Goal: Use online tool/utility: Utilize a website feature to perform a specific function

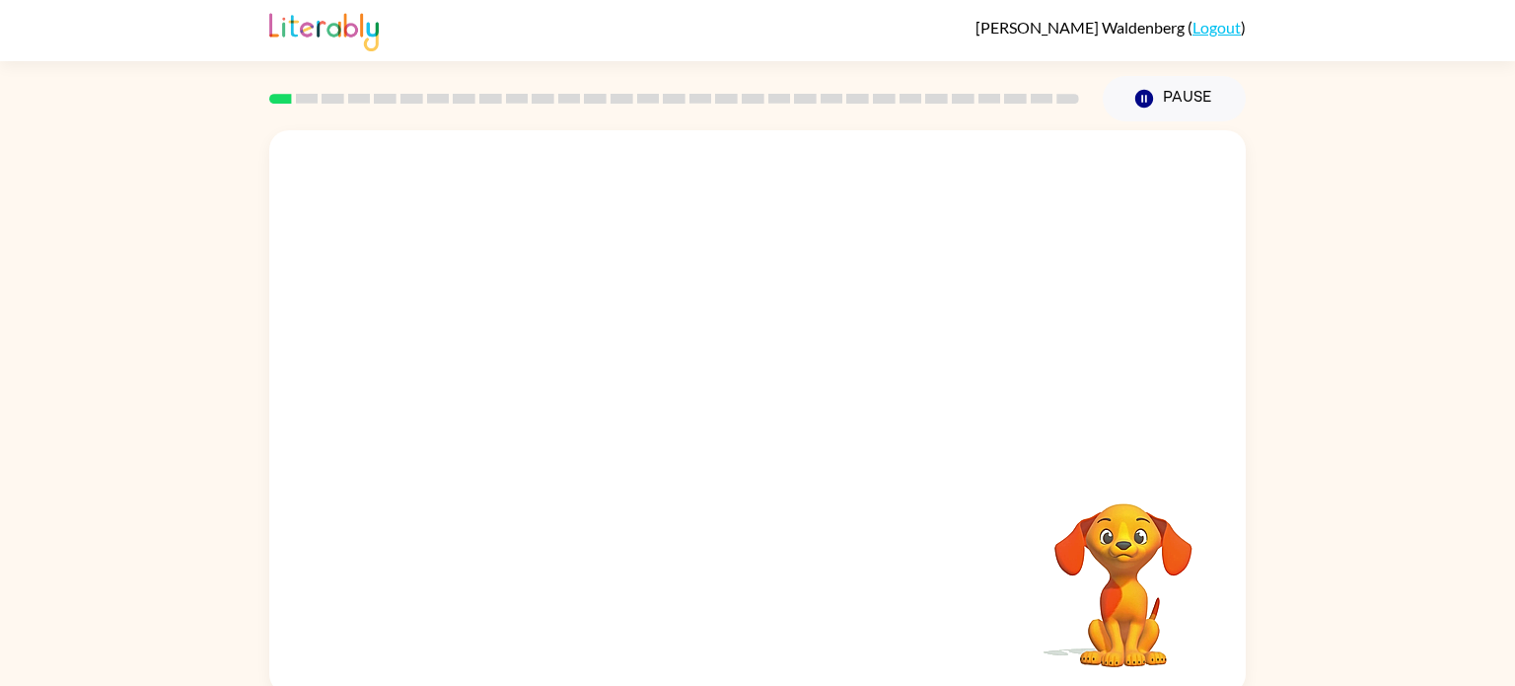
click at [1261, 469] on div "Your browser must support playing .mp4 files to use Literably. Please try using…" at bounding box center [757, 407] width 1515 height 572
click at [1130, 389] on video "Your browser must support playing .mp4 files to use Literably. Please try using…" at bounding box center [757, 295] width 977 height 331
click at [768, 408] on icon "button" at bounding box center [758, 421] width 35 height 35
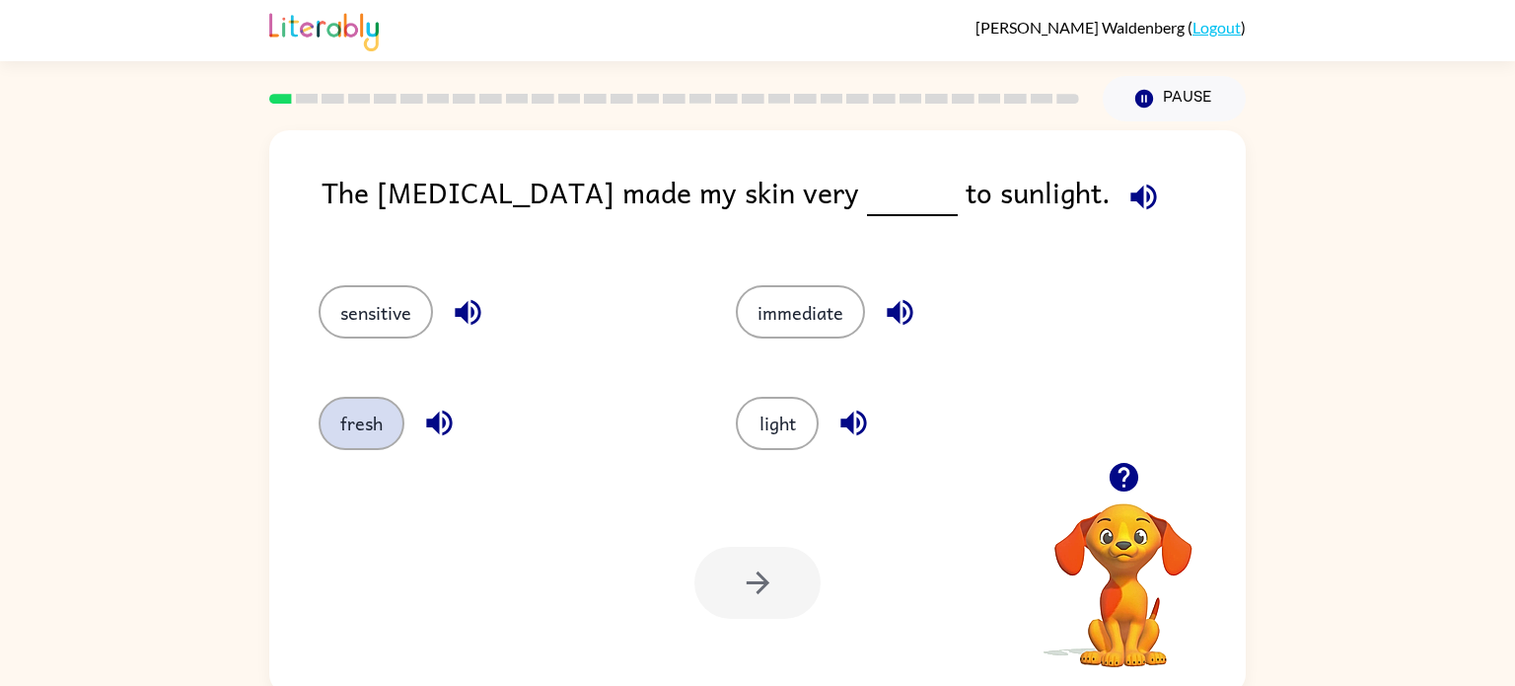
click at [346, 422] on button "fresh" at bounding box center [362, 423] width 86 height 53
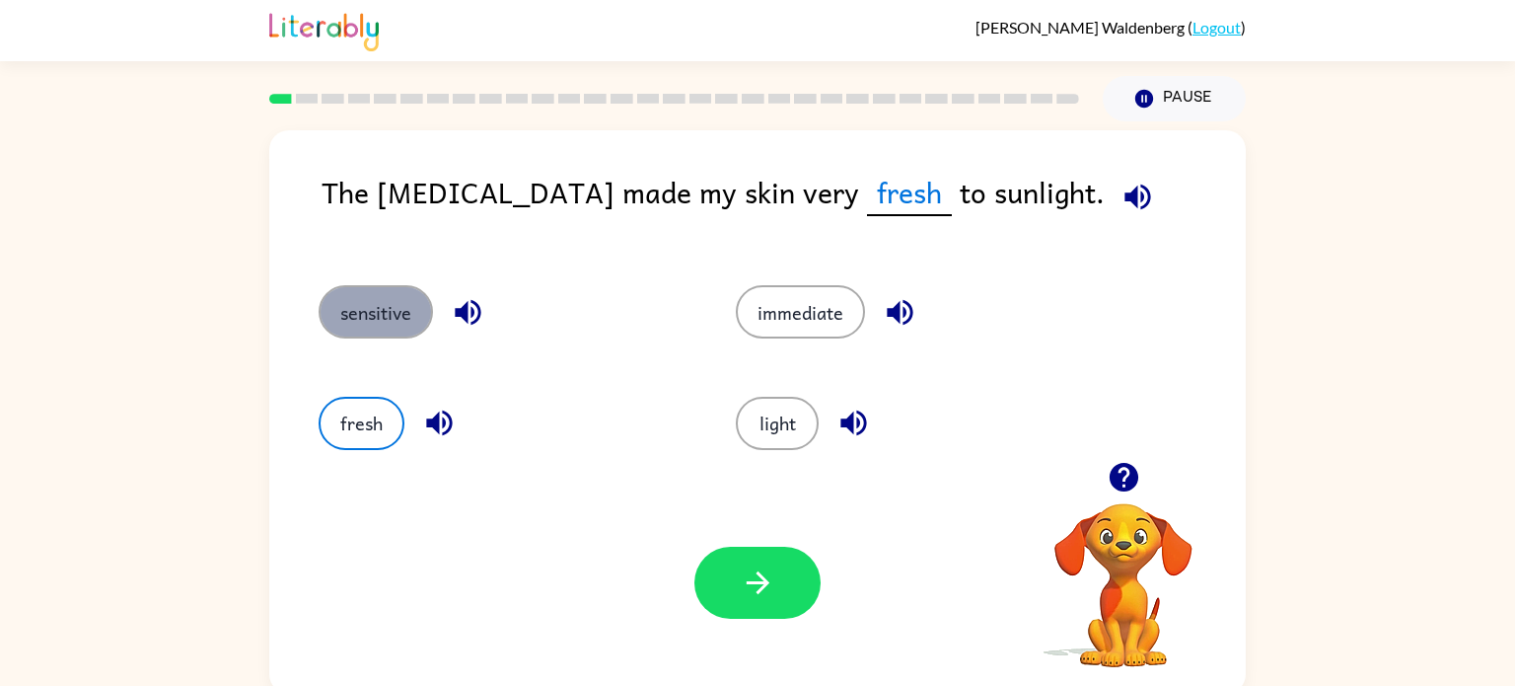
click at [397, 299] on button "sensitive" at bounding box center [376, 311] width 114 height 53
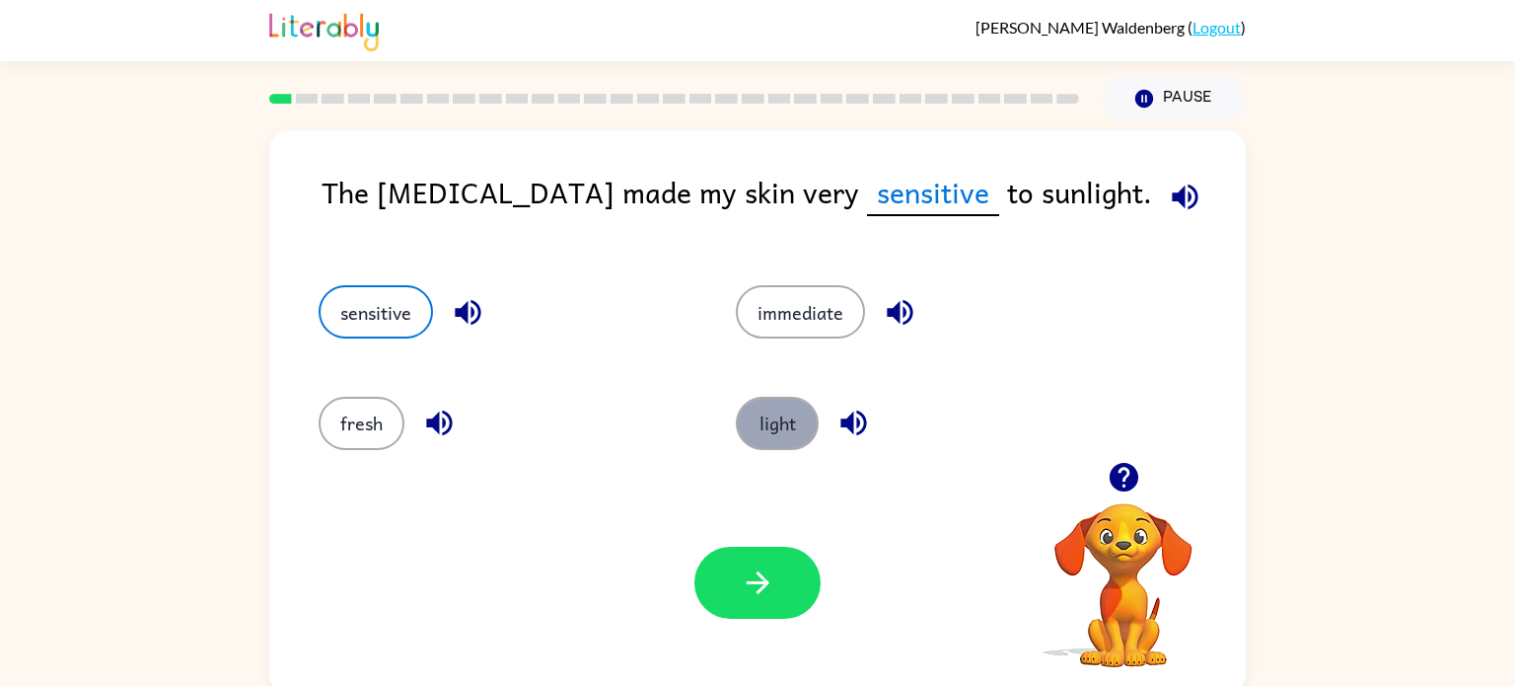
click at [777, 423] on button "light" at bounding box center [777, 423] width 83 height 53
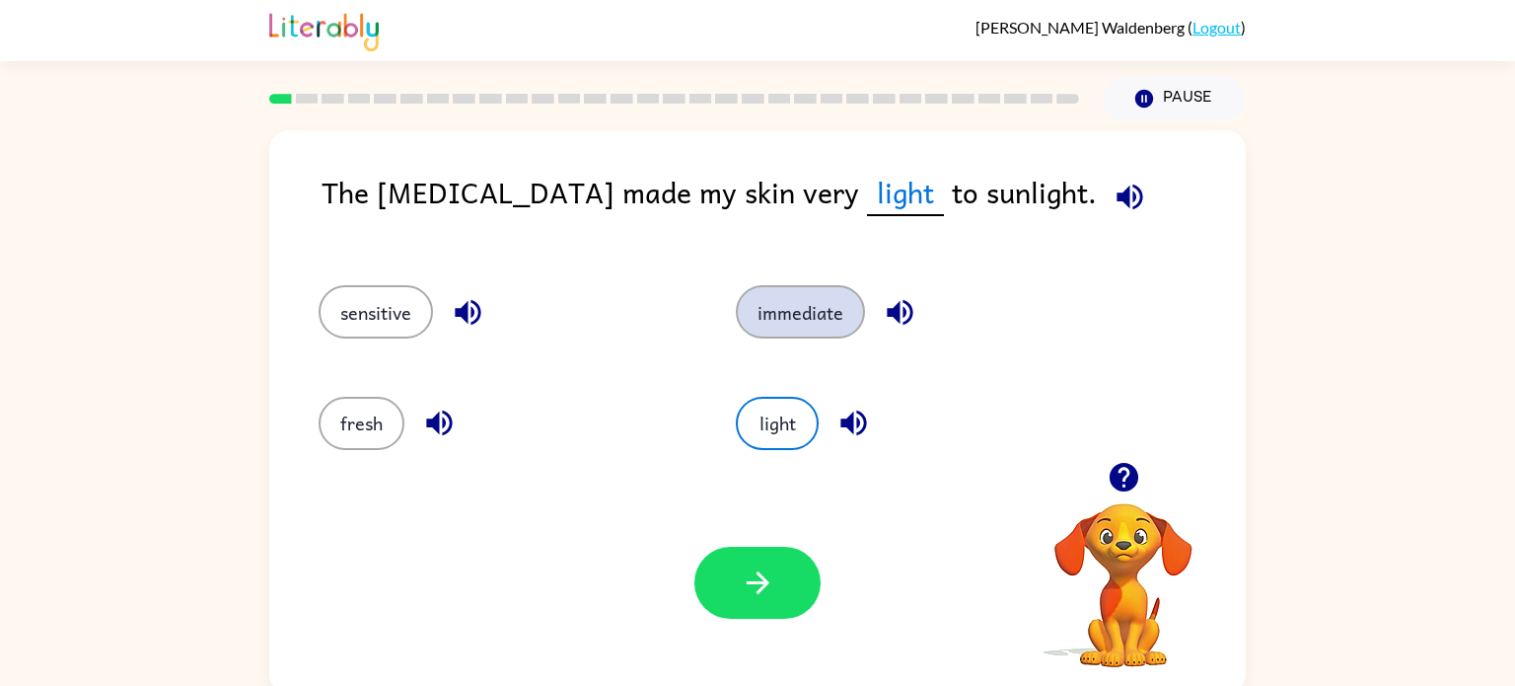
click at [782, 297] on button "immediate" at bounding box center [800, 311] width 129 height 53
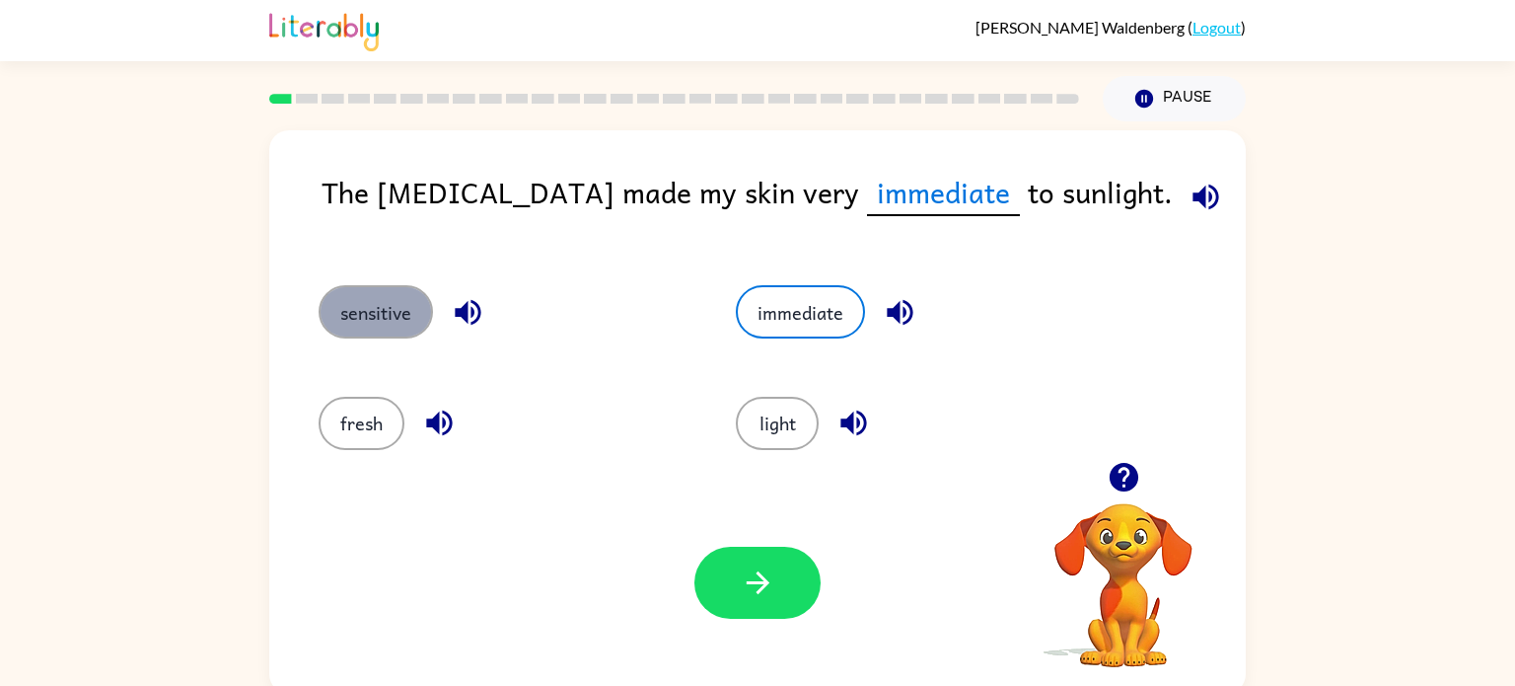
click at [360, 296] on button "sensitive" at bounding box center [376, 311] width 114 height 53
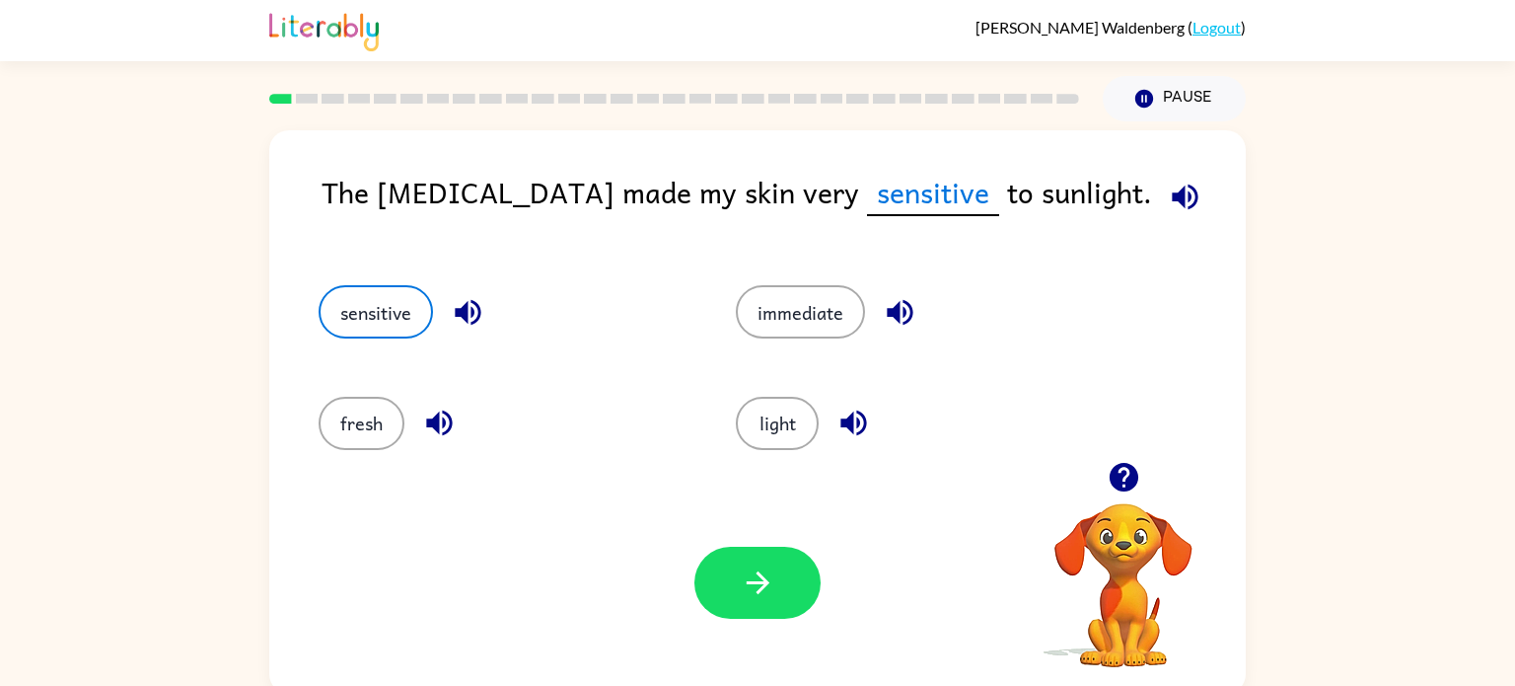
click at [761, 542] on div "Your browser must support playing .mp4 files to use Literably. Please try using…" at bounding box center [757, 582] width 977 height 222
click at [762, 597] on icon "button" at bounding box center [758, 582] width 35 height 35
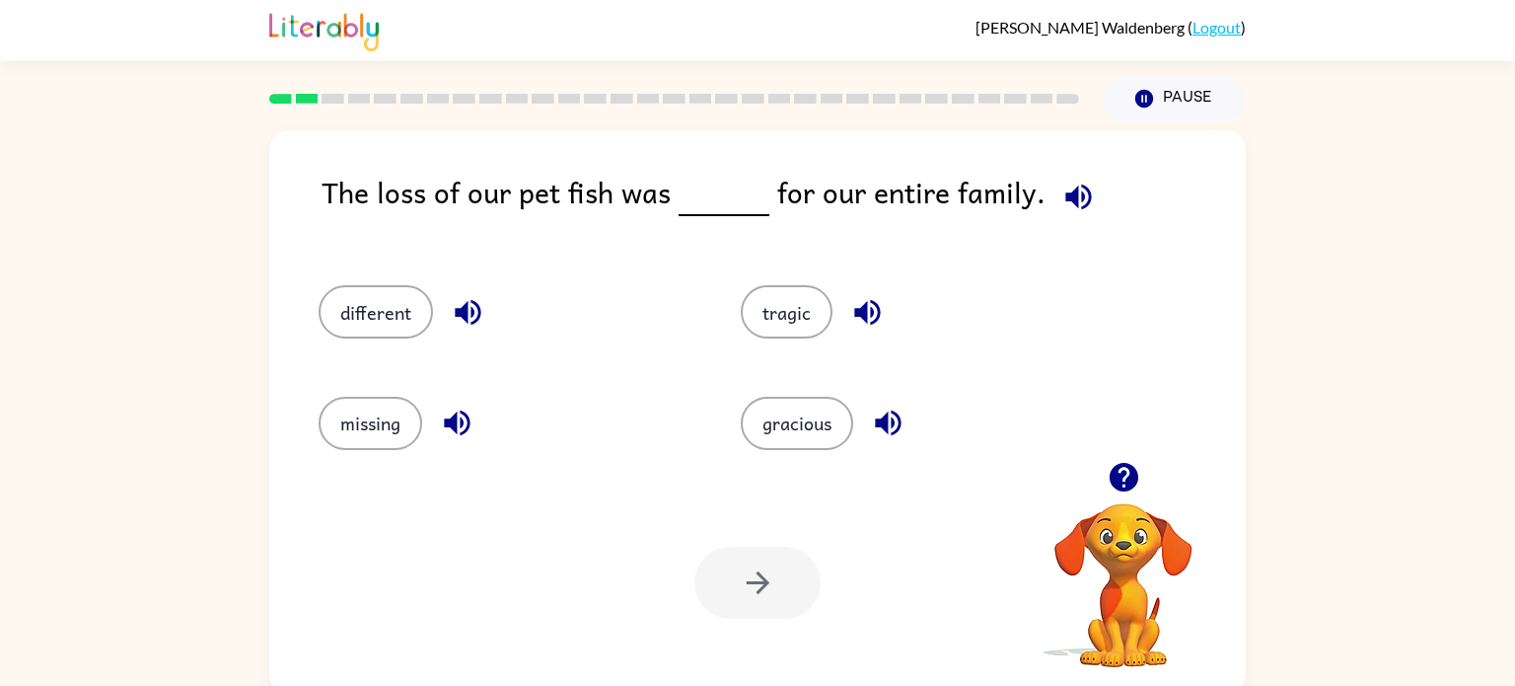
click at [769, 276] on div "tragic" at bounding box center [914, 303] width 422 height 110
click at [771, 329] on button "tragic" at bounding box center [787, 311] width 92 height 53
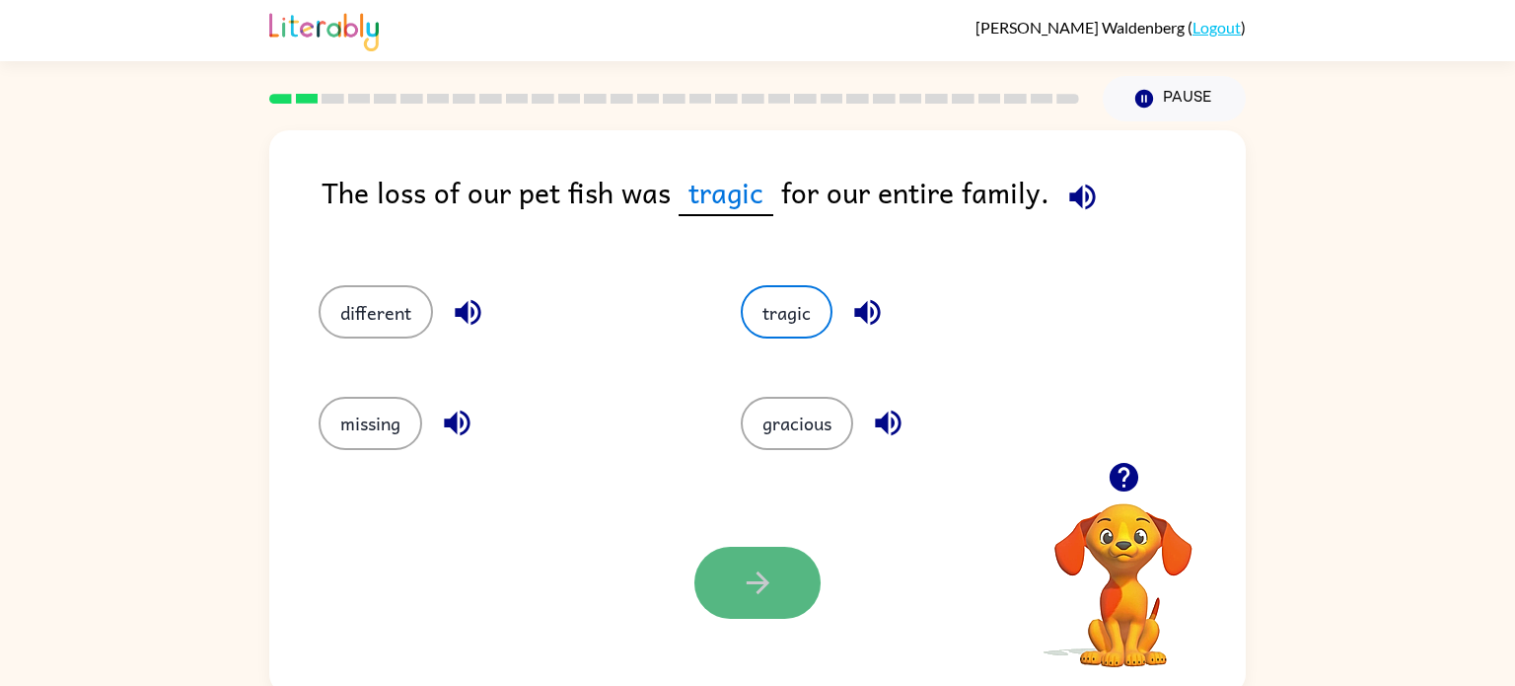
click at [754, 586] on icon "button" at bounding box center [758, 582] width 35 height 35
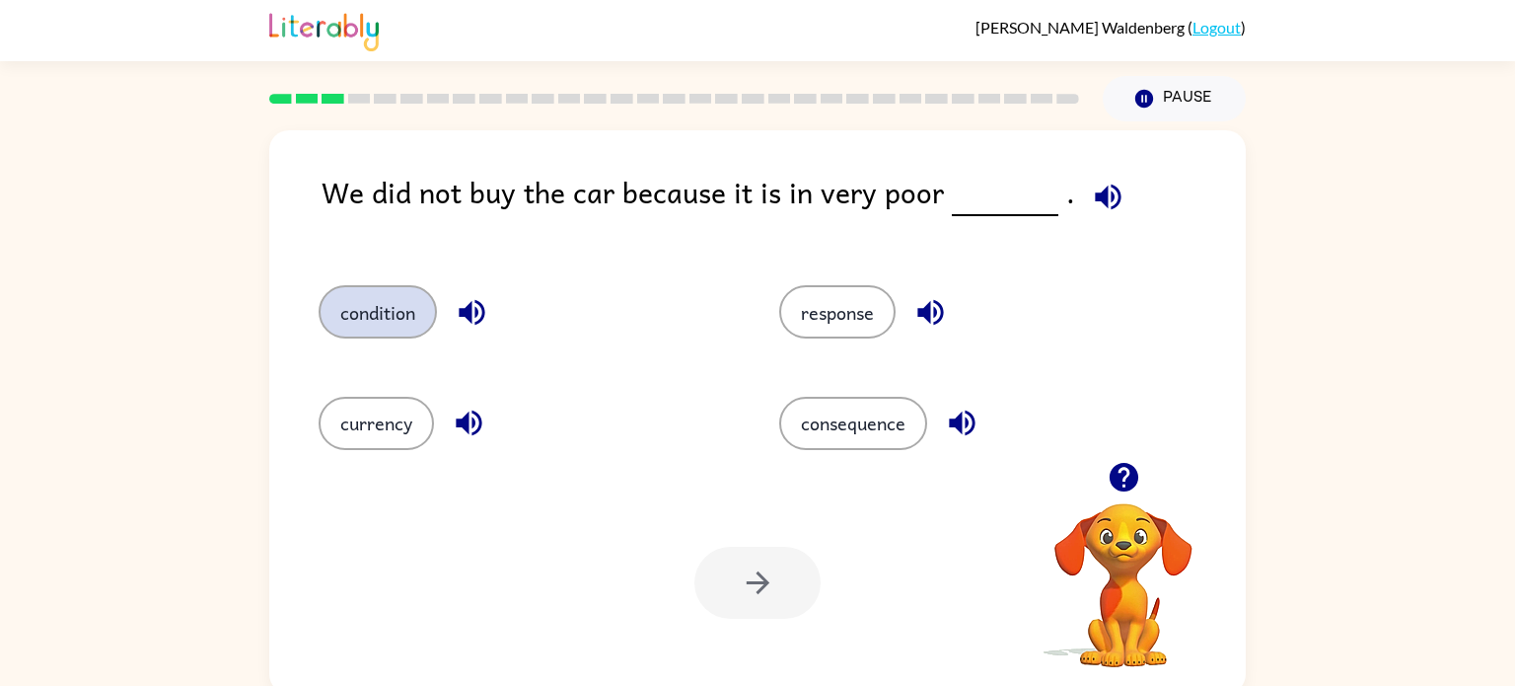
click at [353, 307] on button "condition" at bounding box center [378, 311] width 118 height 53
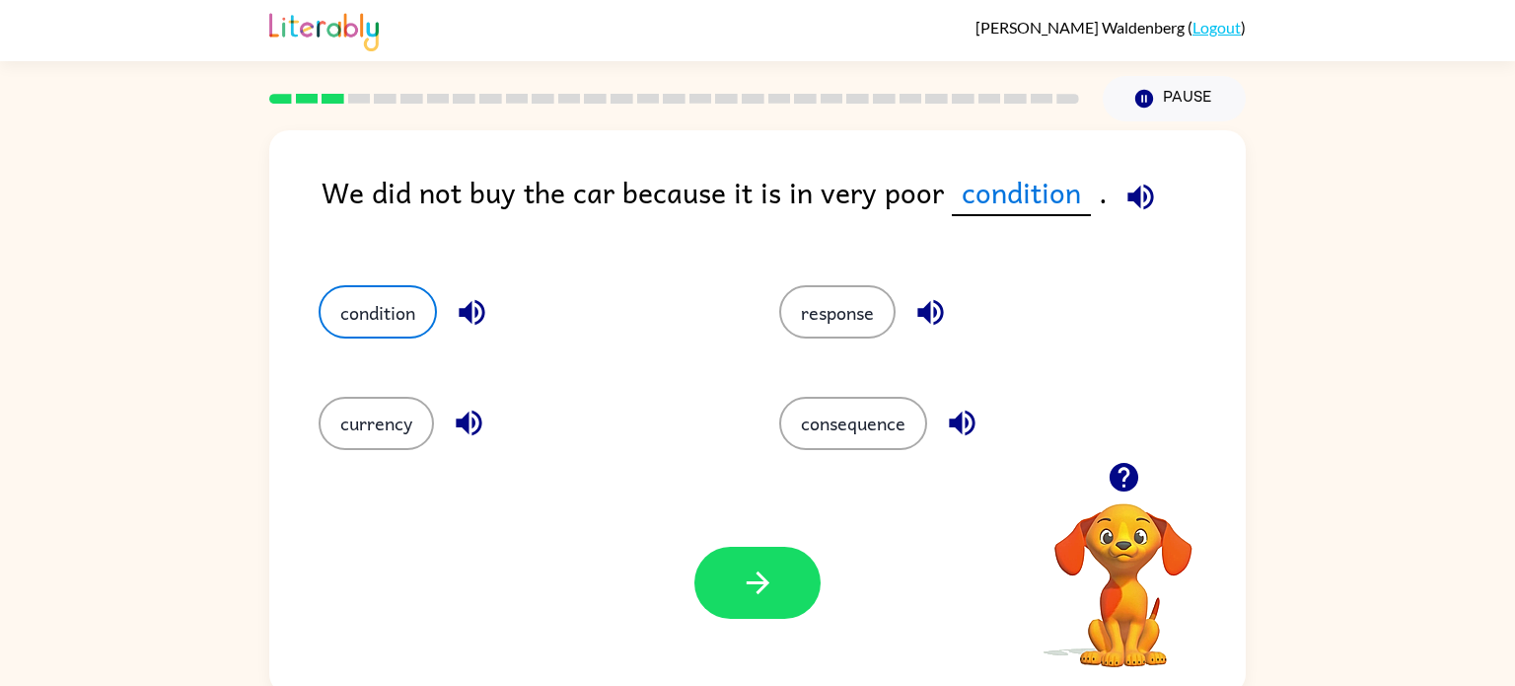
click at [691, 606] on div "Your browser must support playing .mp4 files to use Literably. Please try using…" at bounding box center [757, 582] width 977 height 222
click at [757, 551] on button "button" at bounding box center [757, 582] width 126 height 72
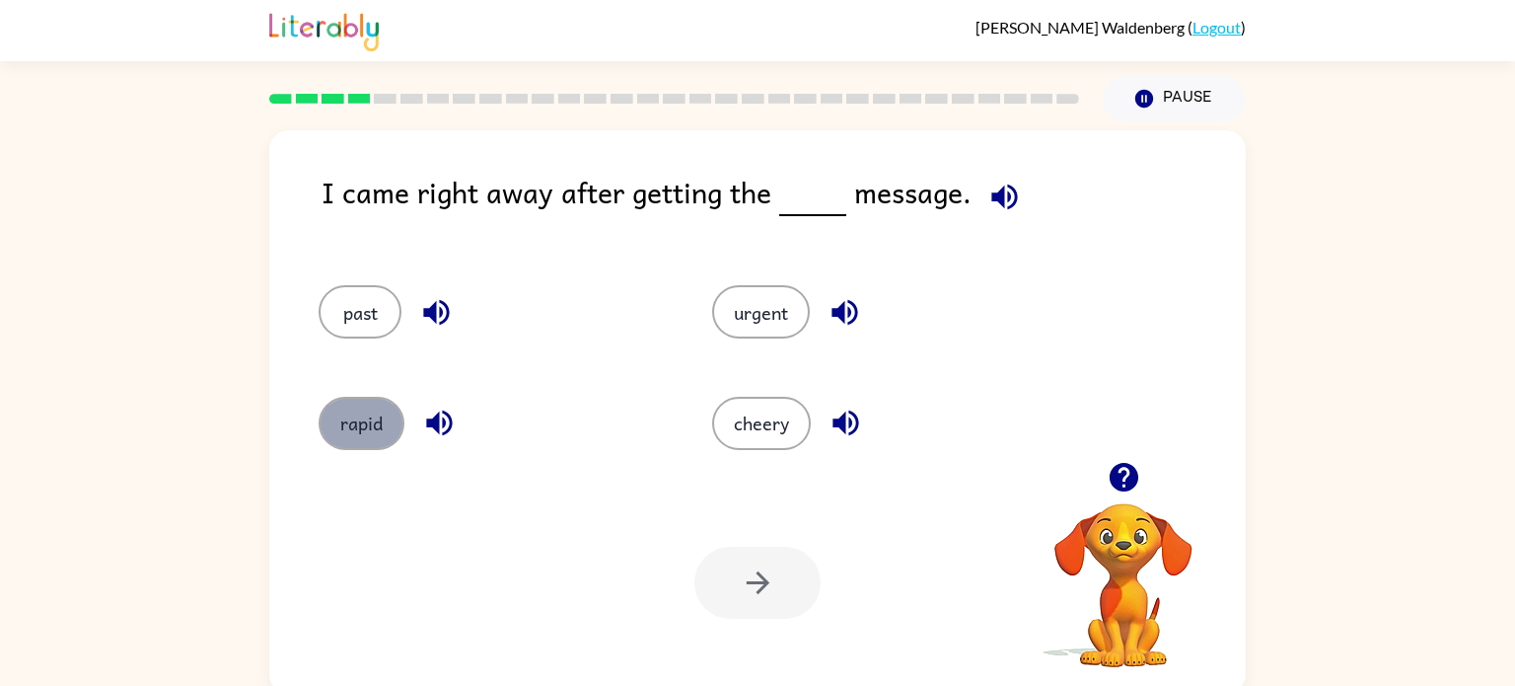
click at [327, 421] on button "rapid" at bounding box center [362, 423] width 86 height 53
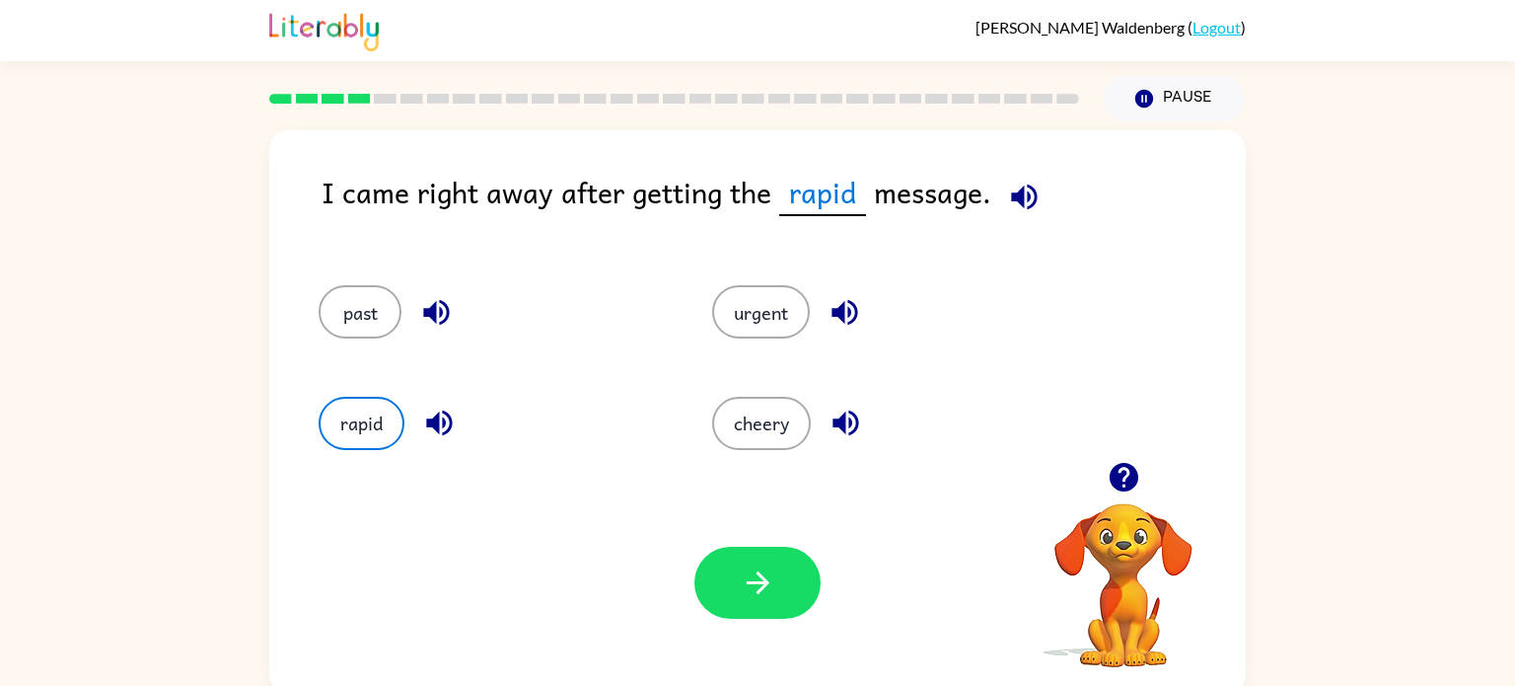
click at [750, 537] on div "Your browser must support playing .mp4 files to use Literably. Please try using…" at bounding box center [757, 582] width 977 height 222
click at [730, 577] on button "button" at bounding box center [757, 582] width 126 height 72
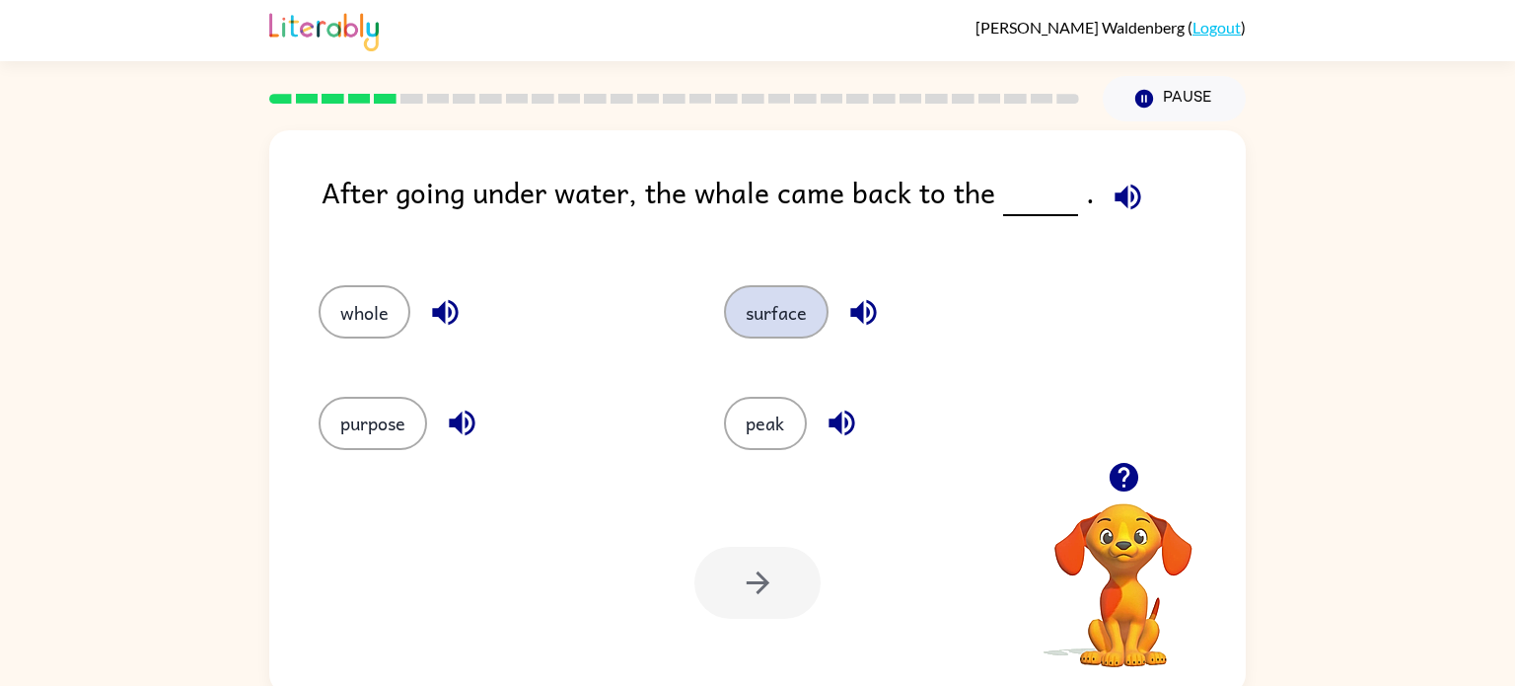
click at [759, 306] on button "surface" at bounding box center [776, 311] width 105 height 53
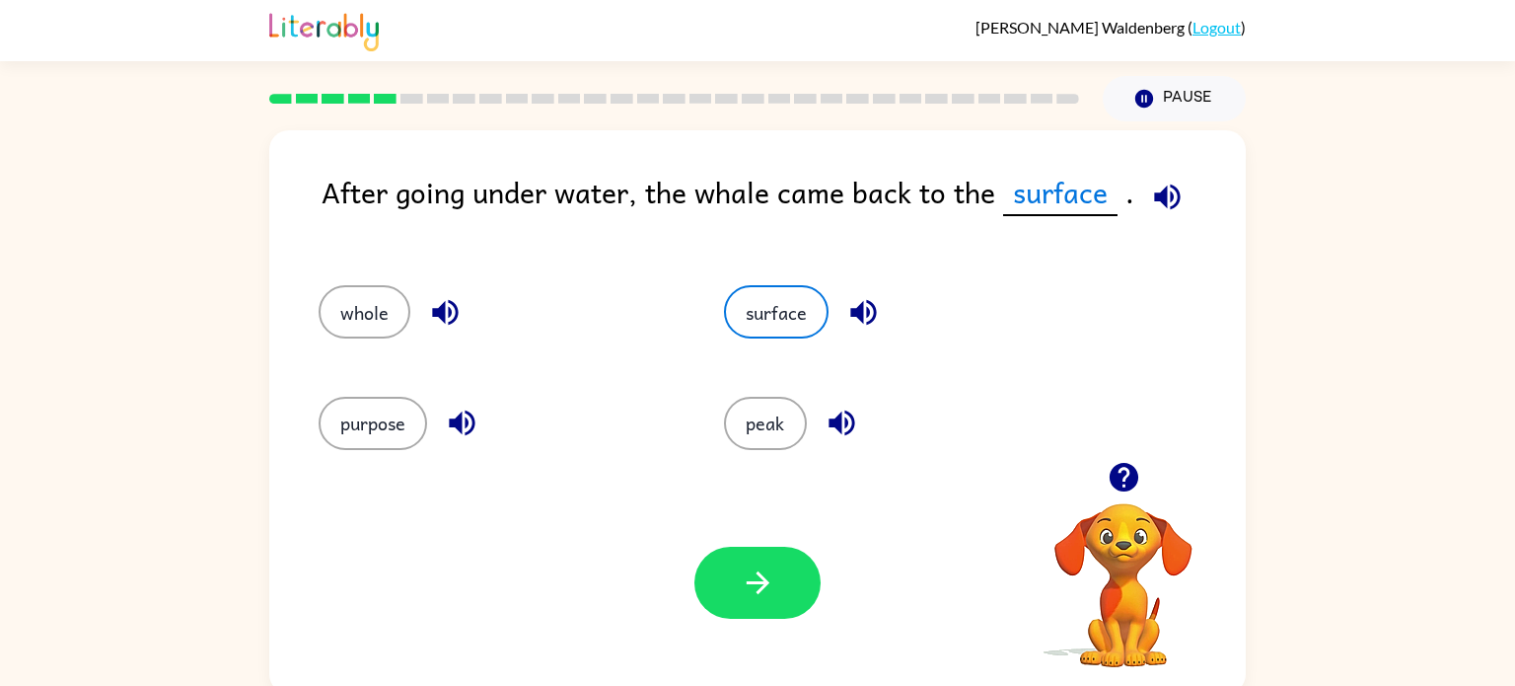
click at [776, 541] on div "Your browser must support playing .mp4 files to use Literably. Please try using…" at bounding box center [757, 582] width 977 height 222
click at [771, 593] on icon "button" at bounding box center [758, 582] width 35 height 35
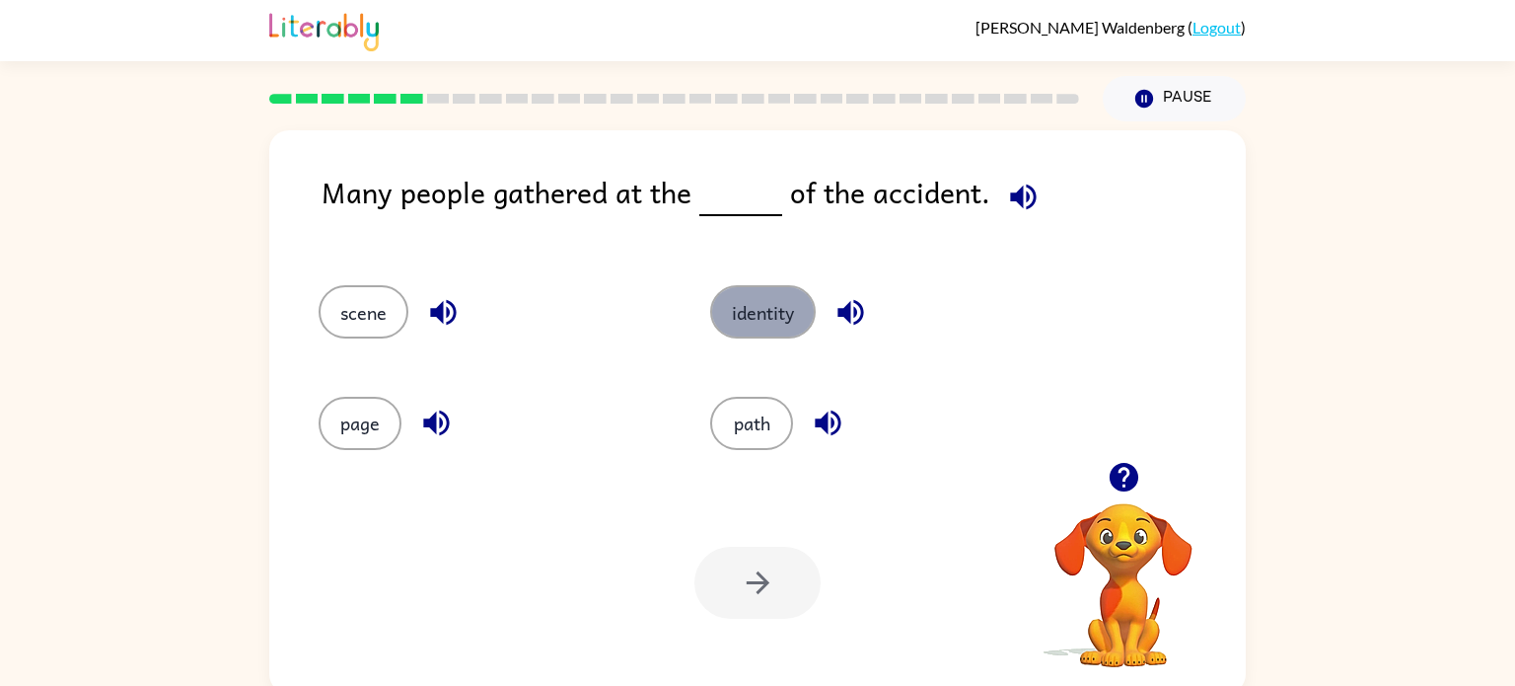
click at [718, 319] on button "identity" at bounding box center [763, 311] width 106 height 53
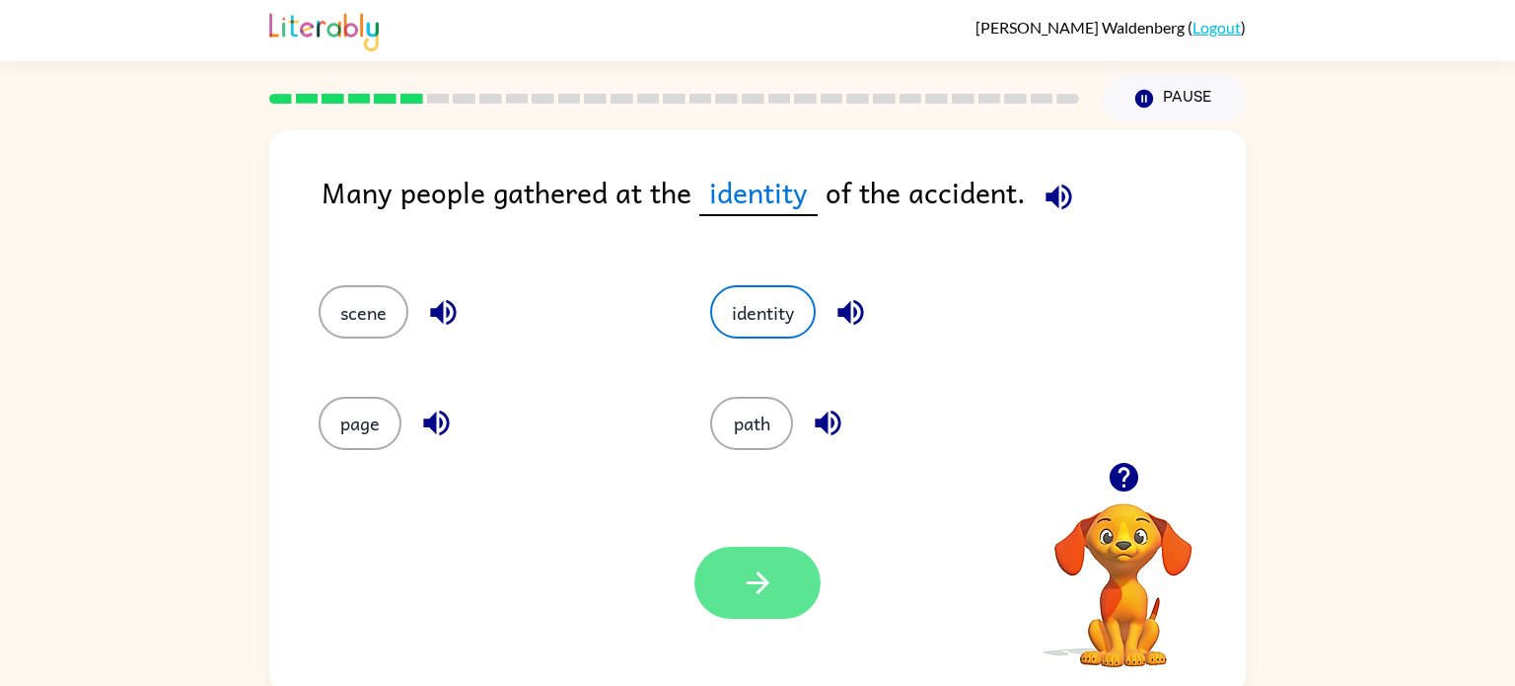
click at [729, 574] on button "button" at bounding box center [757, 582] width 126 height 72
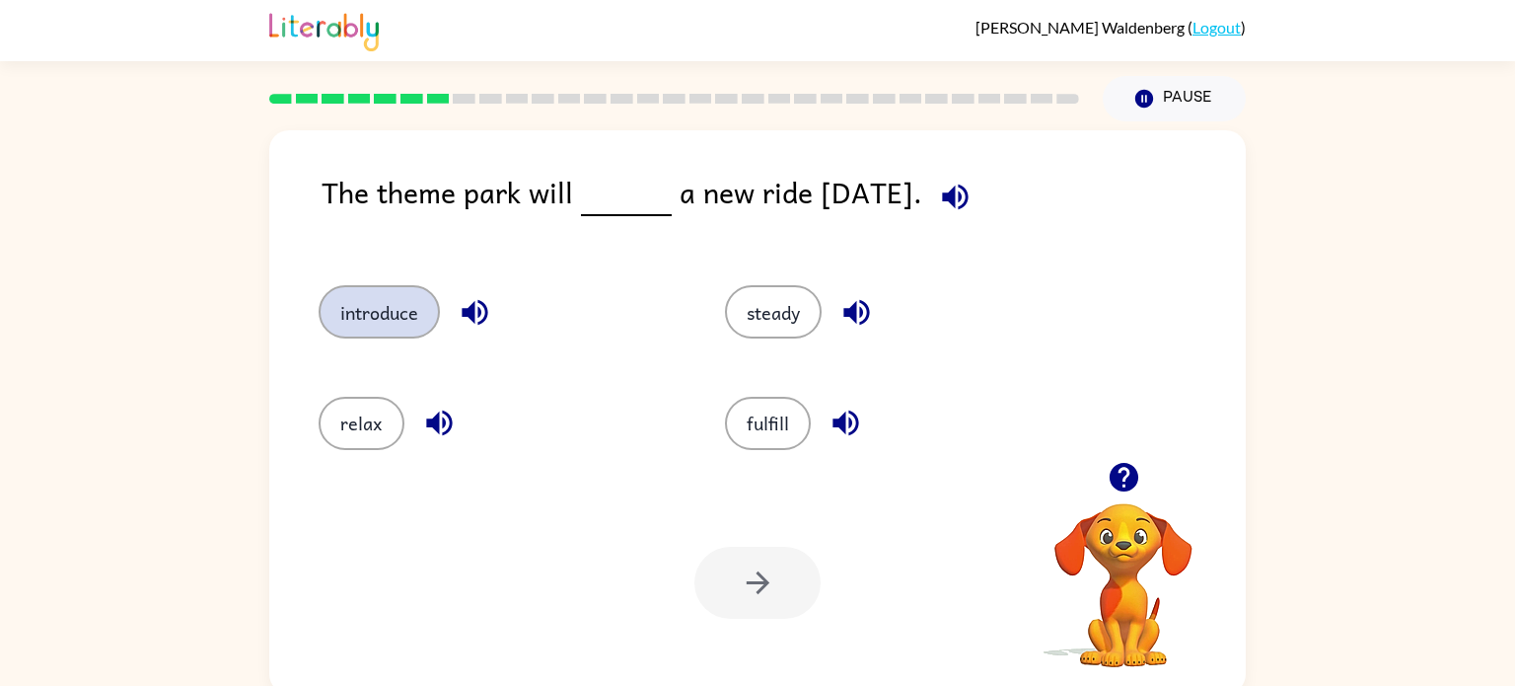
click at [420, 332] on button "introduce" at bounding box center [379, 311] width 121 height 53
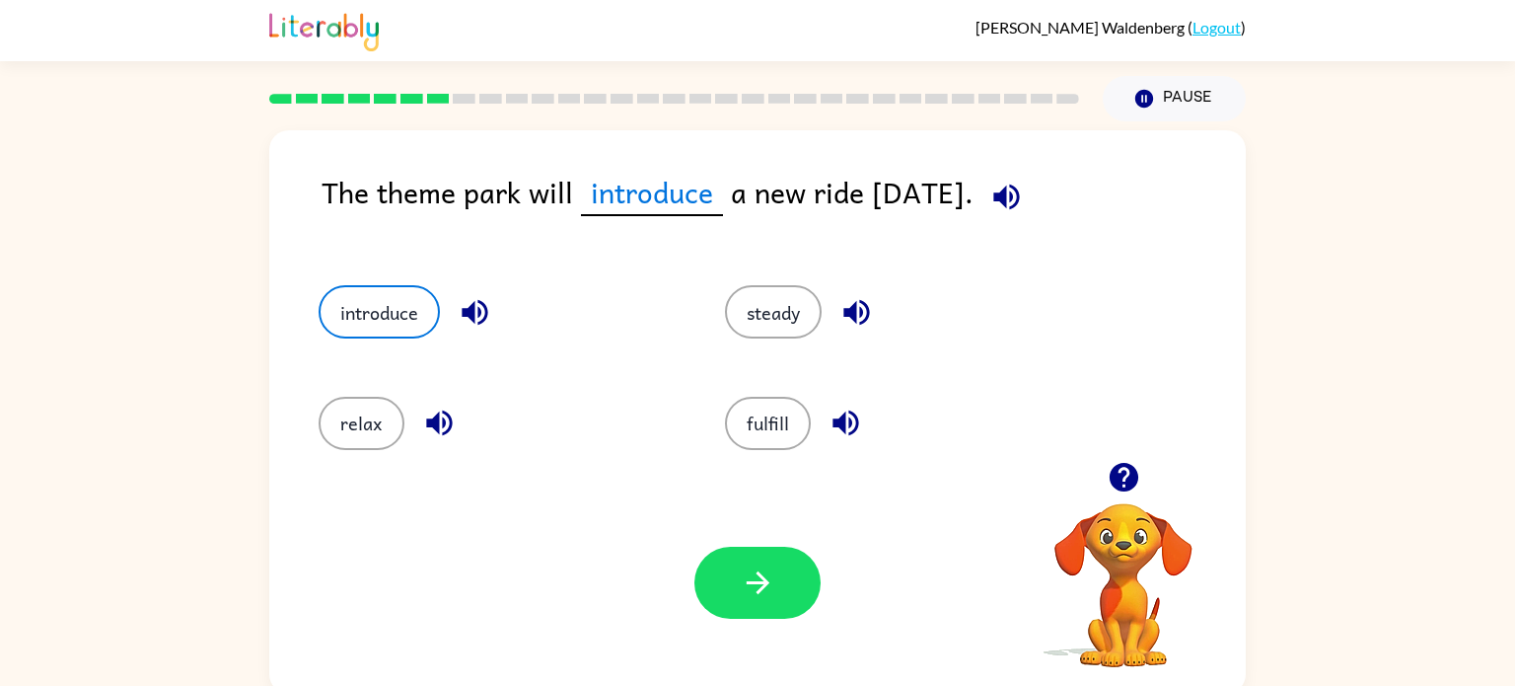
click at [762, 626] on div "Your browser must support playing .mp4 files to use Literably. Please try using…" at bounding box center [757, 582] width 977 height 222
click at [760, 608] on button "button" at bounding box center [757, 582] width 126 height 72
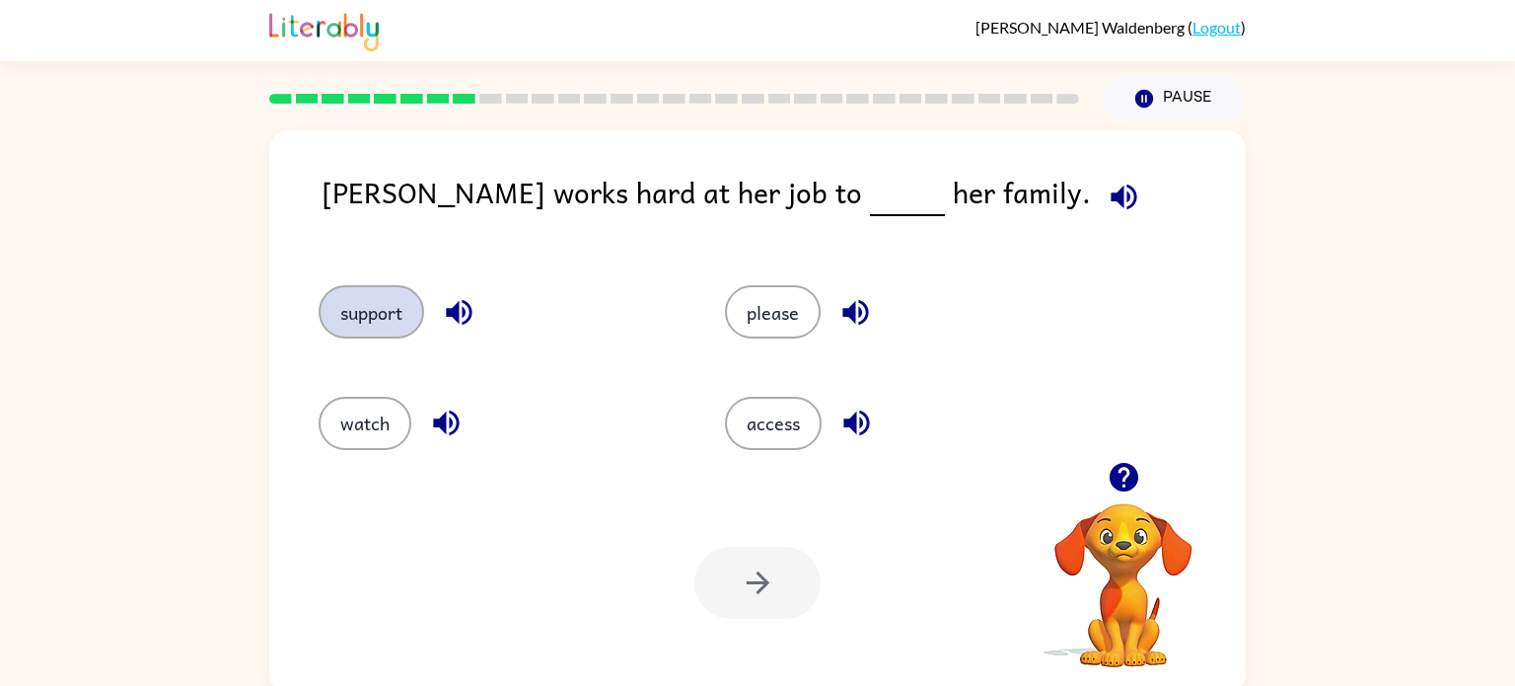
click at [363, 332] on button "support" at bounding box center [372, 311] width 106 height 53
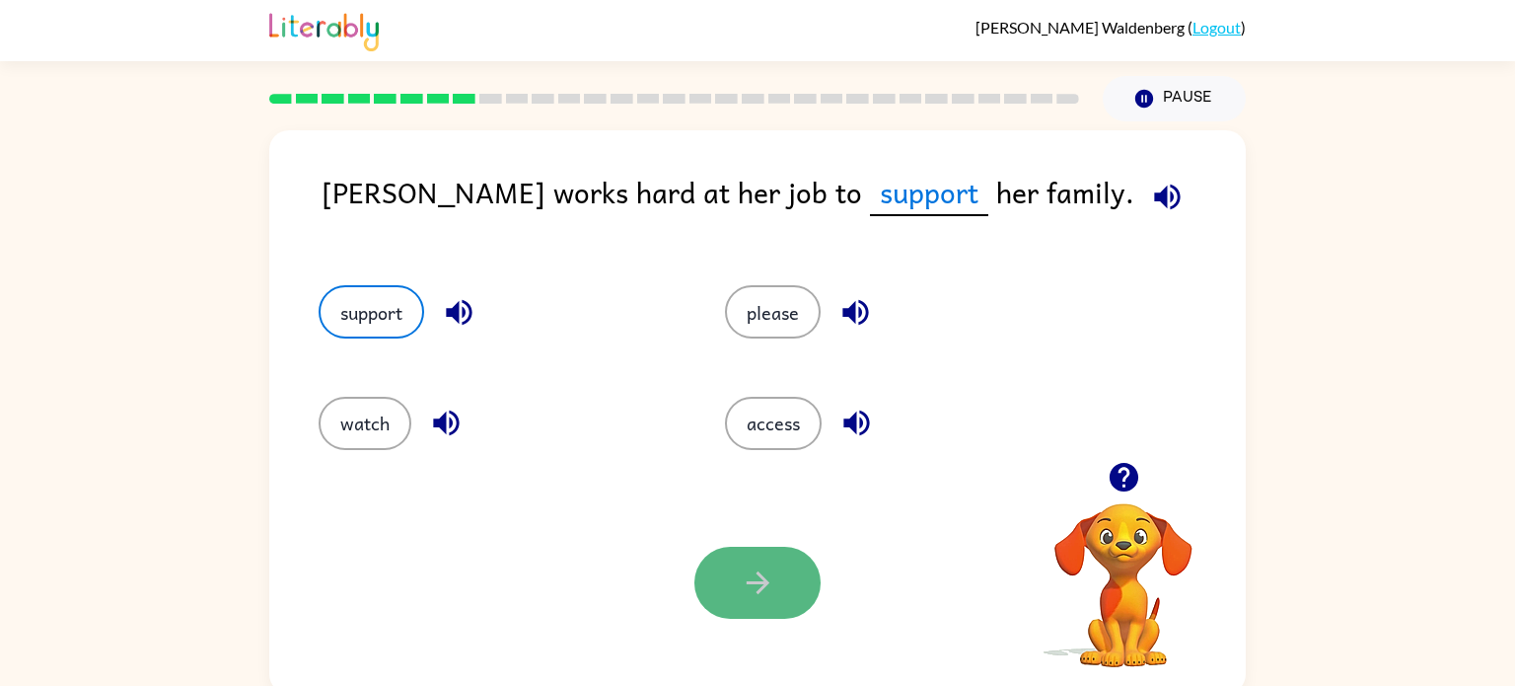
click at [759, 581] on icon "button" at bounding box center [758, 582] width 35 height 35
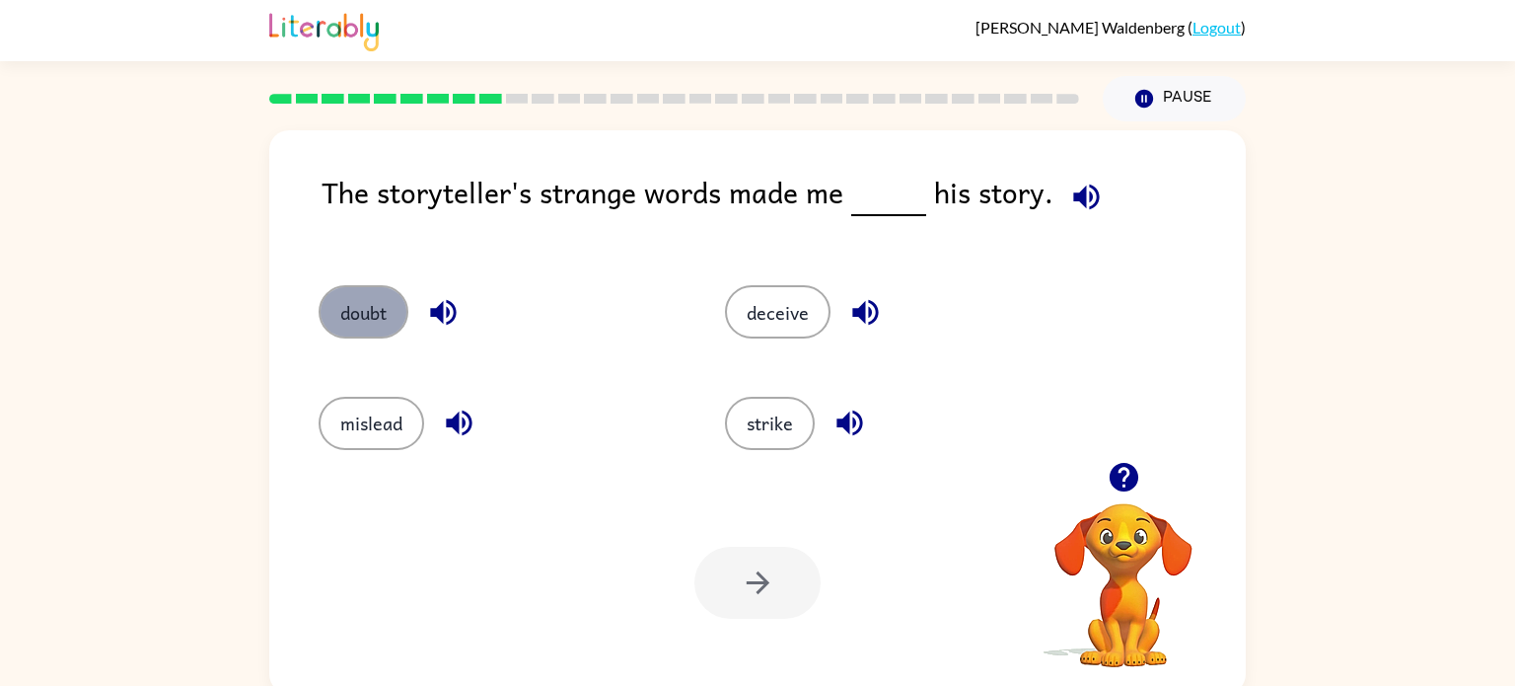
click at [347, 325] on button "doubt" at bounding box center [364, 311] width 90 height 53
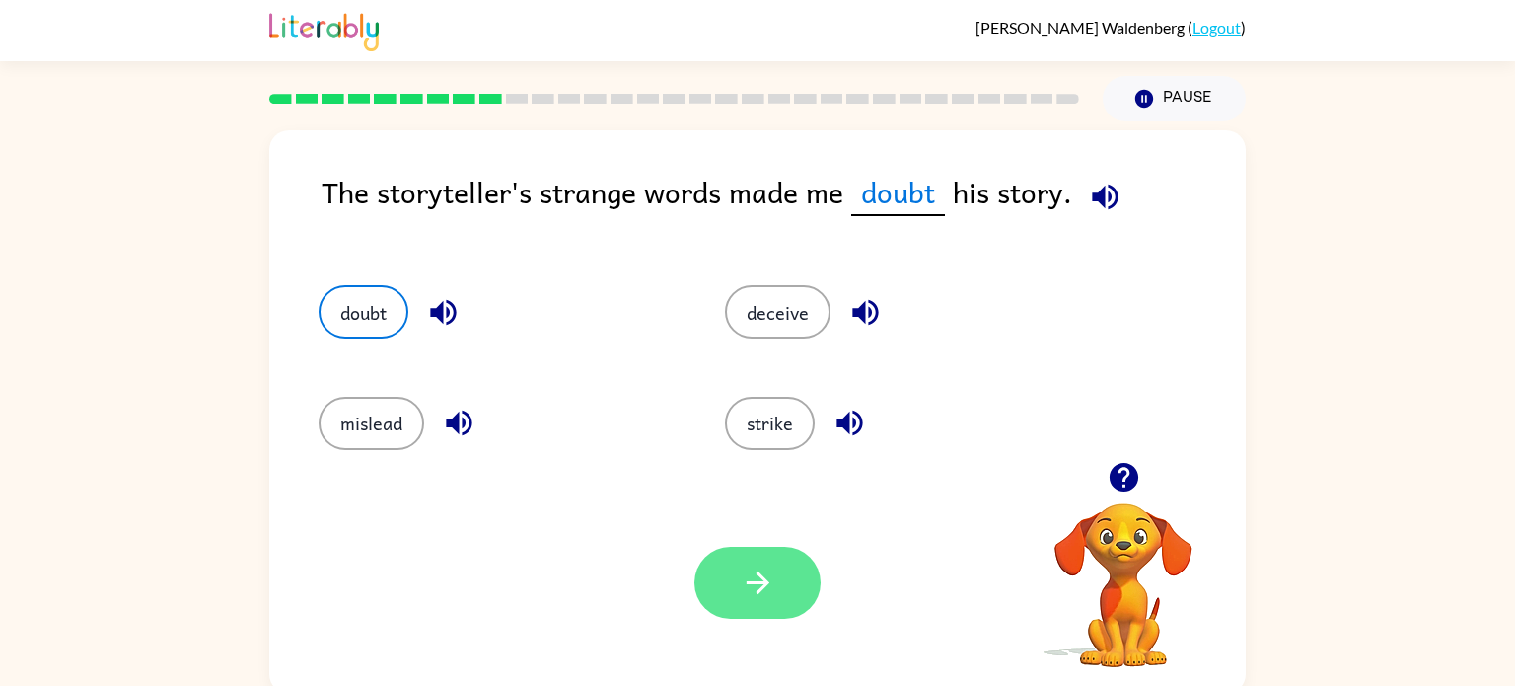
click at [750, 581] on icon "button" at bounding box center [758, 582] width 35 height 35
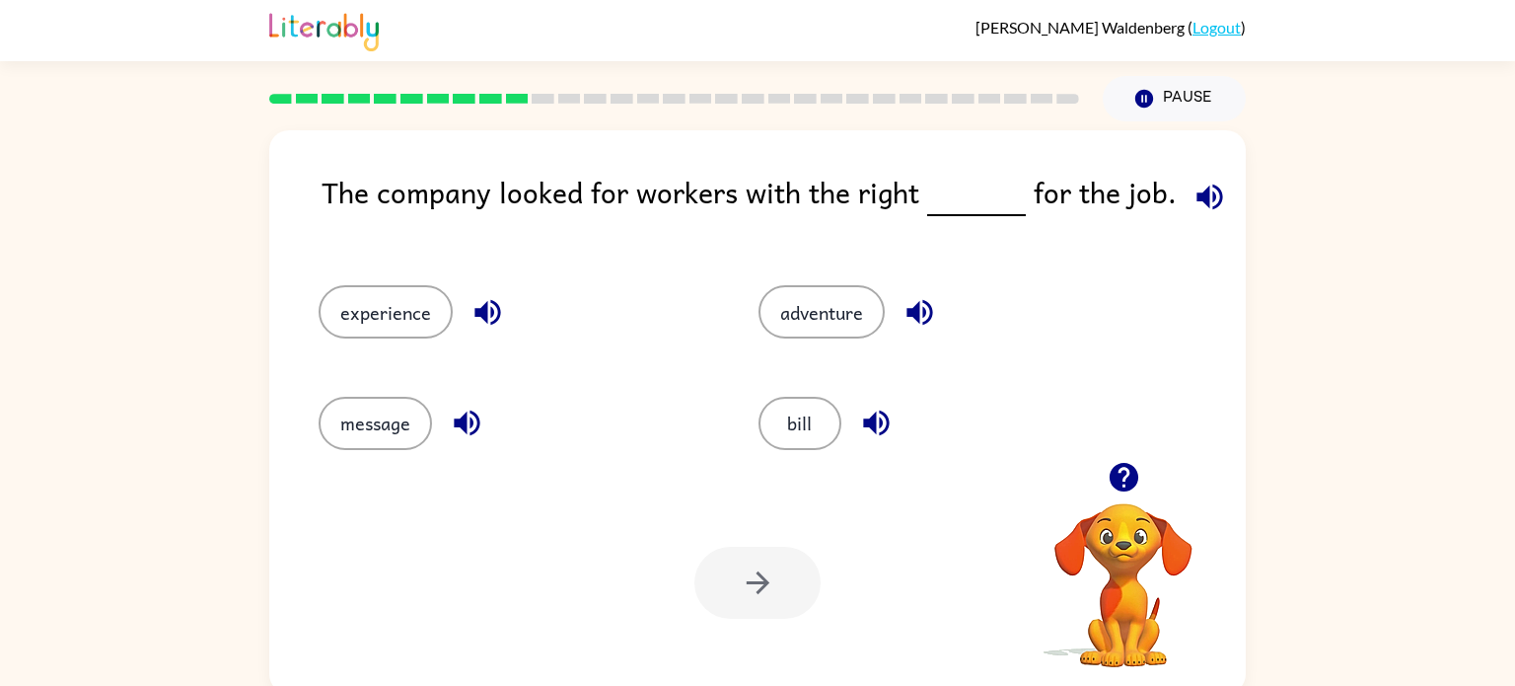
click at [1200, 201] on icon "button" at bounding box center [1210, 197] width 35 height 35
click at [1206, 185] on icon "button" at bounding box center [1210, 197] width 35 height 35
click at [388, 283] on div "experience" at bounding box center [501, 303] width 440 height 110
click at [384, 307] on button "experience" at bounding box center [386, 311] width 134 height 53
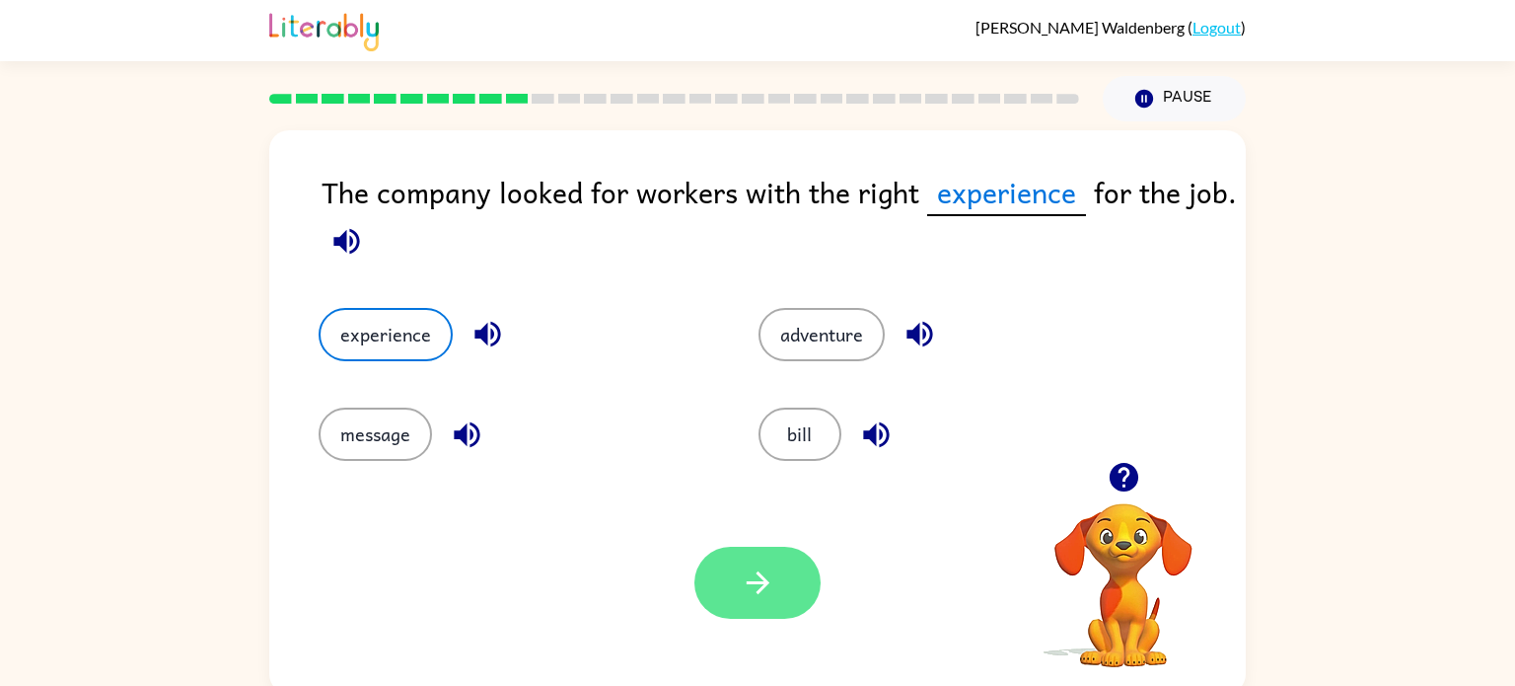
click at [762, 560] on button "button" at bounding box center [757, 582] width 126 height 72
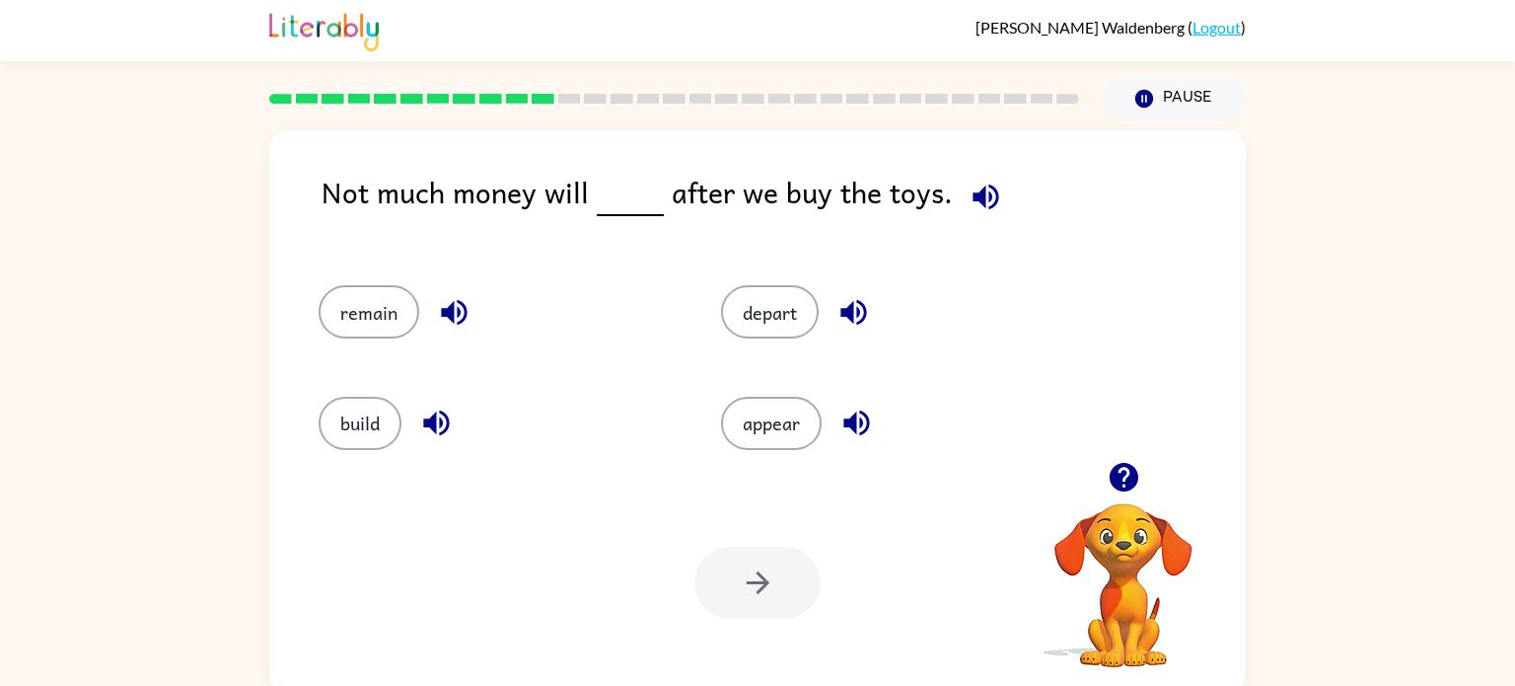
click at [961, 195] on button "button" at bounding box center [986, 197] width 50 height 50
click at [747, 405] on button "appear" at bounding box center [771, 423] width 101 height 53
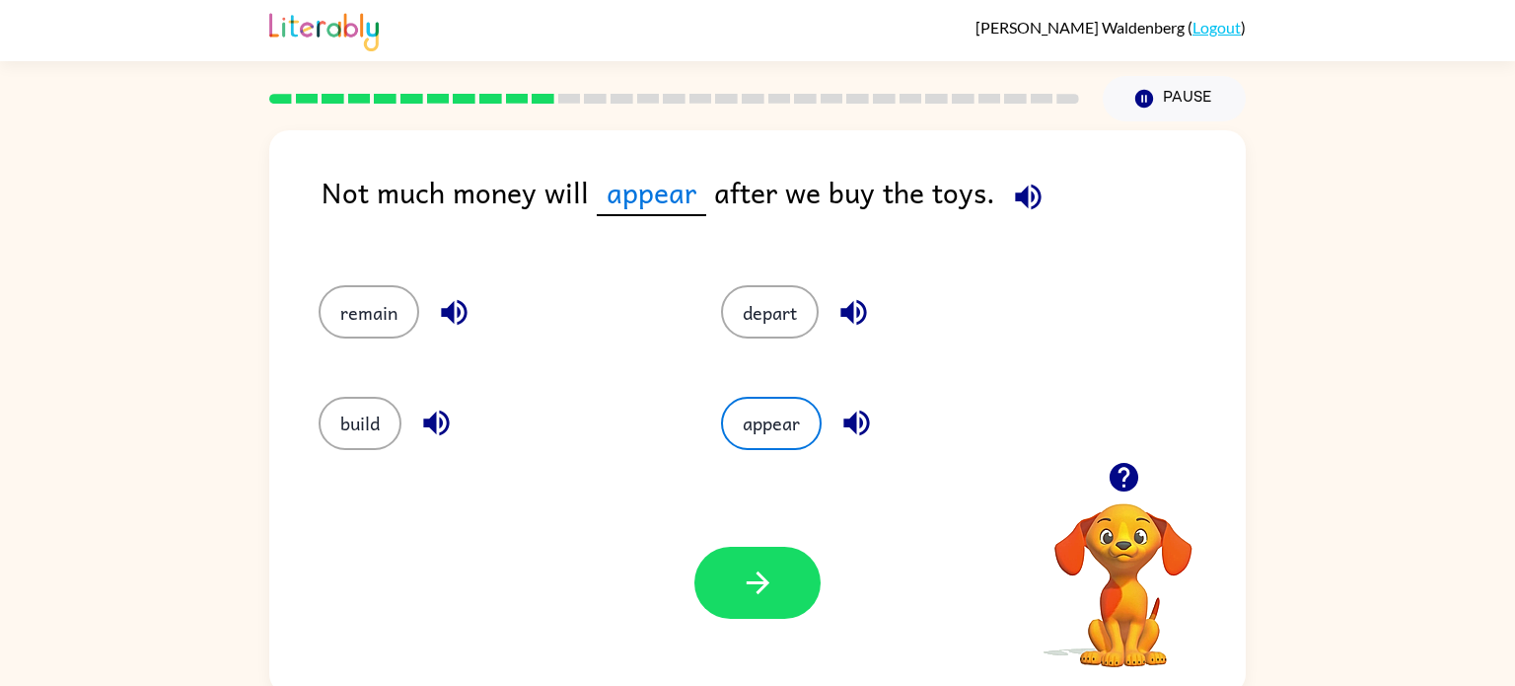
click at [719, 540] on div "Your browser must support playing .mp4 files to use Literably. Please try using…" at bounding box center [757, 582] width 977 height 222
click at [717, 540] on div "Your browser must support playing .mp4 files to use Literably. Please try using…" at bounding box center [757, 582] width 977 height 222
click at [757, 611] on button "button" at bounding box center [757, 582] width 126 height 72
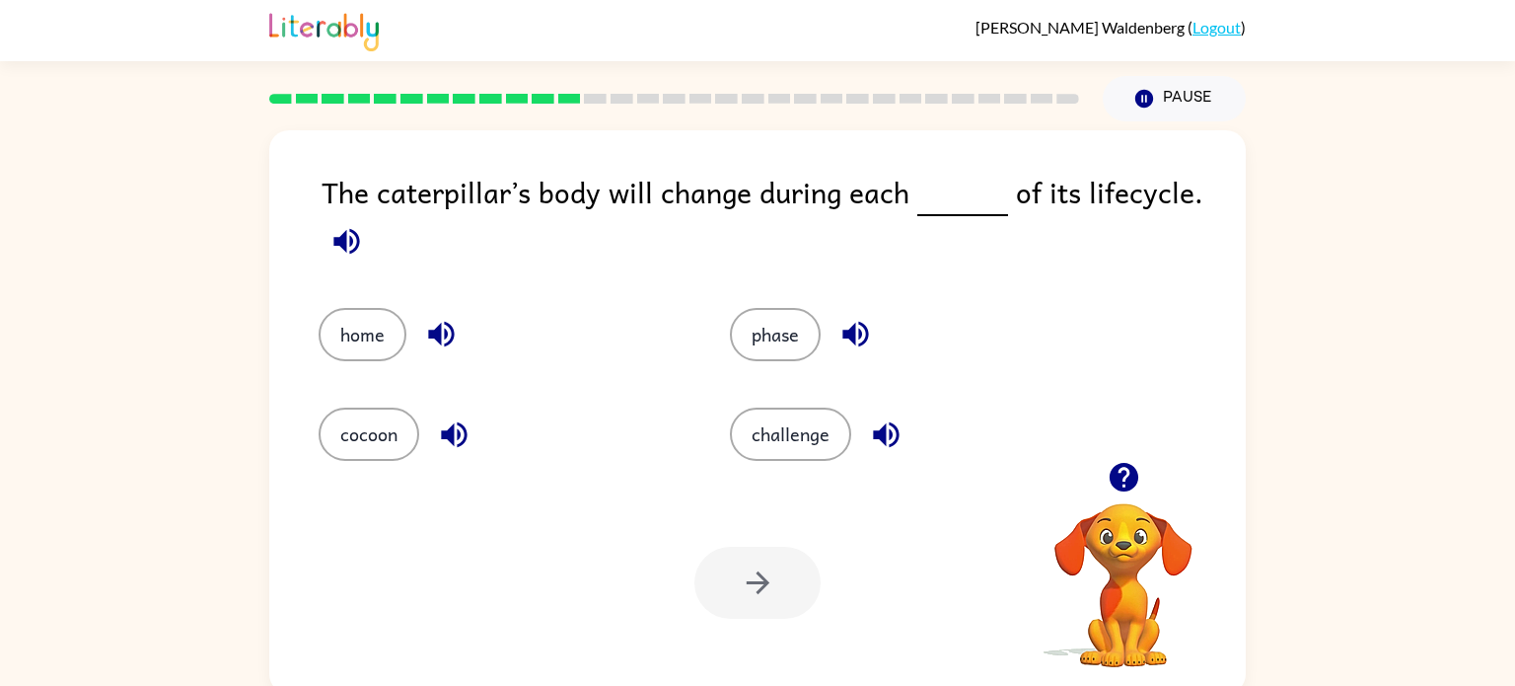
click at [362, 261] on button "button" at bounding box center [347, 241] width 50 height 50
click at [363, 250] on icon "button" at bounding box center [346, 241] width 35 height 35
click at [341, 266] on button "button" at bounding box center [347, 241] width 50 height 50
click at [353, 257] on icon "button" at bounding box center [346, 241] width 35 height 35
click at [801, 359] on button "phase" at bounding box center [775, 334] width 91 height 53
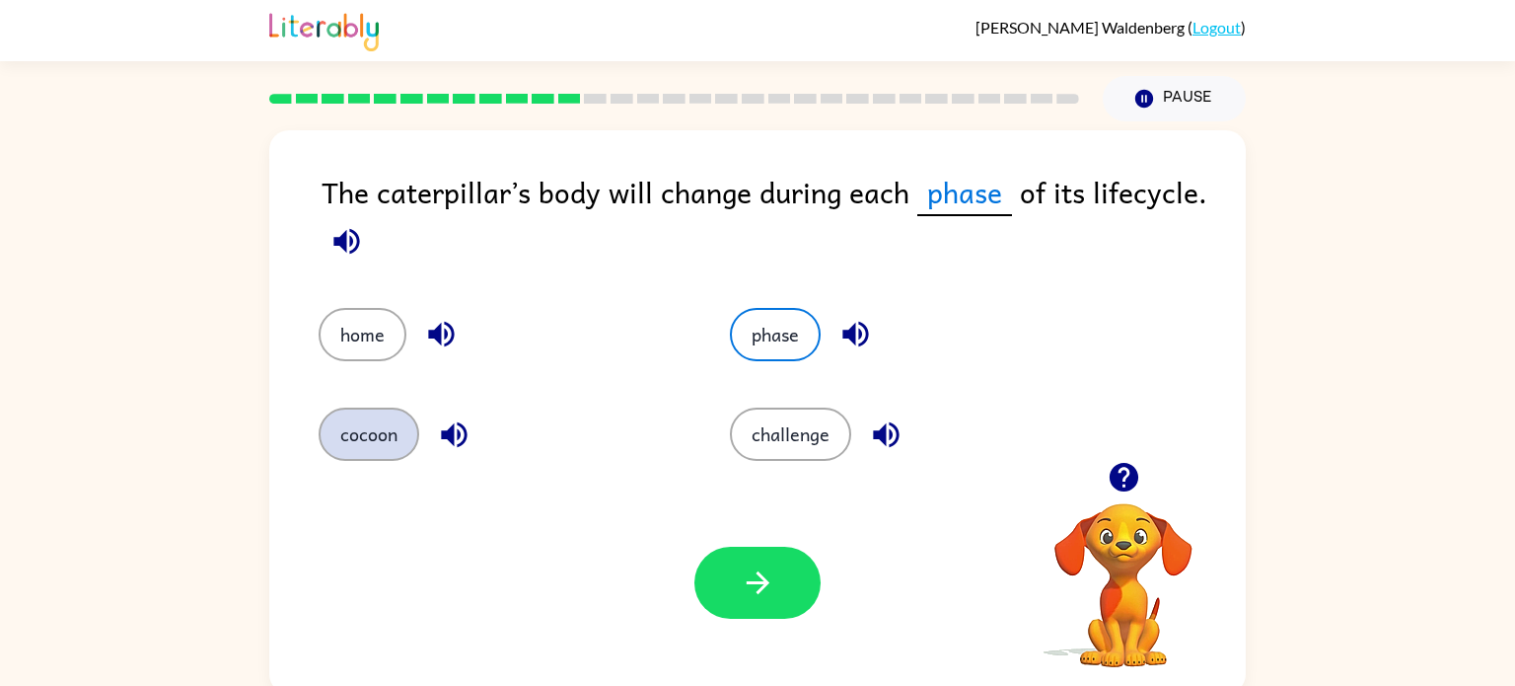
click at [388, 438] on button "cocoon" at bounding box center [369, 433] width 101 height 53
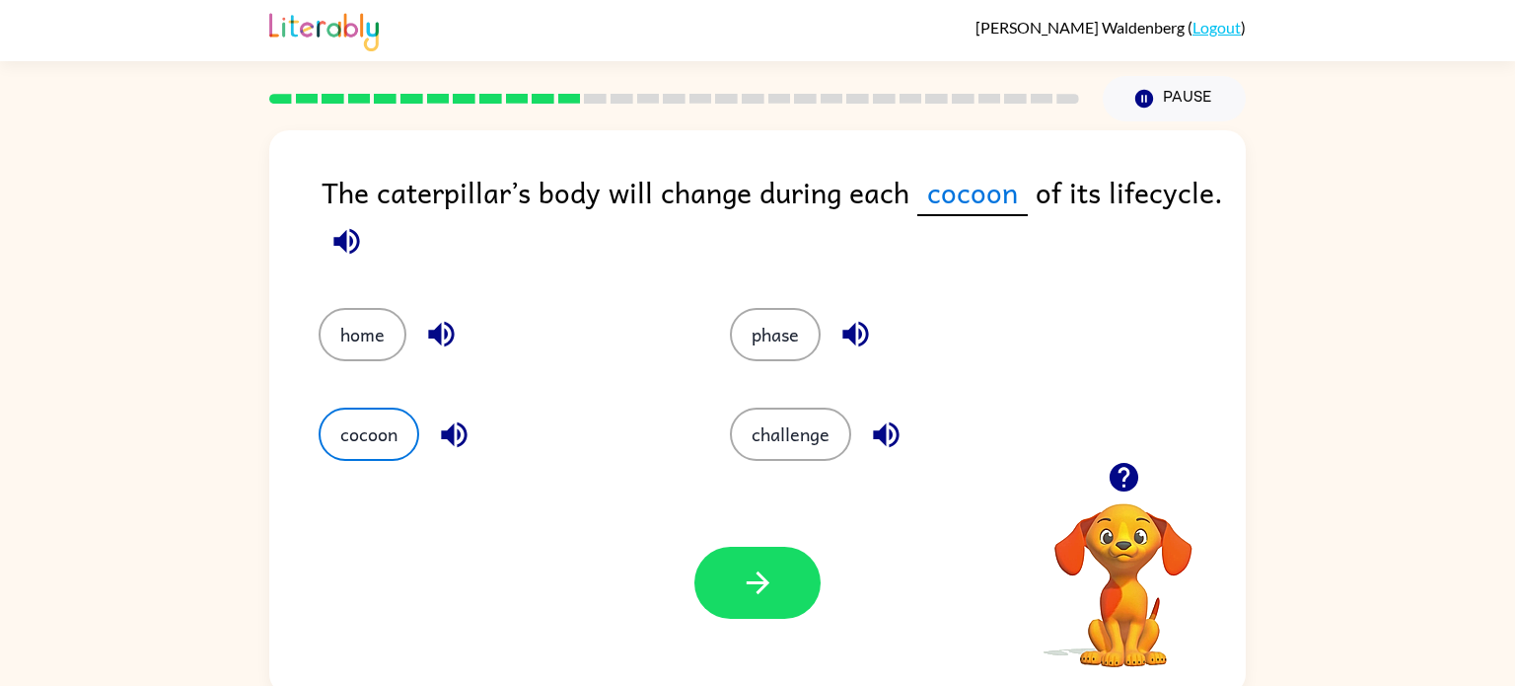
click at [777, 631] on div "Your browser must support playing .mp4 files to use Literably. Please try using…" at bounding box center [757, 582] width 977 height 222
click at [735, 570] on button "button" at bounding box center [757, 582] width 126 height 72
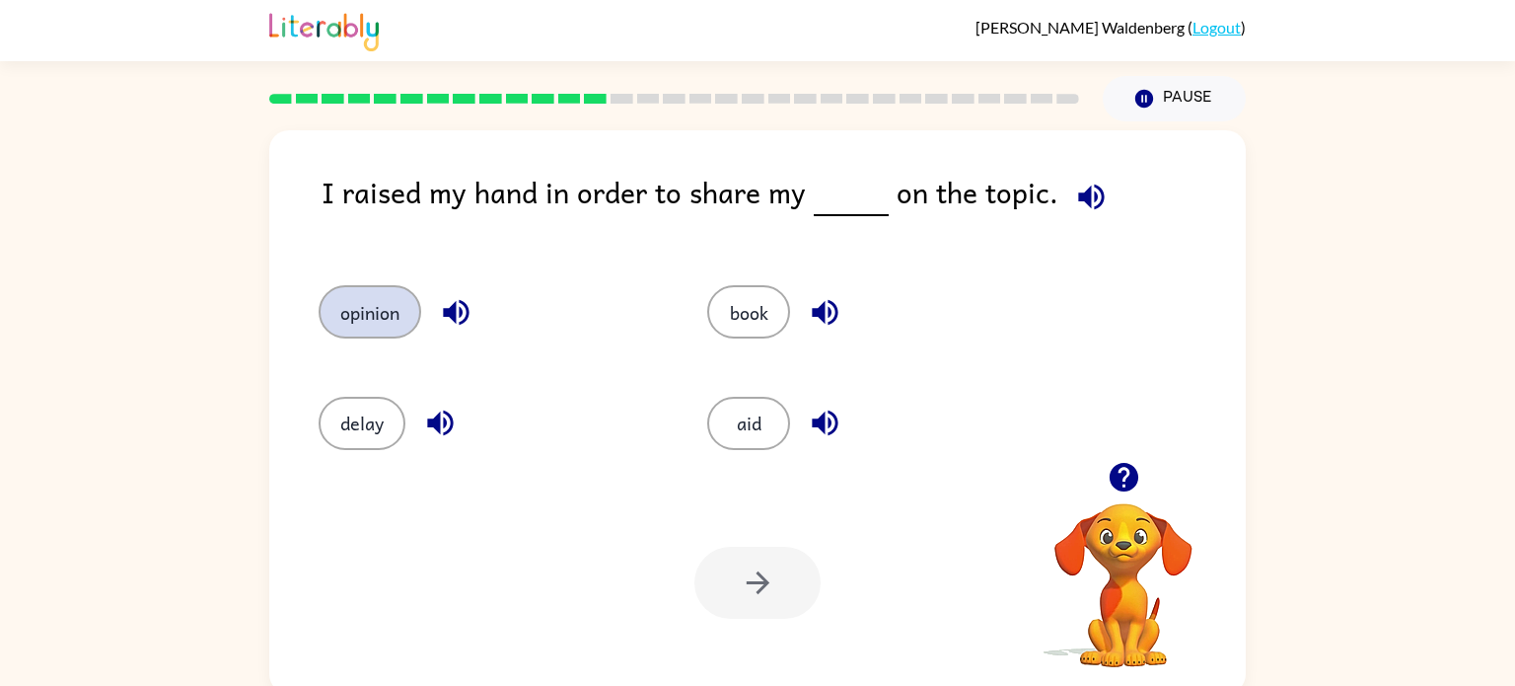
click at [322, 300] on button "opinion" at bounding box center [370, 311] width 103 height 53
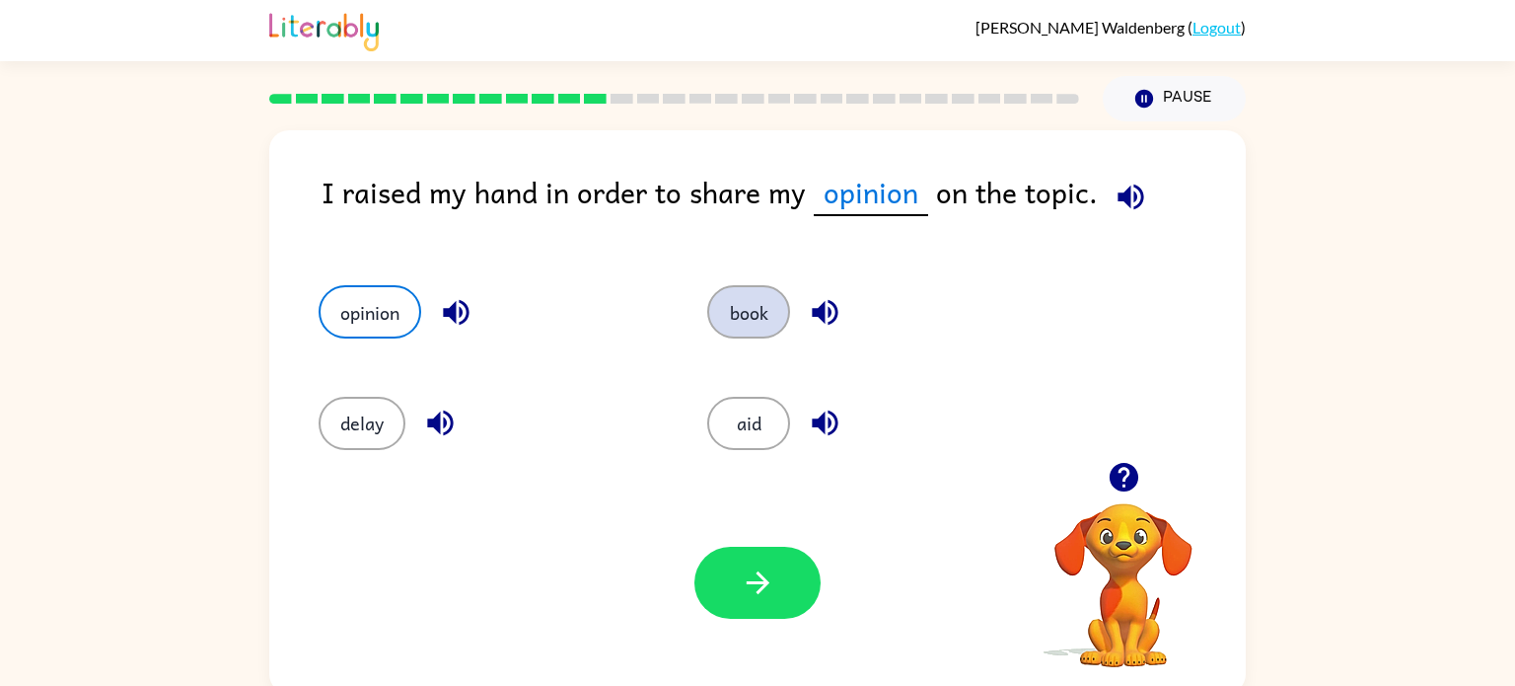
click at [758, 301] on button "book" at bounding box center [748, 311] width 83 height 53
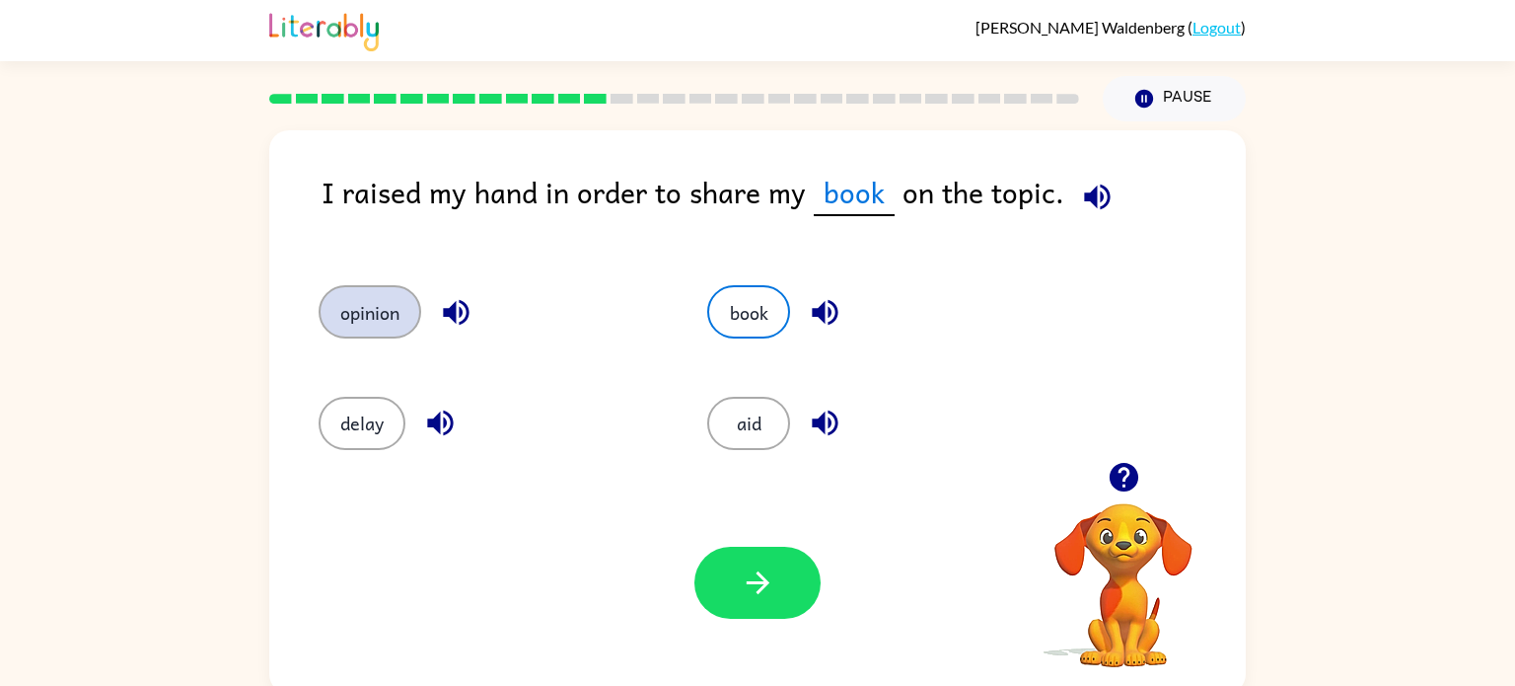
click at [383, 326] on button "opinion" at bounding box center [370, 311] width 103 height 53
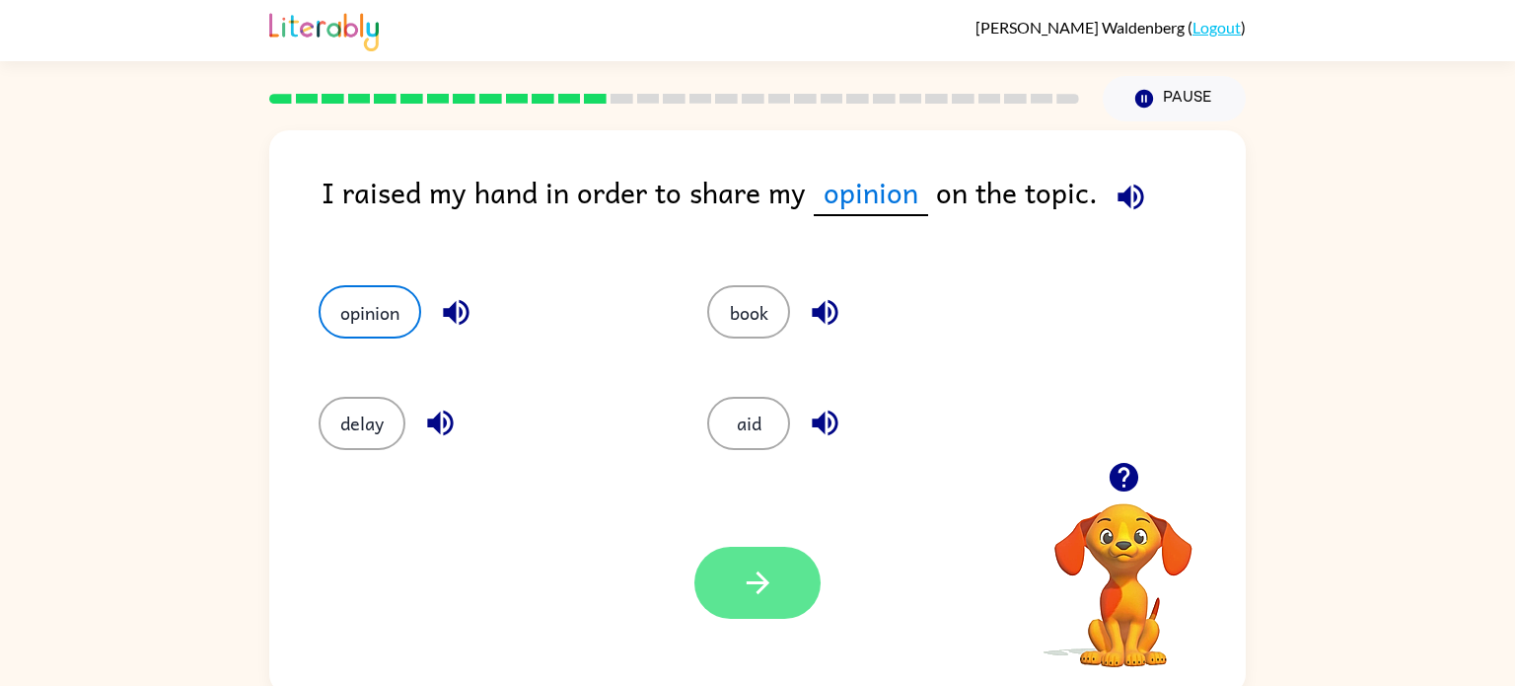
click at [754, 591] on icon "button" at bounding box center [758, 582] width 35 height 35
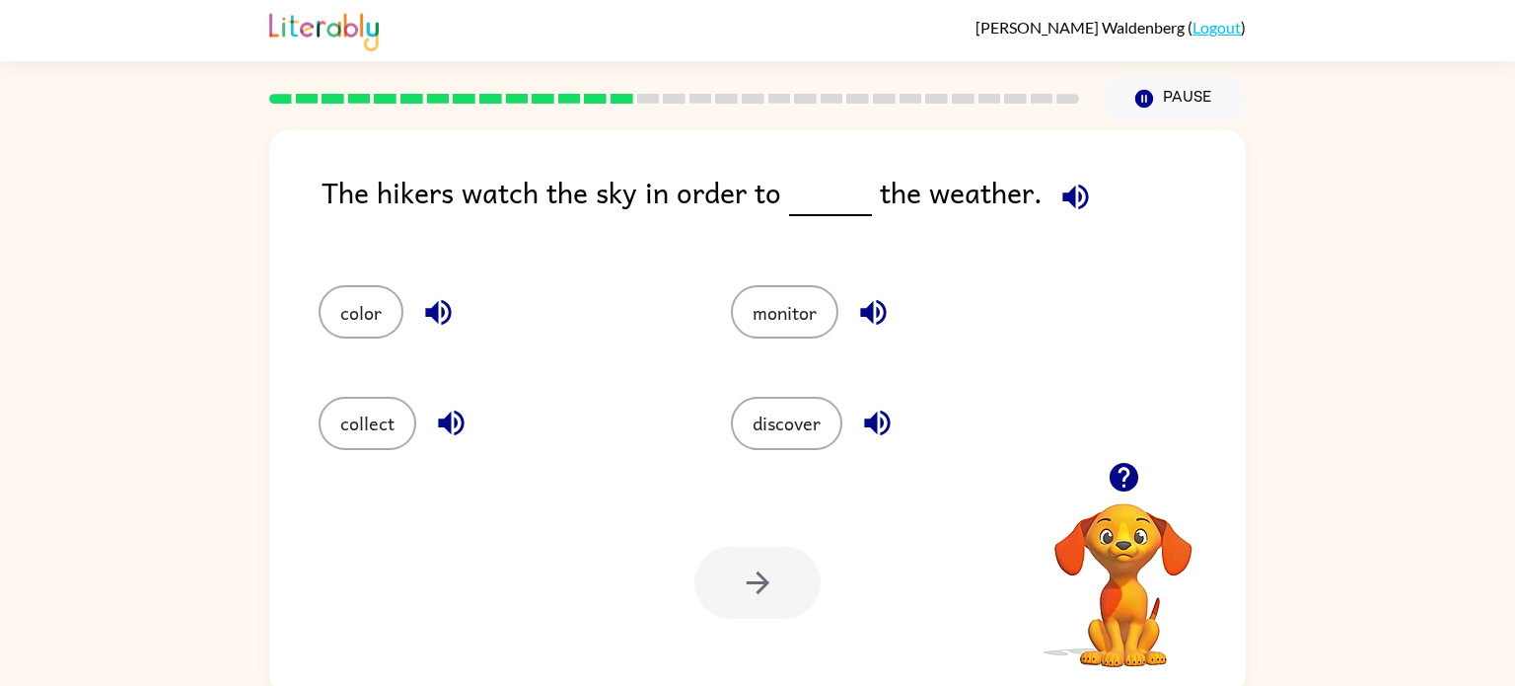
scroll to position [8, 0]
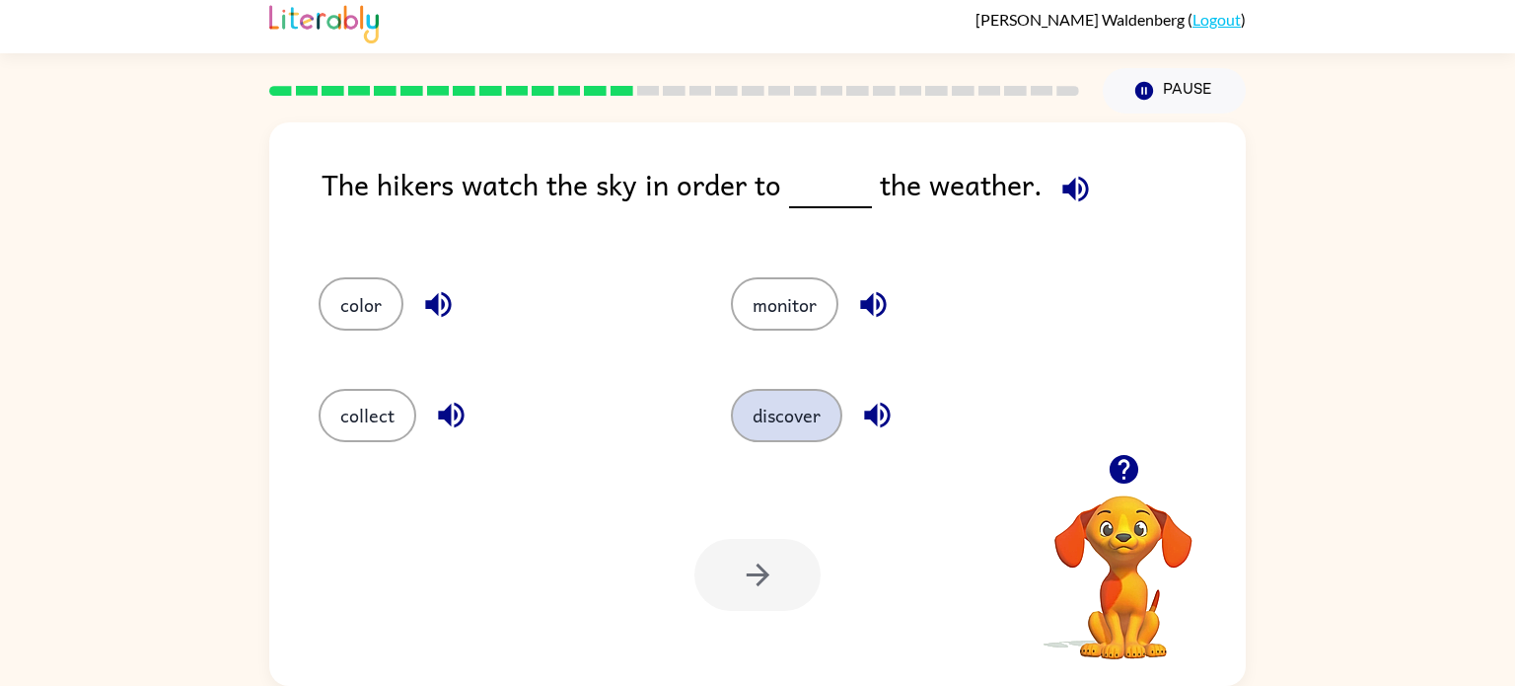
click at [799, 441] on button "discover" at bounding box center [786, 415] width 111 height 53
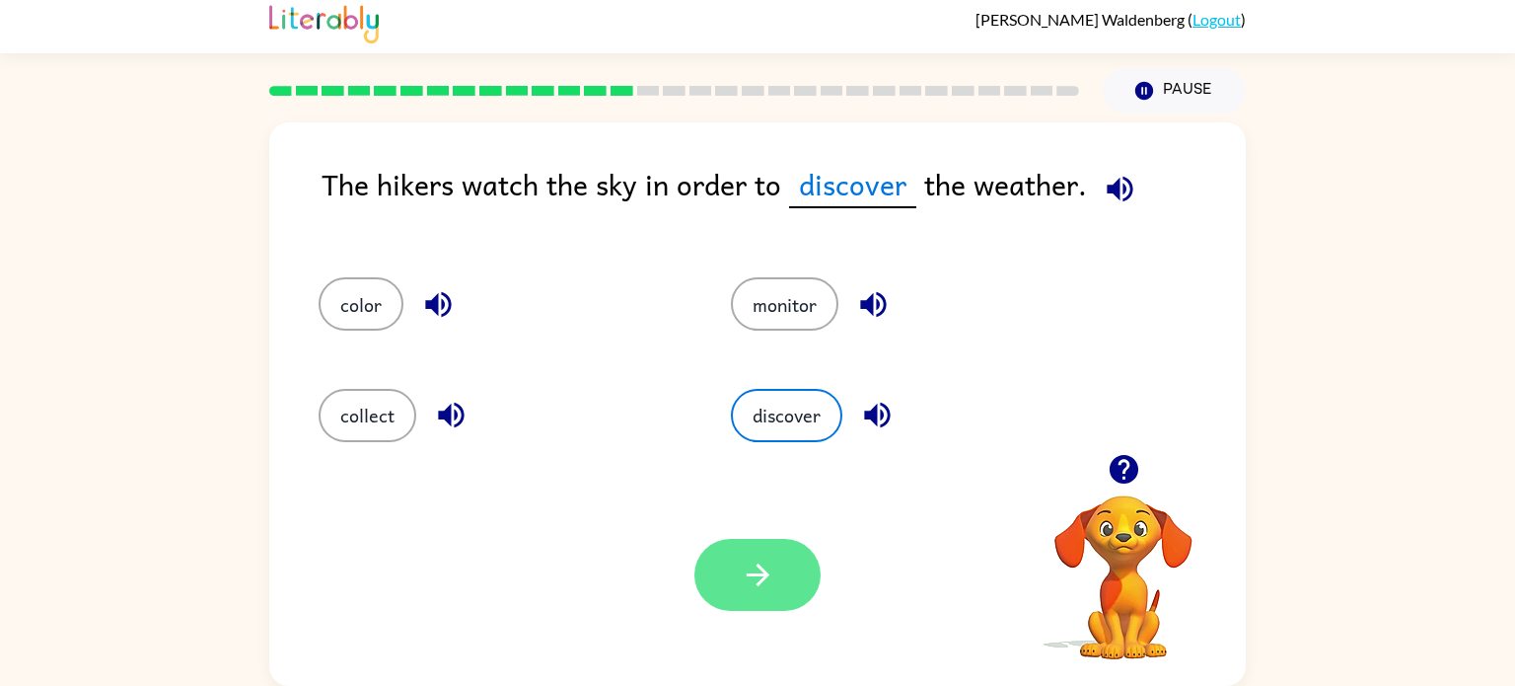
click at [760, 609] on button "button" at bounding box center [757, 575] width 126 height 72
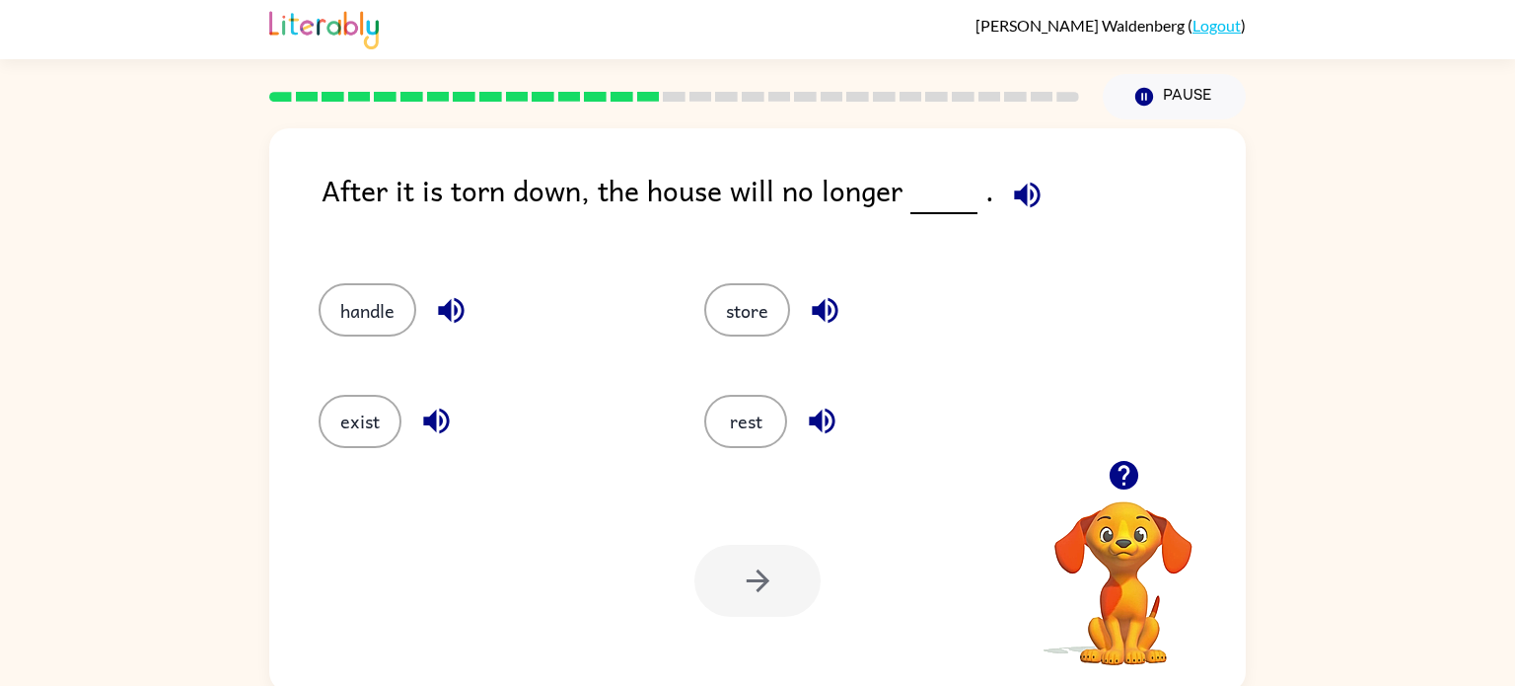
scroll to position [4, 0]
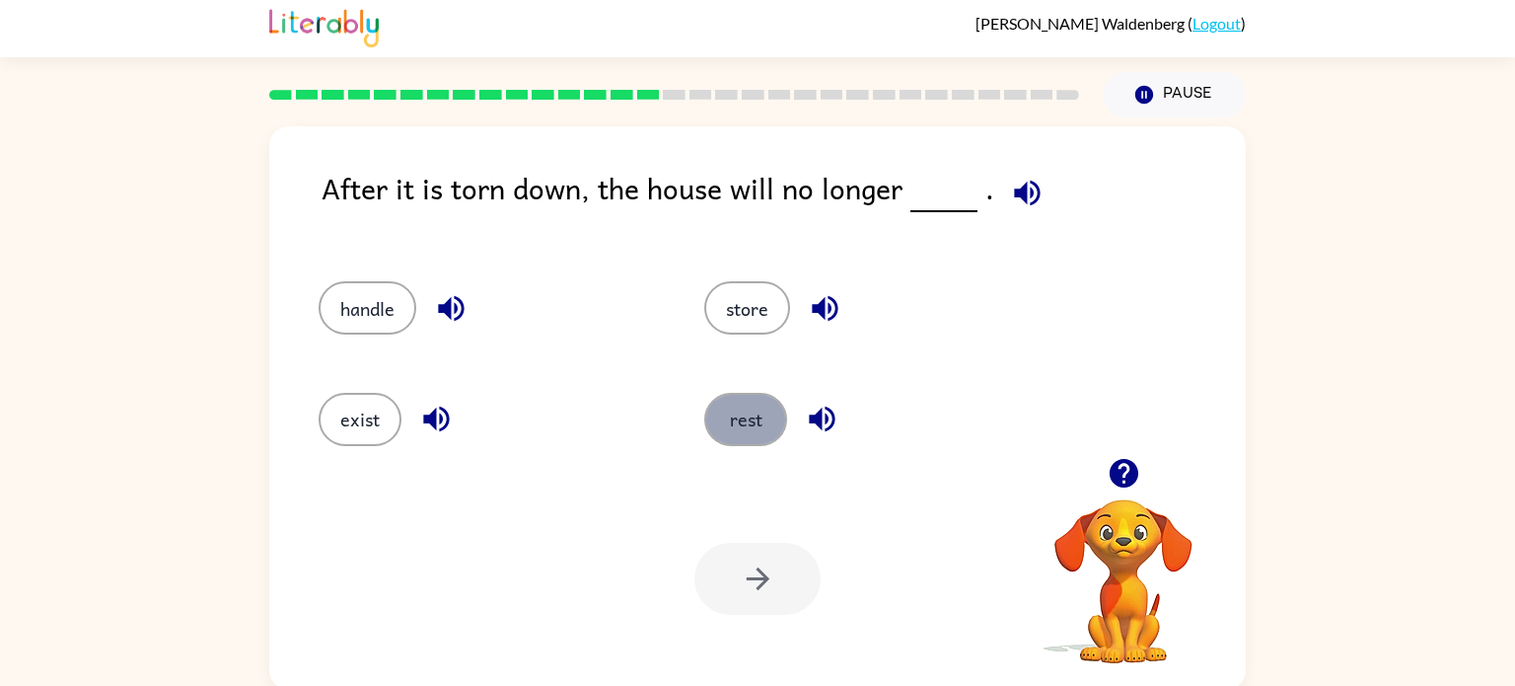
click at [736, 435] on button "rest" at bounding box center [745, 419] width 83 height 53
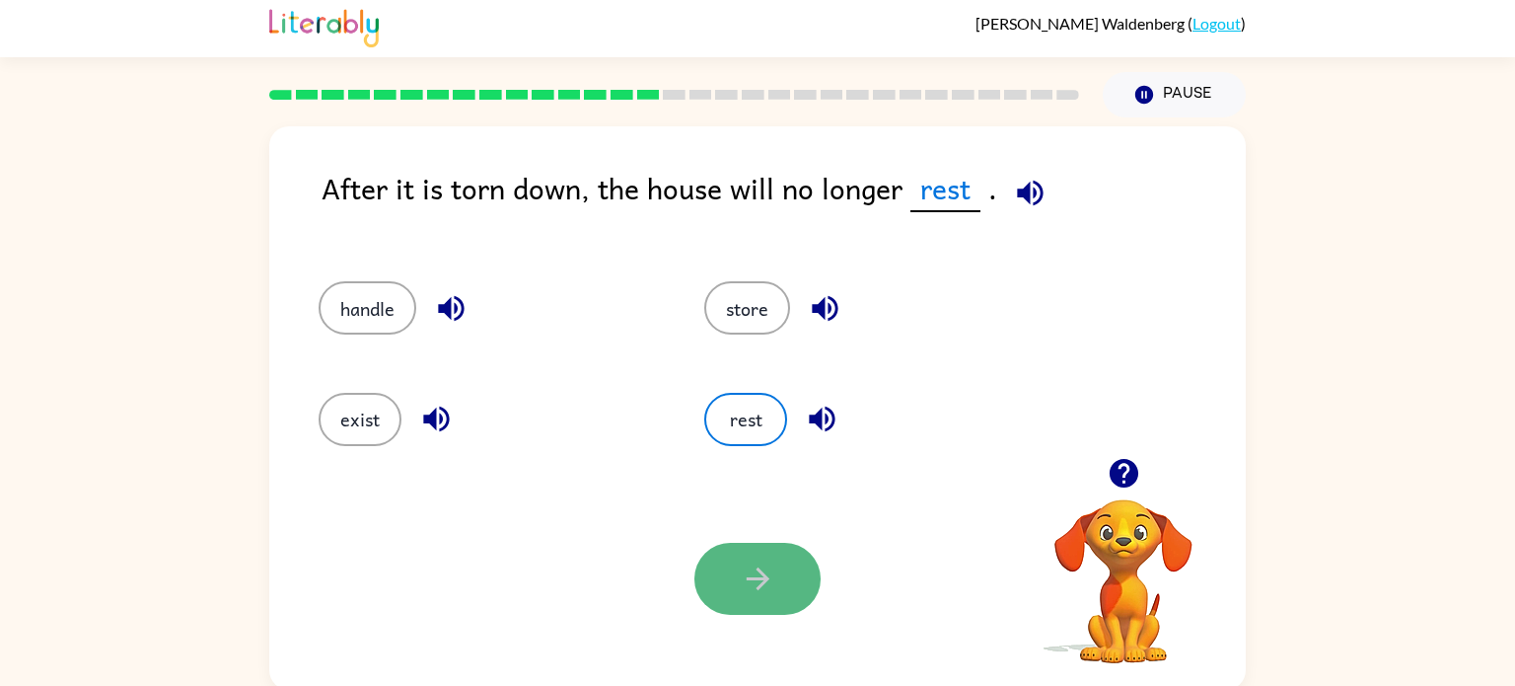
click at [773, 605] on button "button" at bounding box center [757, 579] width 126 height 72
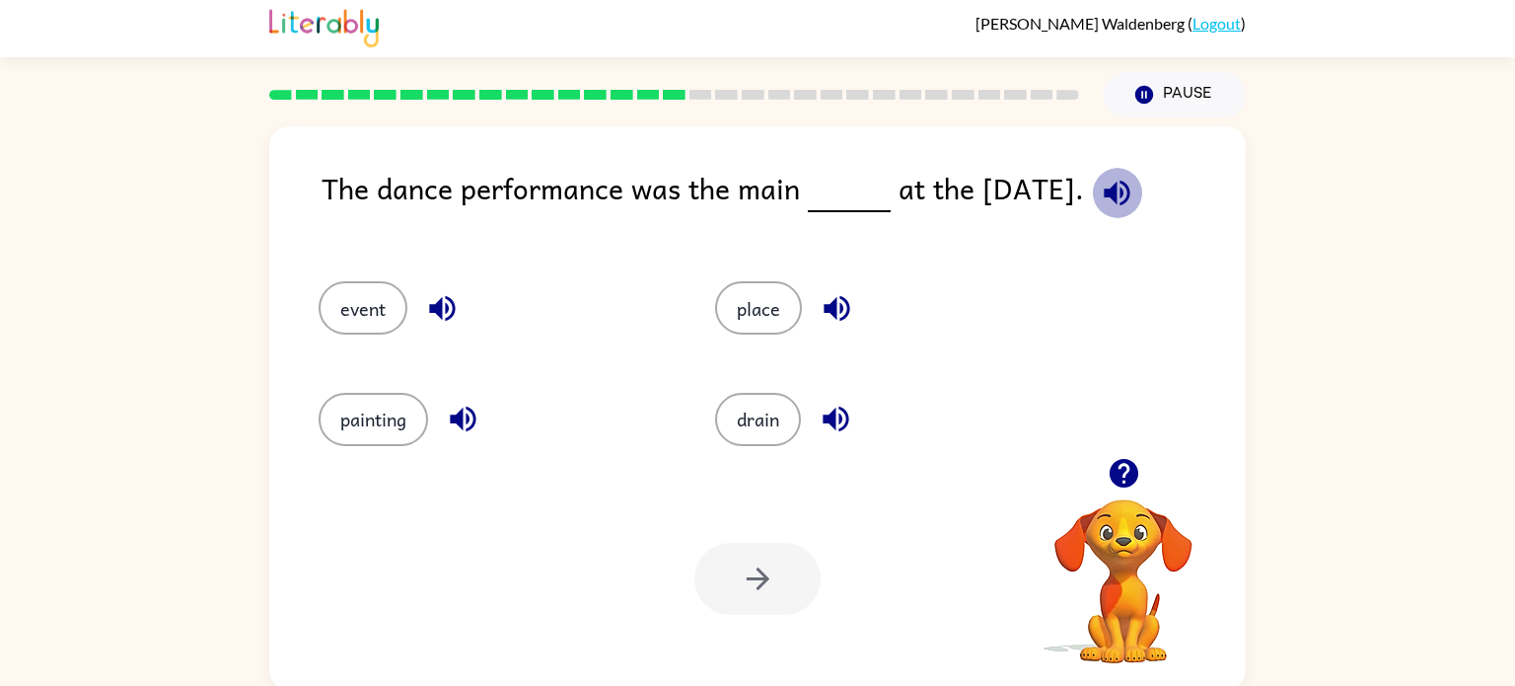
click at [1118, 187] on icon "button" at bounding box center [1117, 193] width 26 height 26
click at [729, 430] on button "drain" at bounding box center [758, 419] width 86 height 53
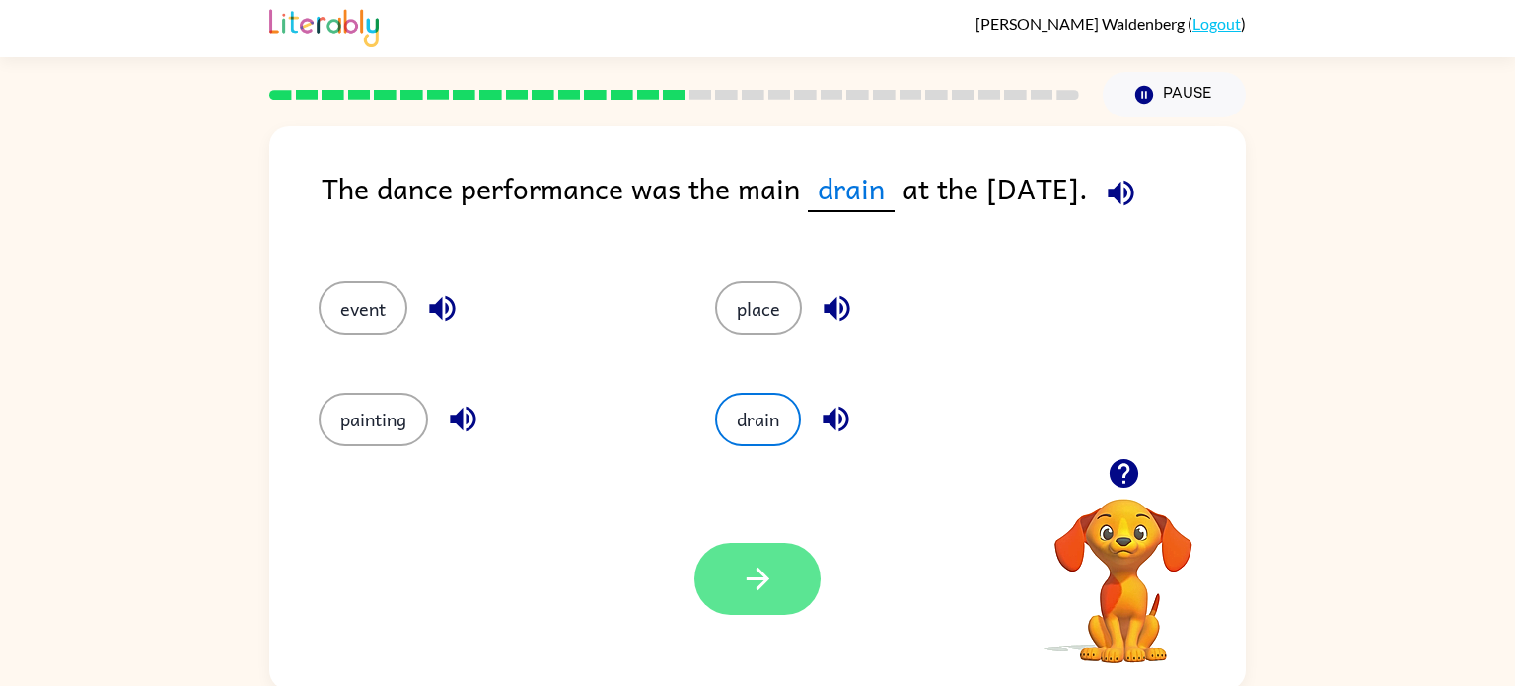
click at [759, 600] on button "button" at bounding box center [757, 579] width 126 height 72
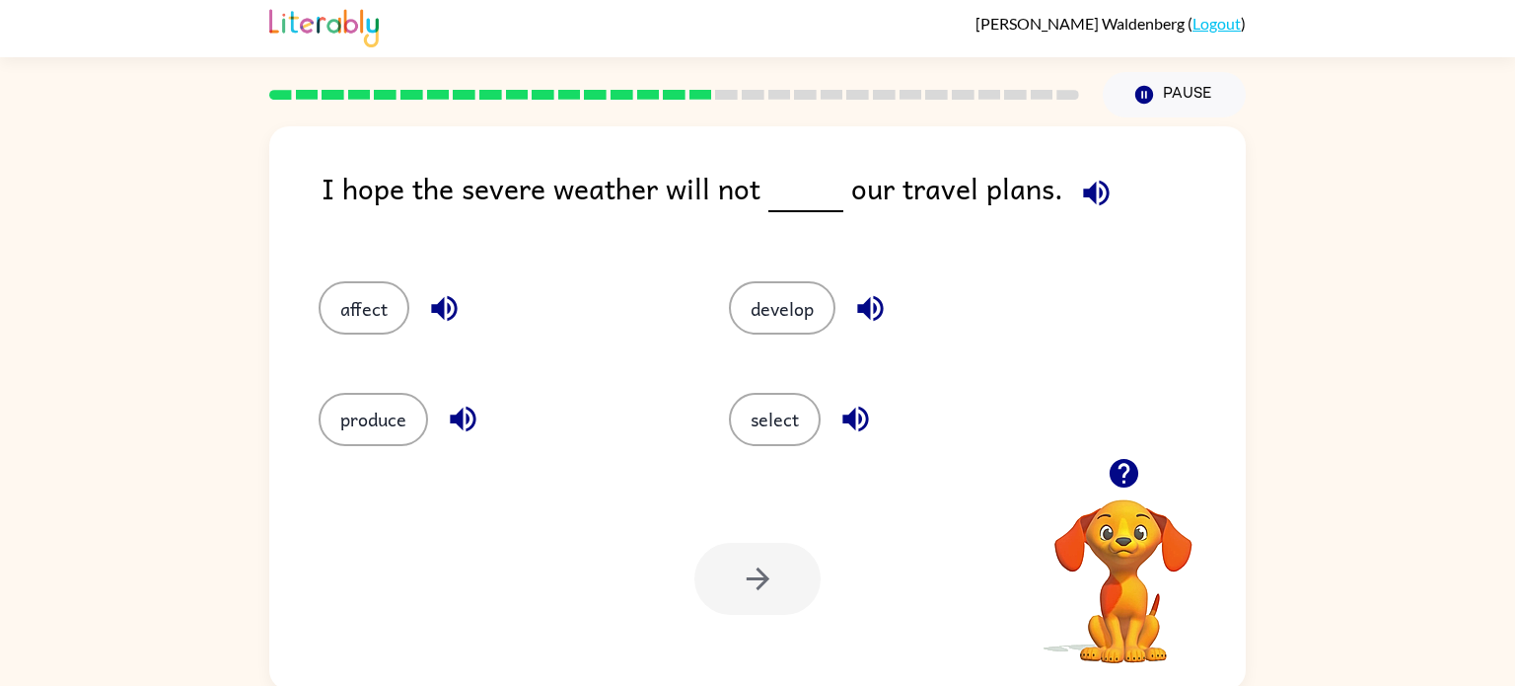
click at [766, 357] on div "select" at bounding box center [896, 410] width 410 height 110
click at [762, 291] on button "develop" at bounding box center [782, 307] width 107 height 53
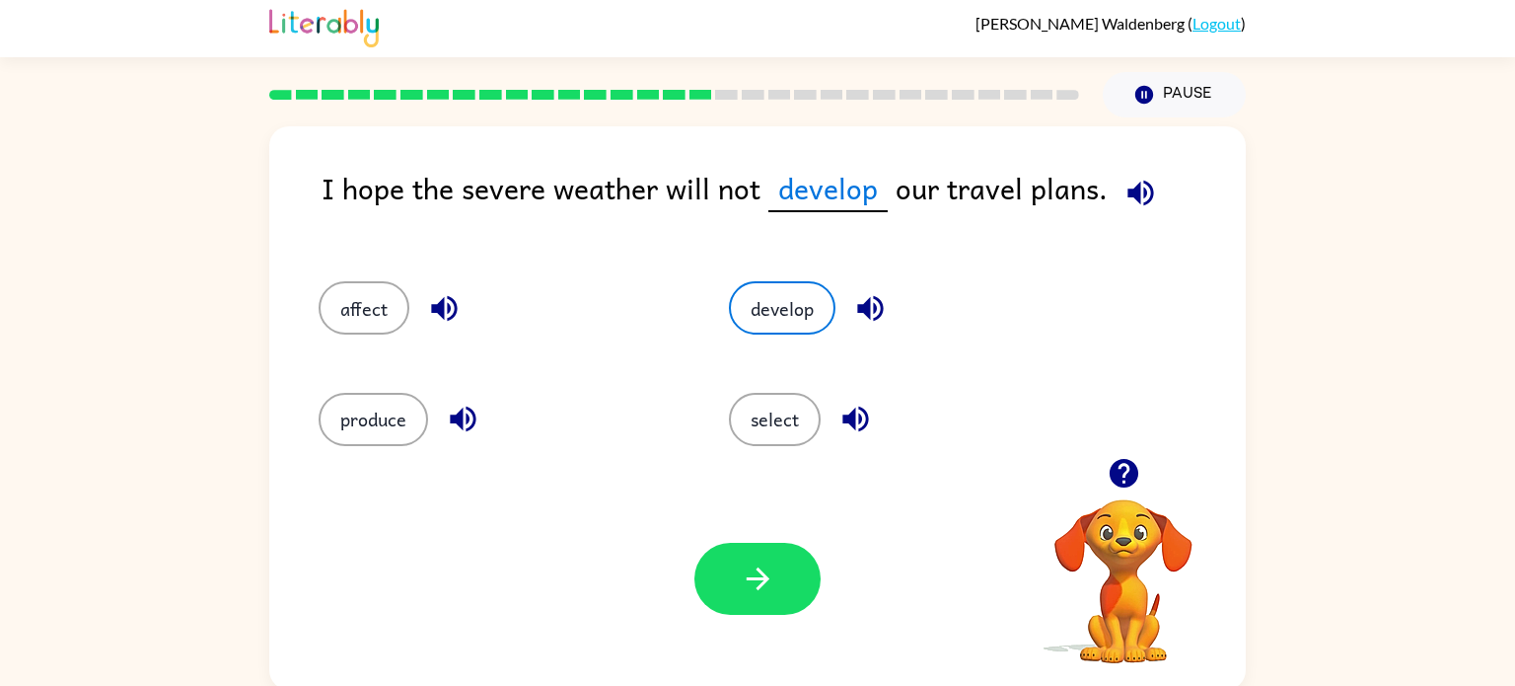
click at [774, 635] on div "Your browser must support playing .mp4 files to use Literably. Please try using…" at bounding box center [757, 579] width 977 height 222
click at [779, 566] on button "button" at bounding box center [757, 579] width 126 height 72
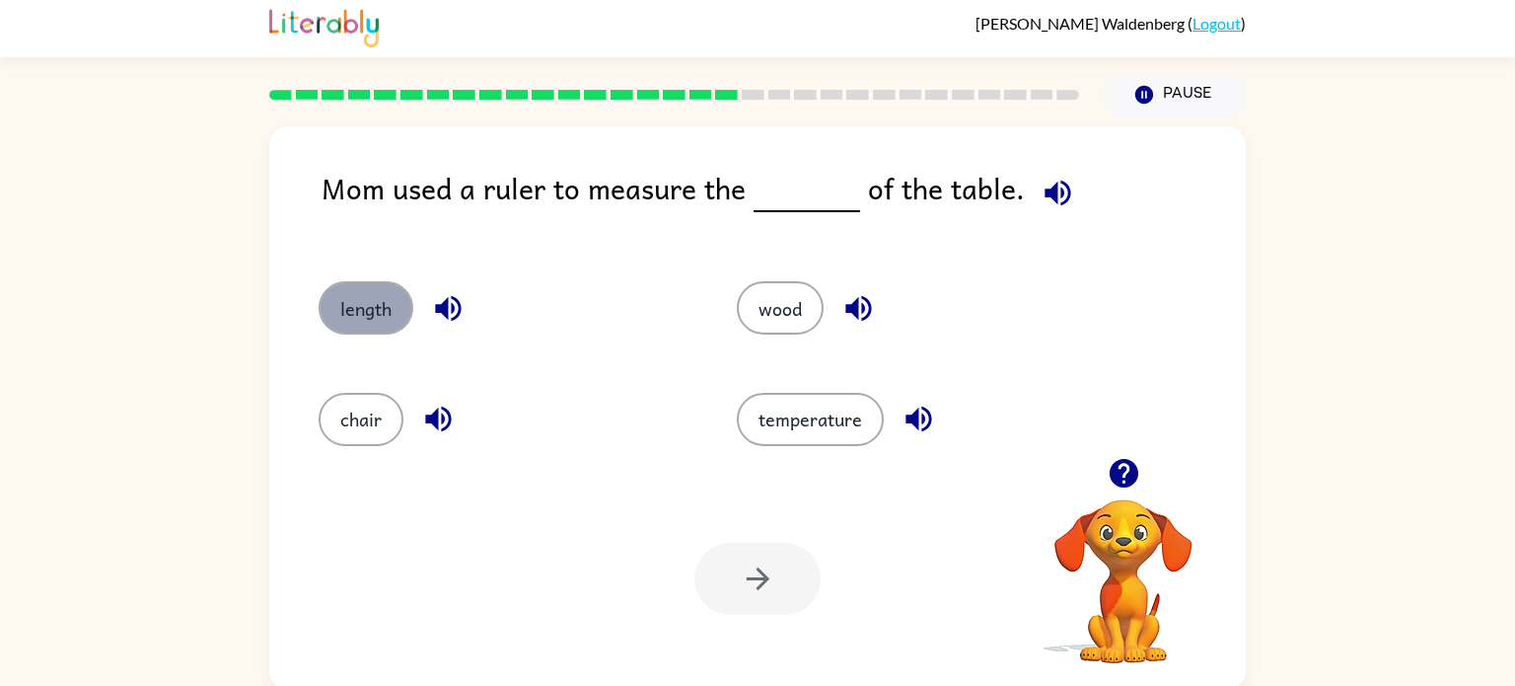
click at [394, 295] on button "length" at bounding box center [366, 307] width 95 height 53
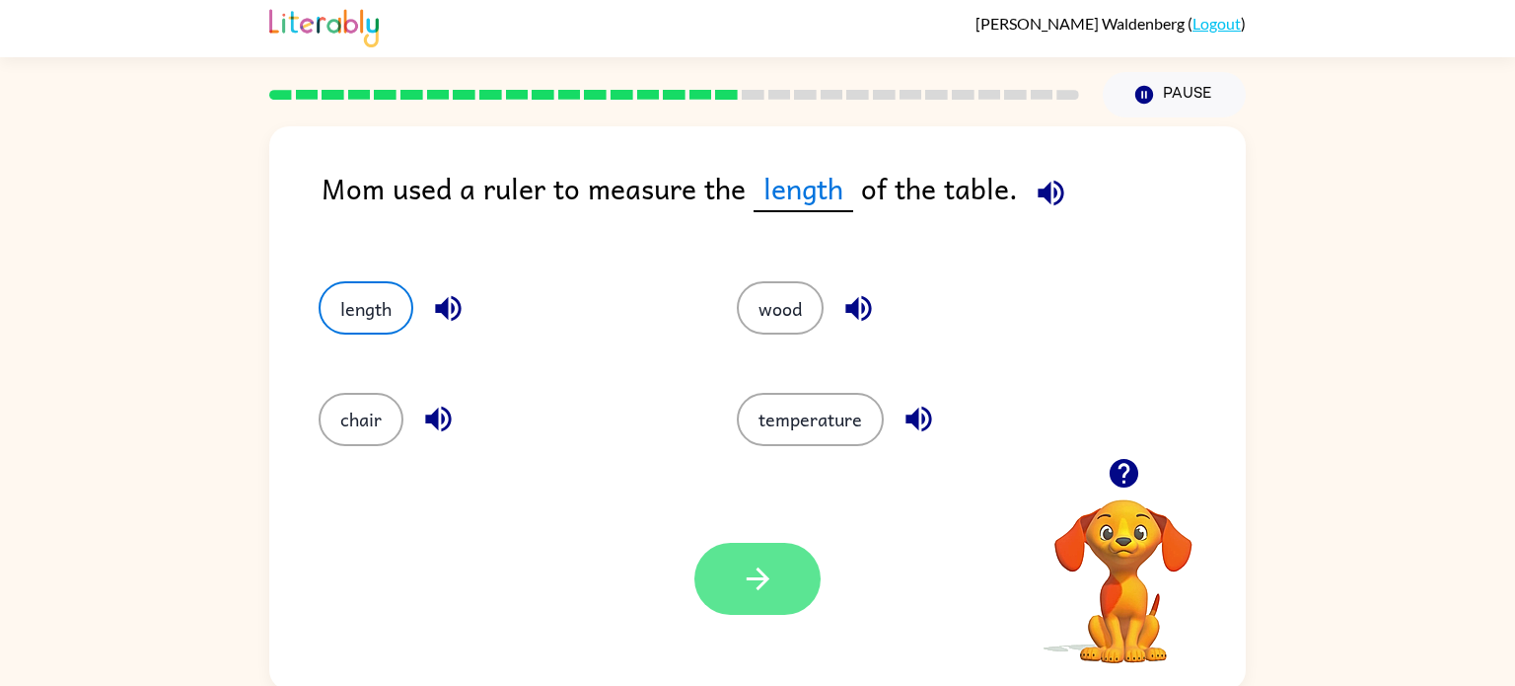
click at [722, 591] on button "button" at bounding box center [757, 579] width 126 height 72
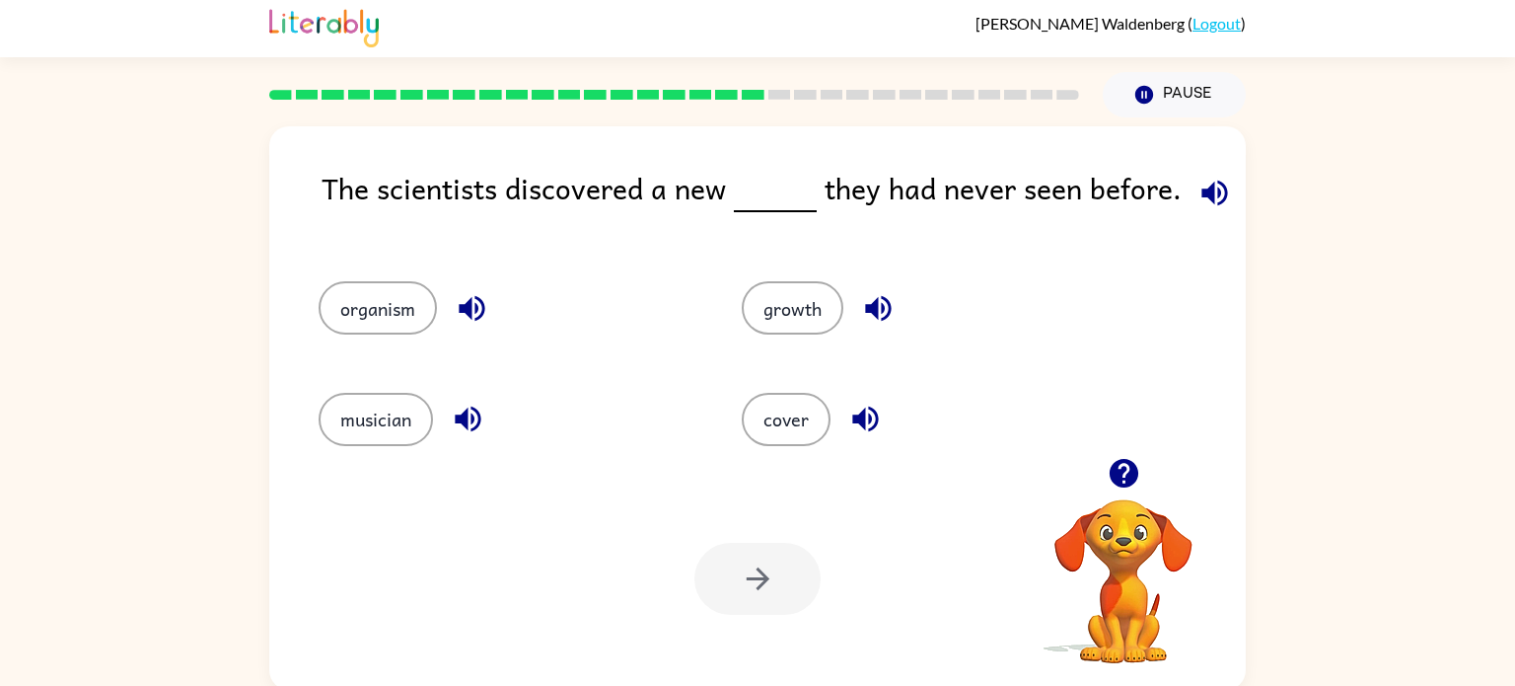
click at [1206, 186] on icon "button" at bounding box center [1214, 193] width 26 height 26
click at [395, 322] on button "organism" at bounding box center [378, 307] width 118 height 53
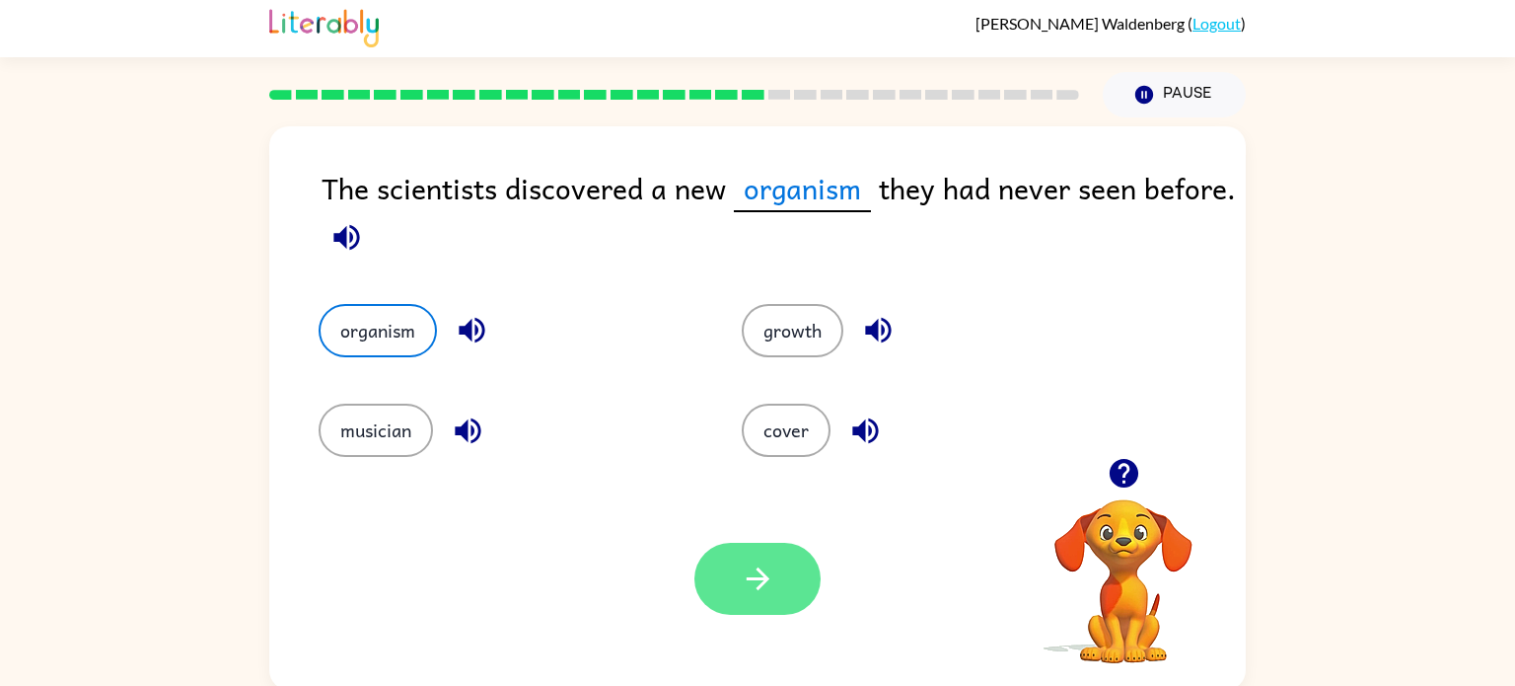
click at [746, 564] on icon "button" at bounding box center [758, 578] width 35 height 35
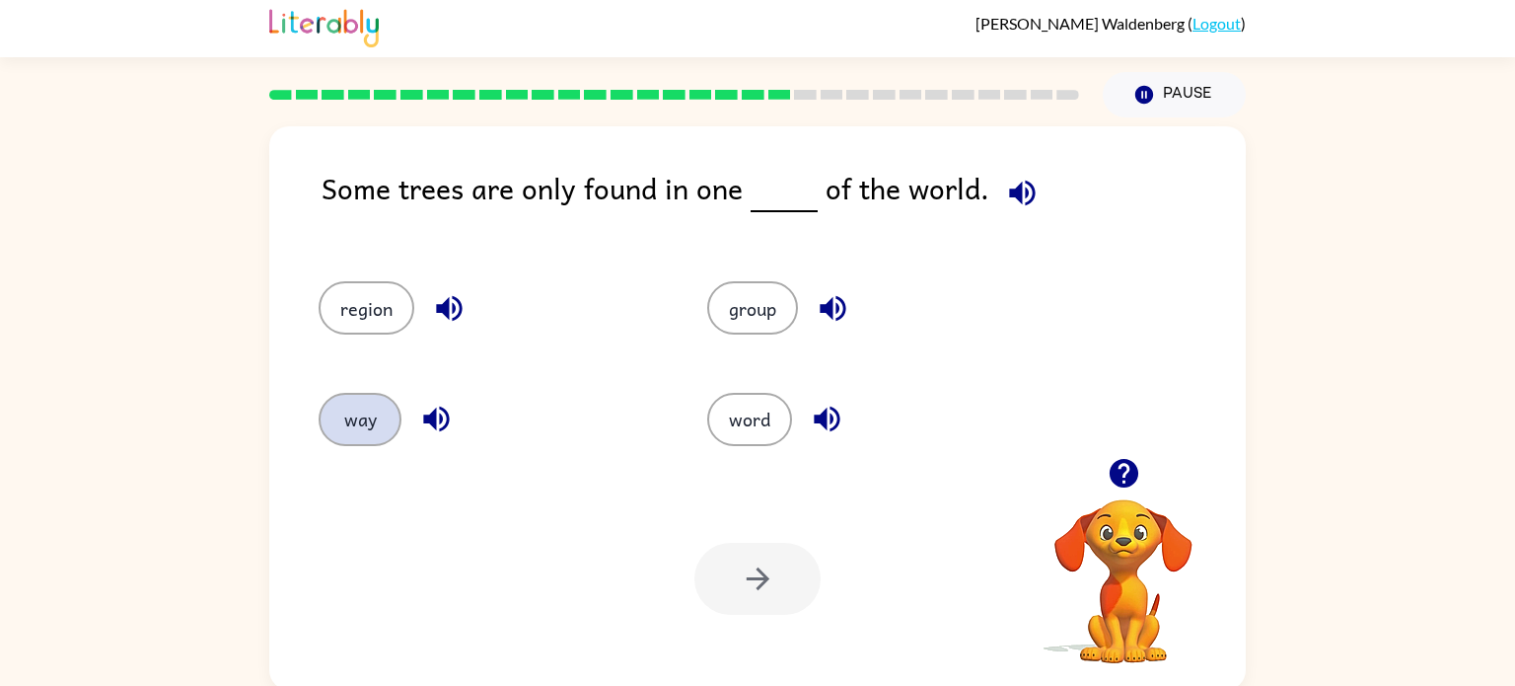
click at [347, 438] on button "way" at bounding box center [360, 419] width 83 height 53
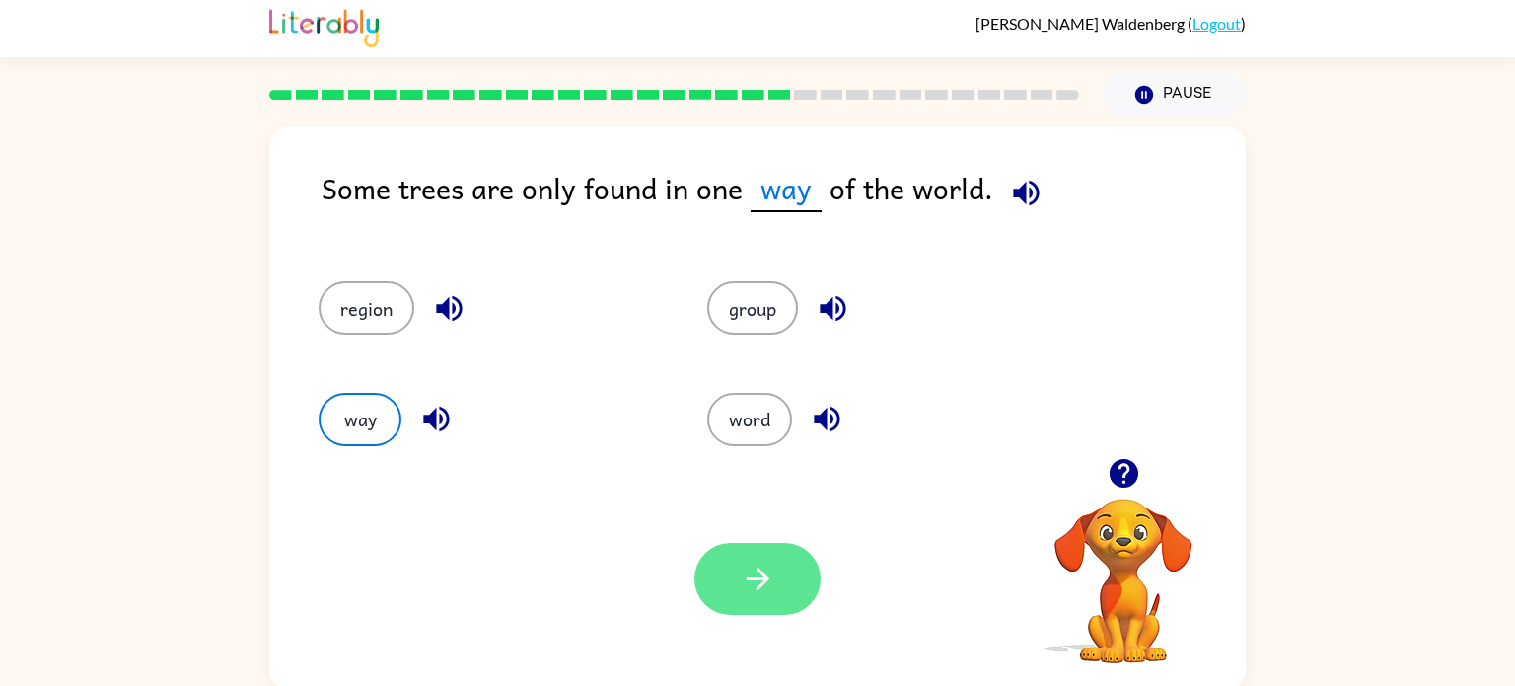
click at [748, 593] on icon "button" at bounding box center [758, 578] width 35 height 35
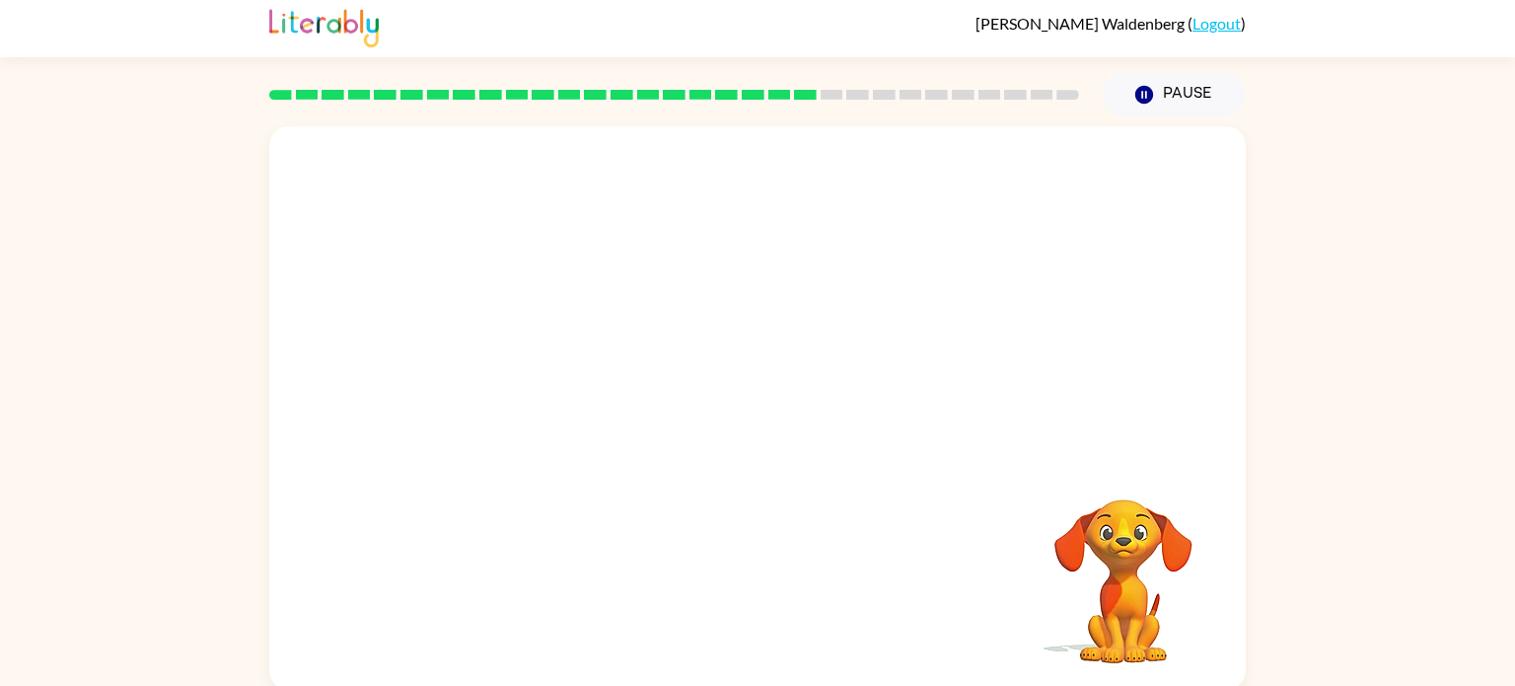
click at [566, 392] on video "Your browser must support playing .mp4 files to use Literably. Please try using…" at bounding box center [757, 291] width 977 height 331
click at [575, 390] on video "Your browser must support playing .mp4 files to use Literably. Please try using…" at bounding box center [757, 291] width 977 height 331
click at [712, 403] on div at bounding box center [757, 418] width 126 height 72
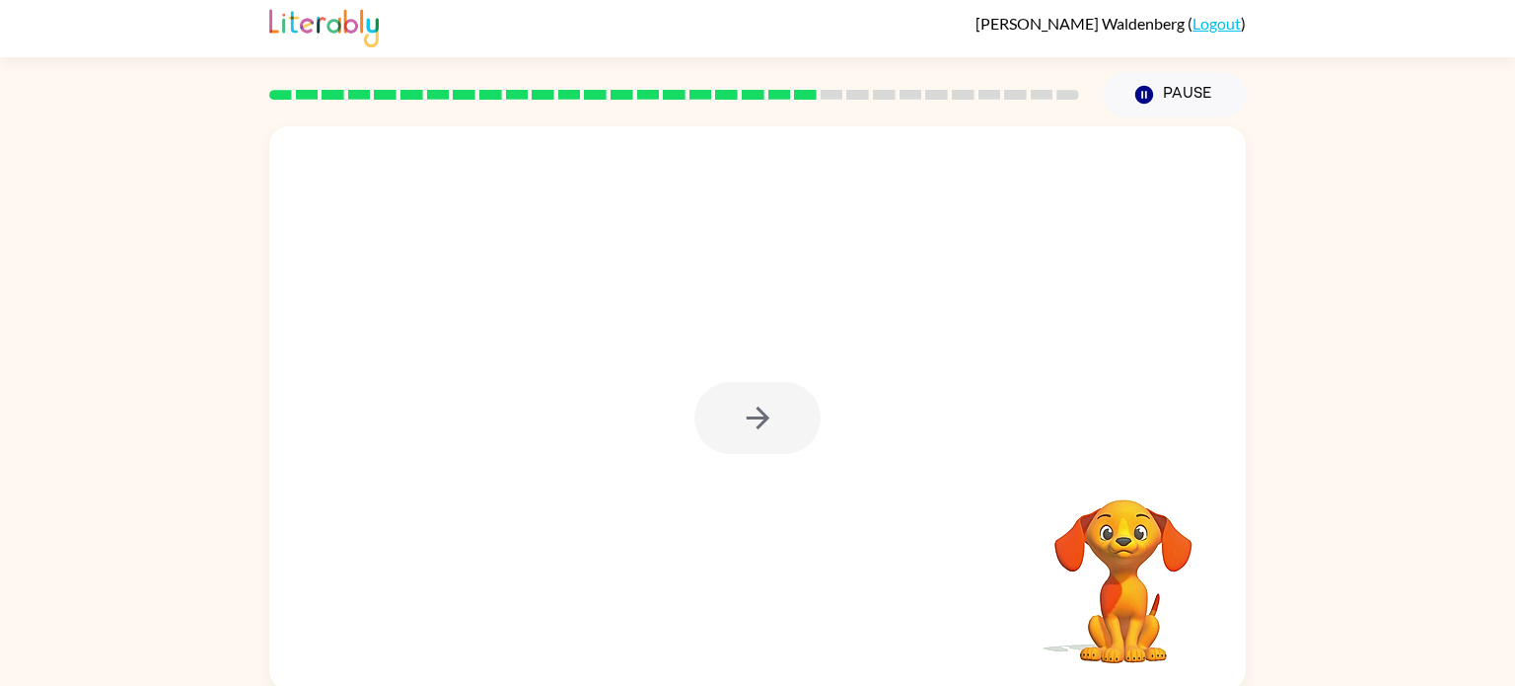
click at [712, 403] on div at bounding box center [757, 418] width 126 height 72
click at [712, 403] on button "button" at bounding box center [757, 418] width 126 height 72
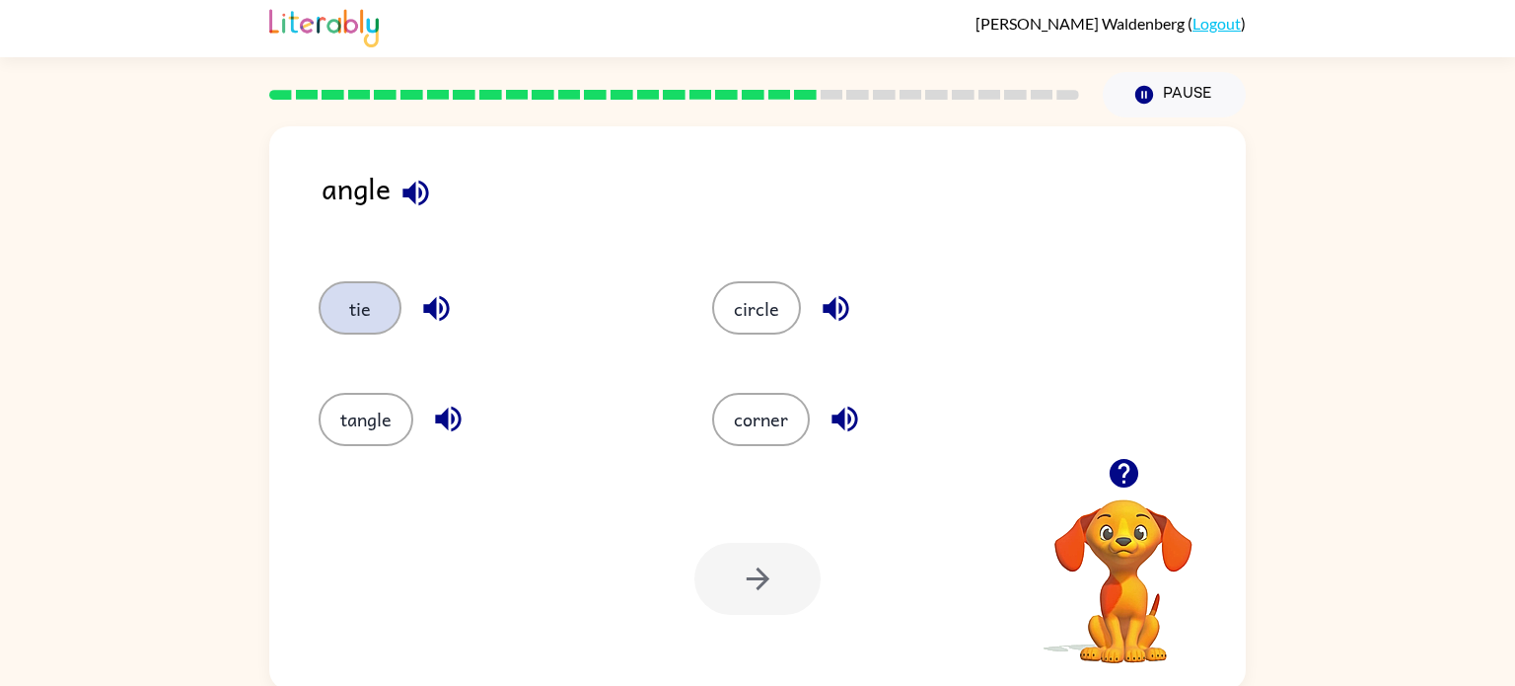
click at [369, 301] on button "tie" at bounding box center [360, 307] width 83 height 53
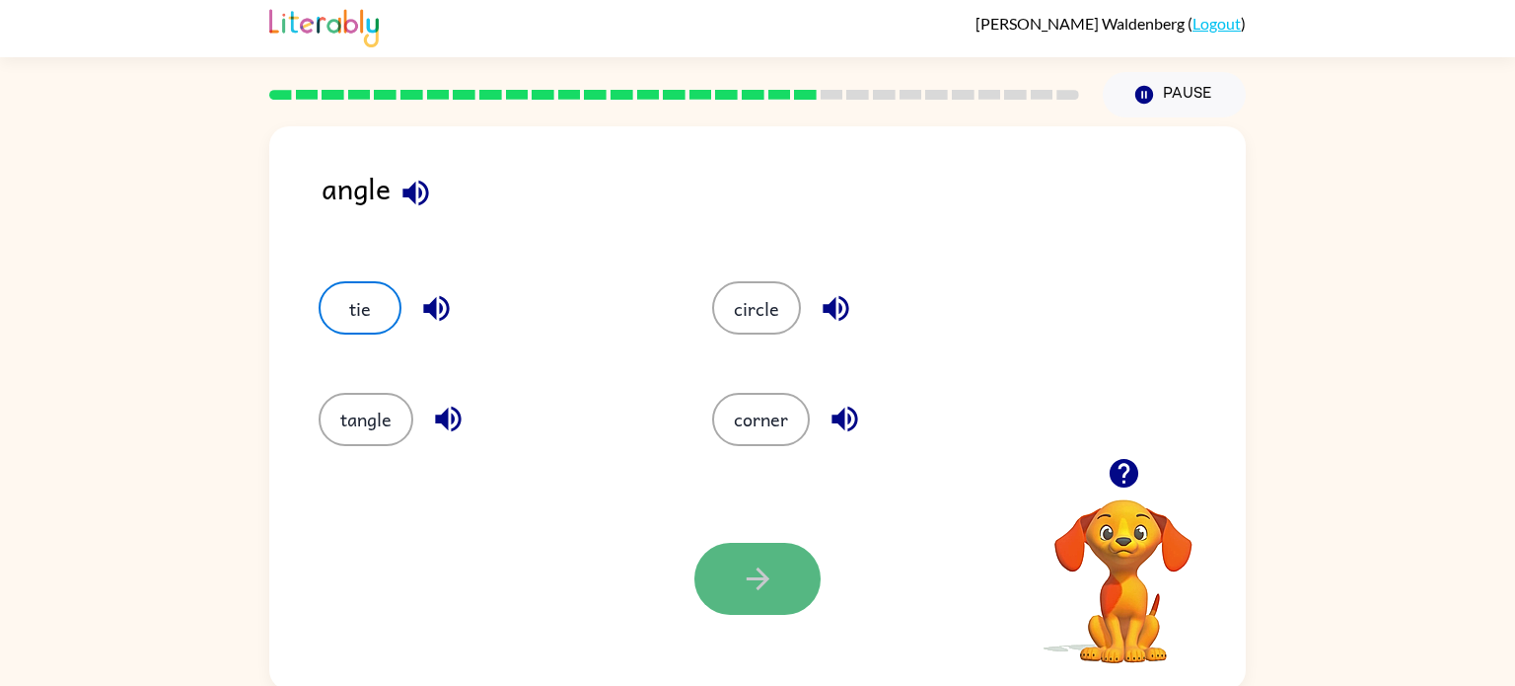
click at [698, 565] on button "button" at bounding box center [757, 579] width 126 height 72
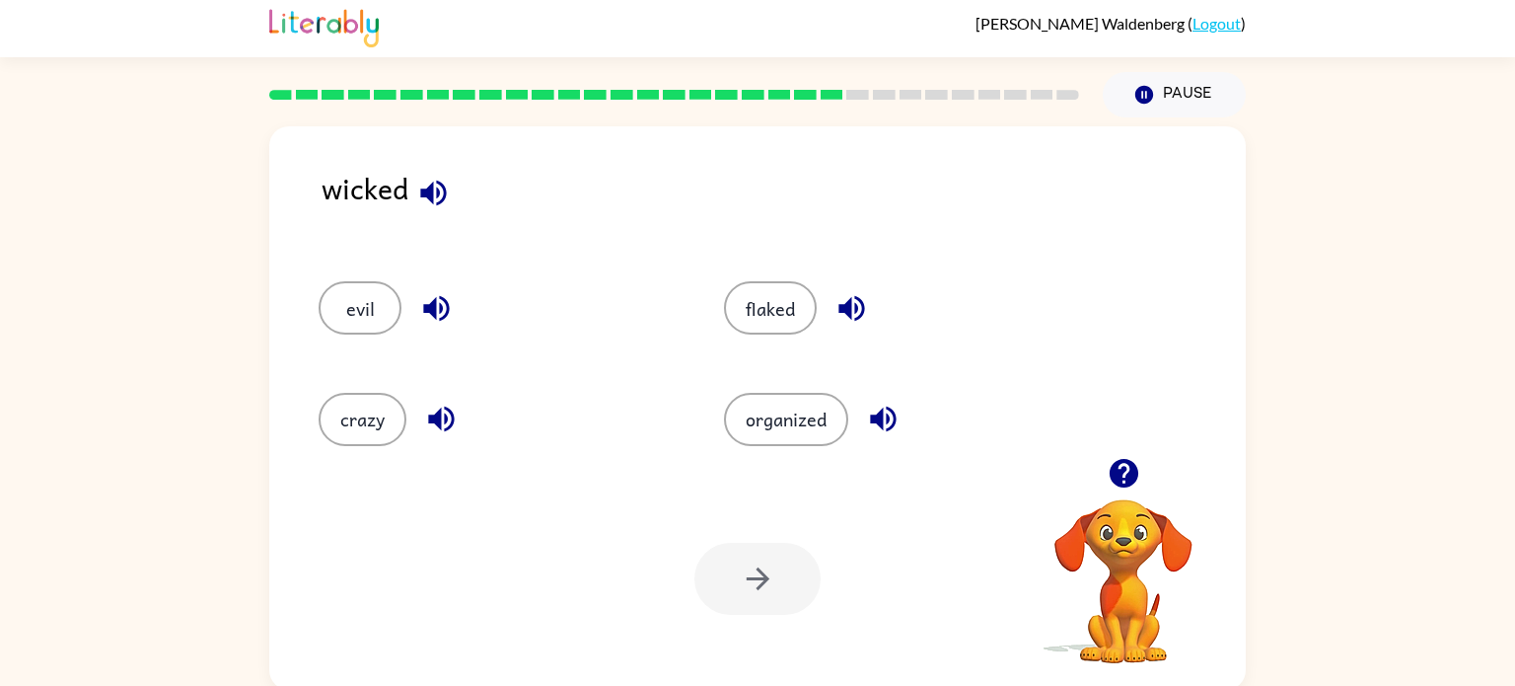
scroll to position [0, 0]
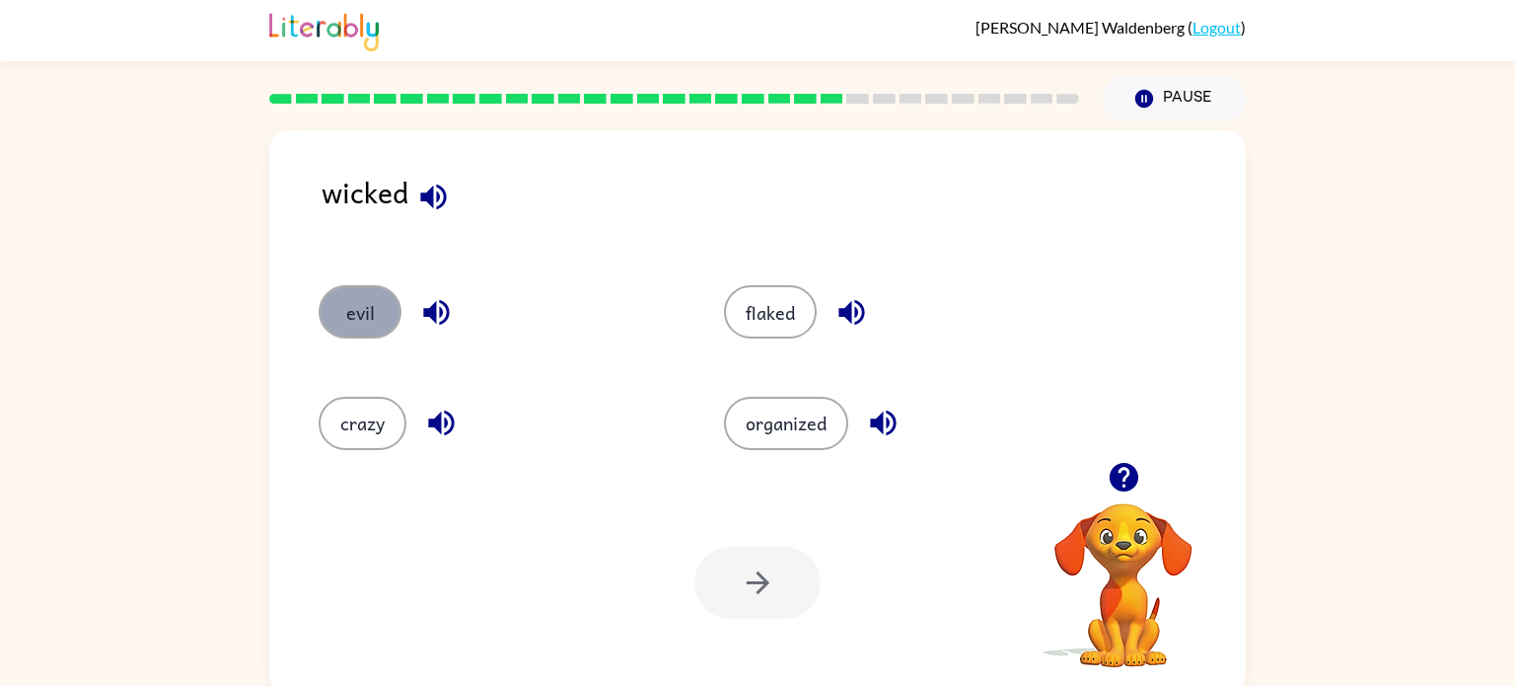
click at [367, 291] on button "evil" at bounding box center [360, 311] width 83 height 53
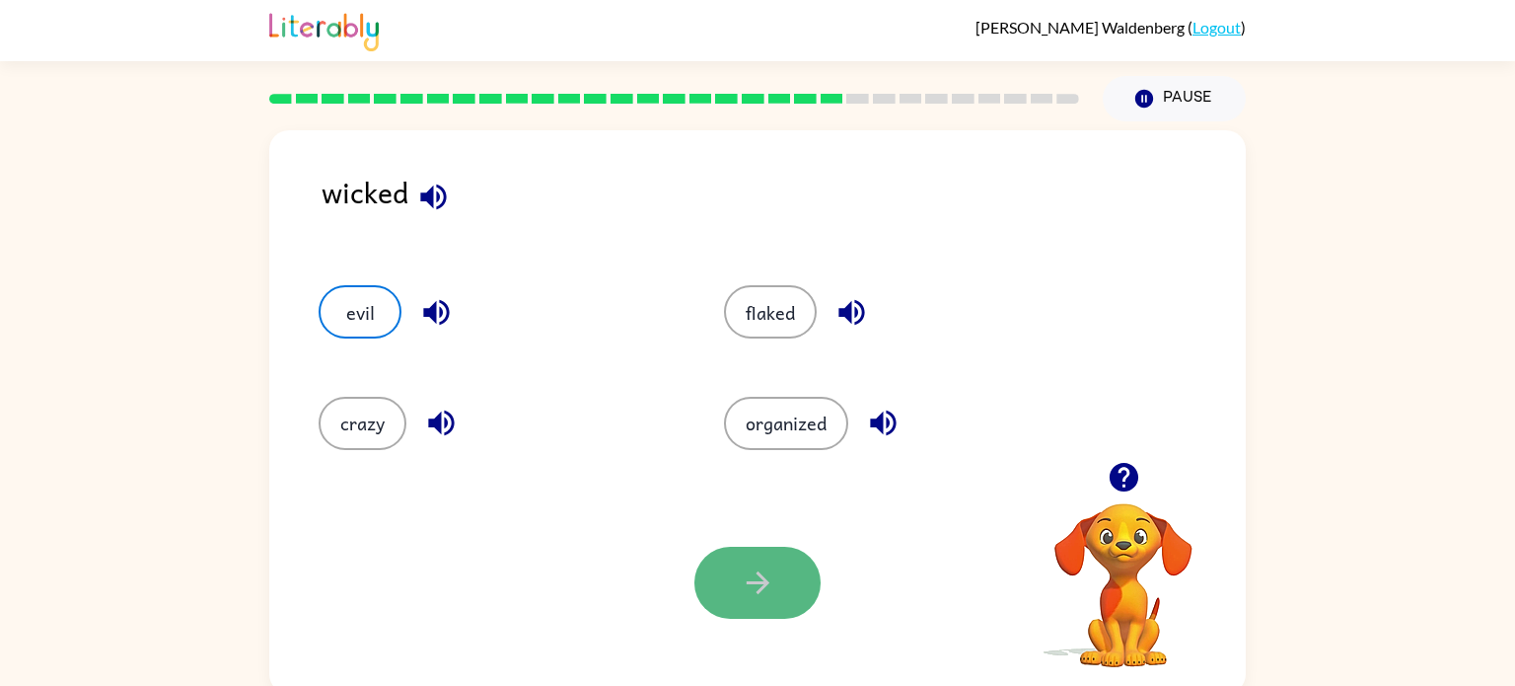
click at [792, 572] on button "button" at bounding box center [757, 582] width 126 height 72
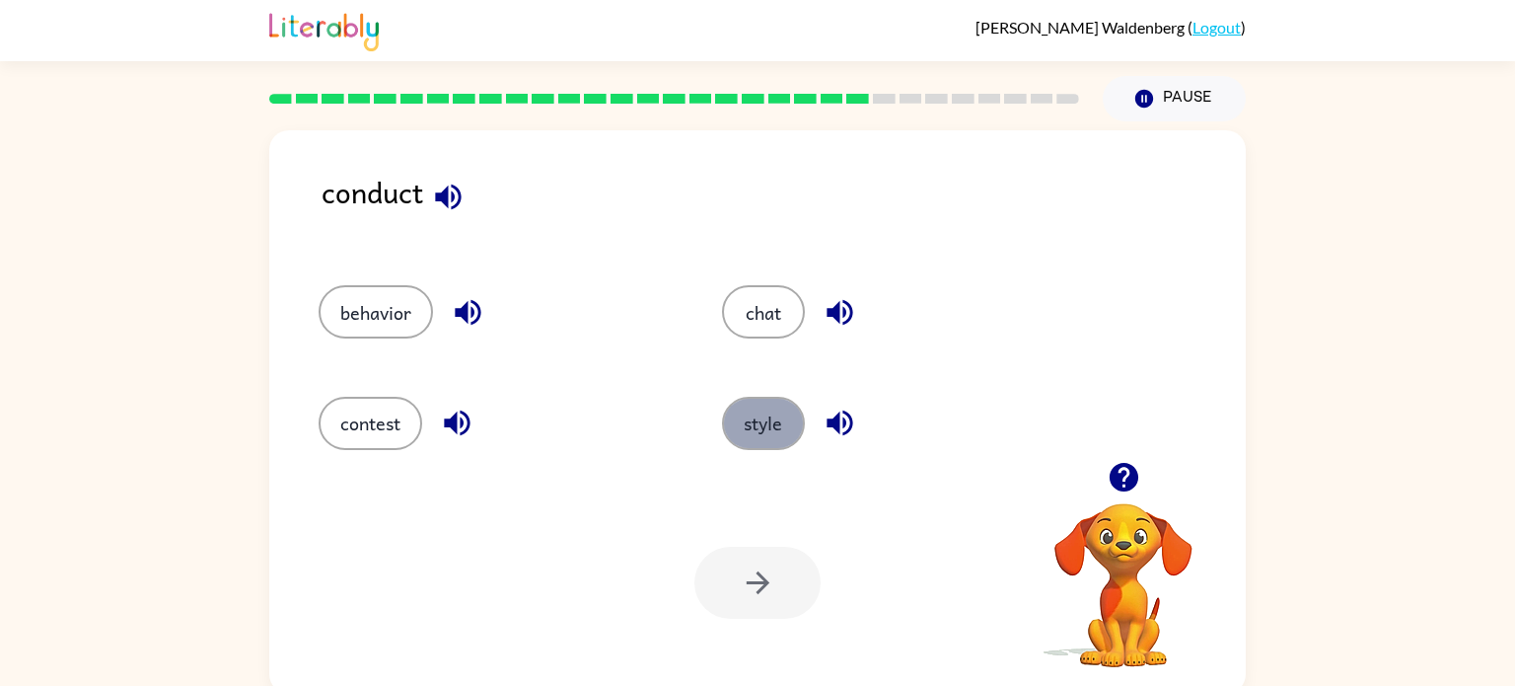
click at [767, 400] on button "style" at bounding box center [763, 423] width 83 height 53
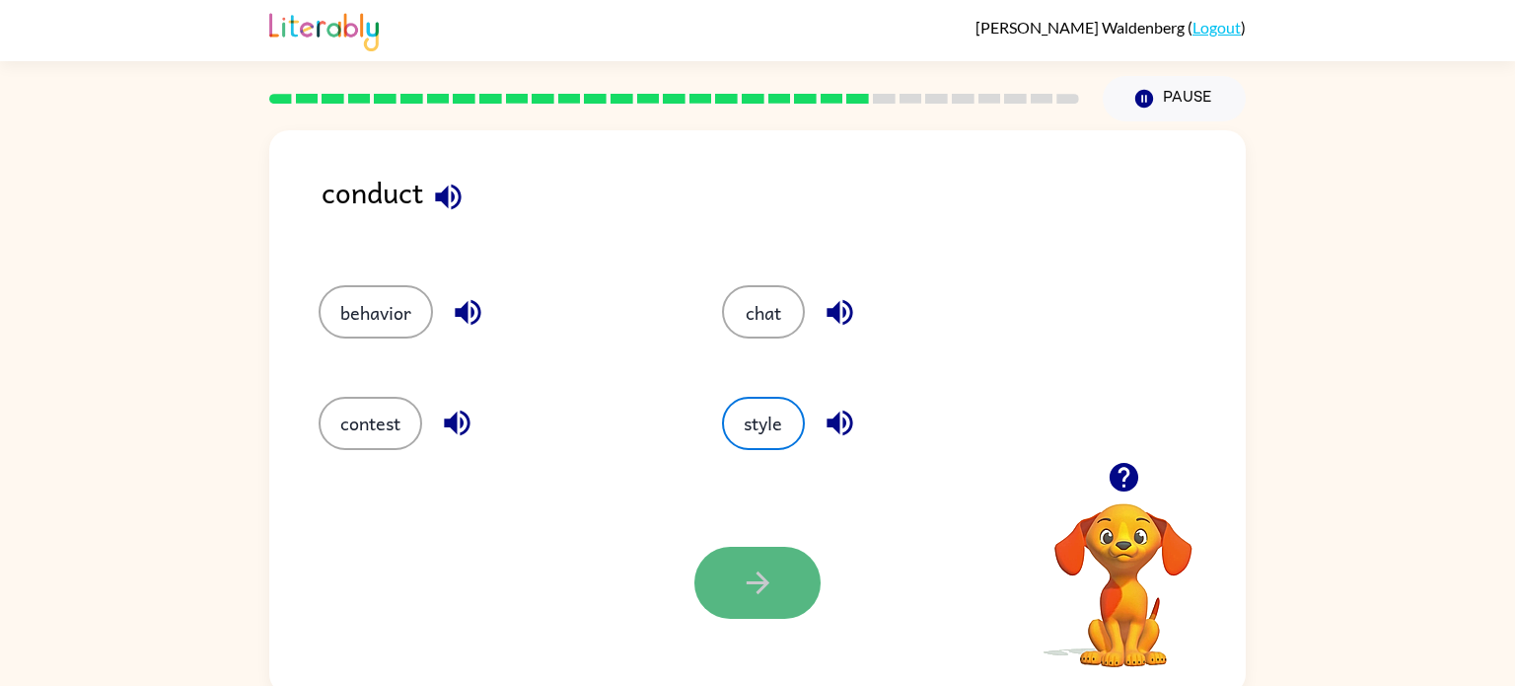
click at [765, 573] on icon "button" at bounding box center [758, 582] width 35 height 35
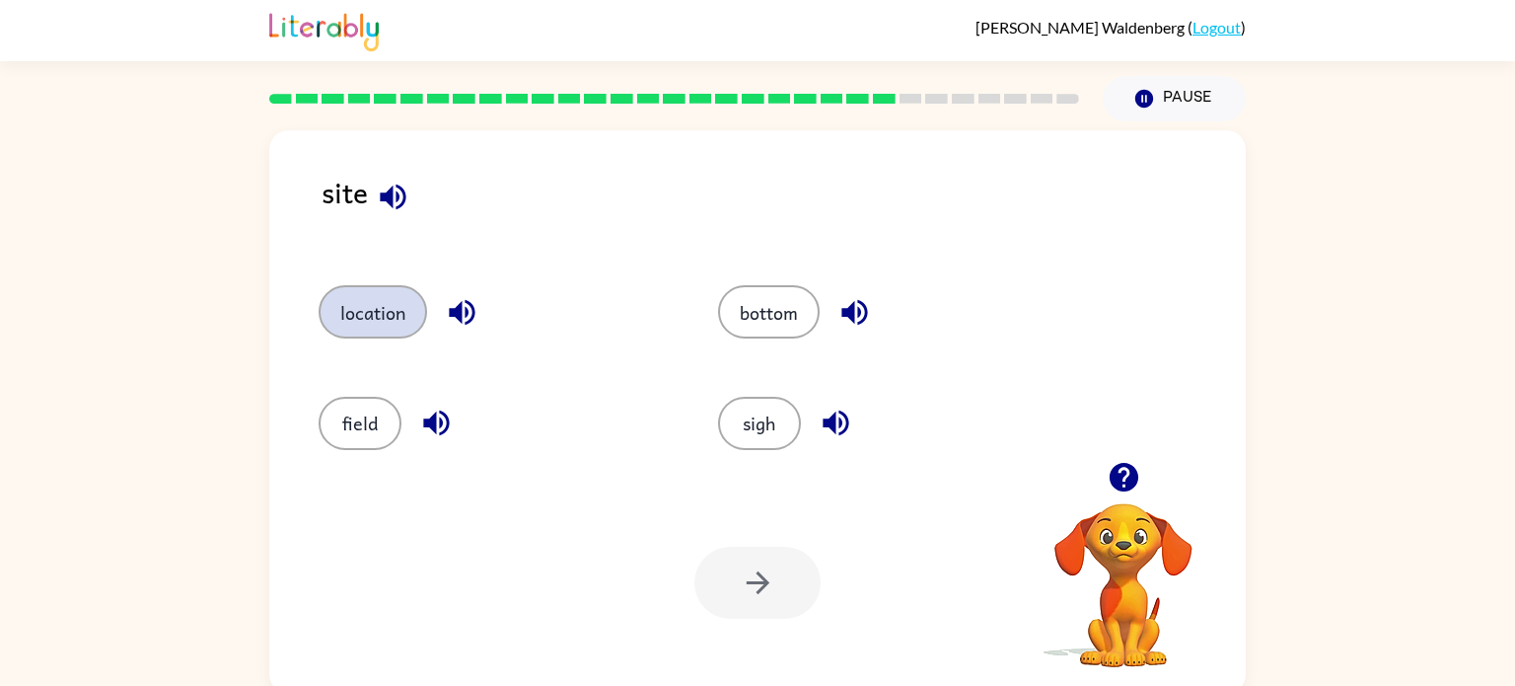
click at [404, 311] on button "location" at bounding box center [373, 311] width 109 height 53
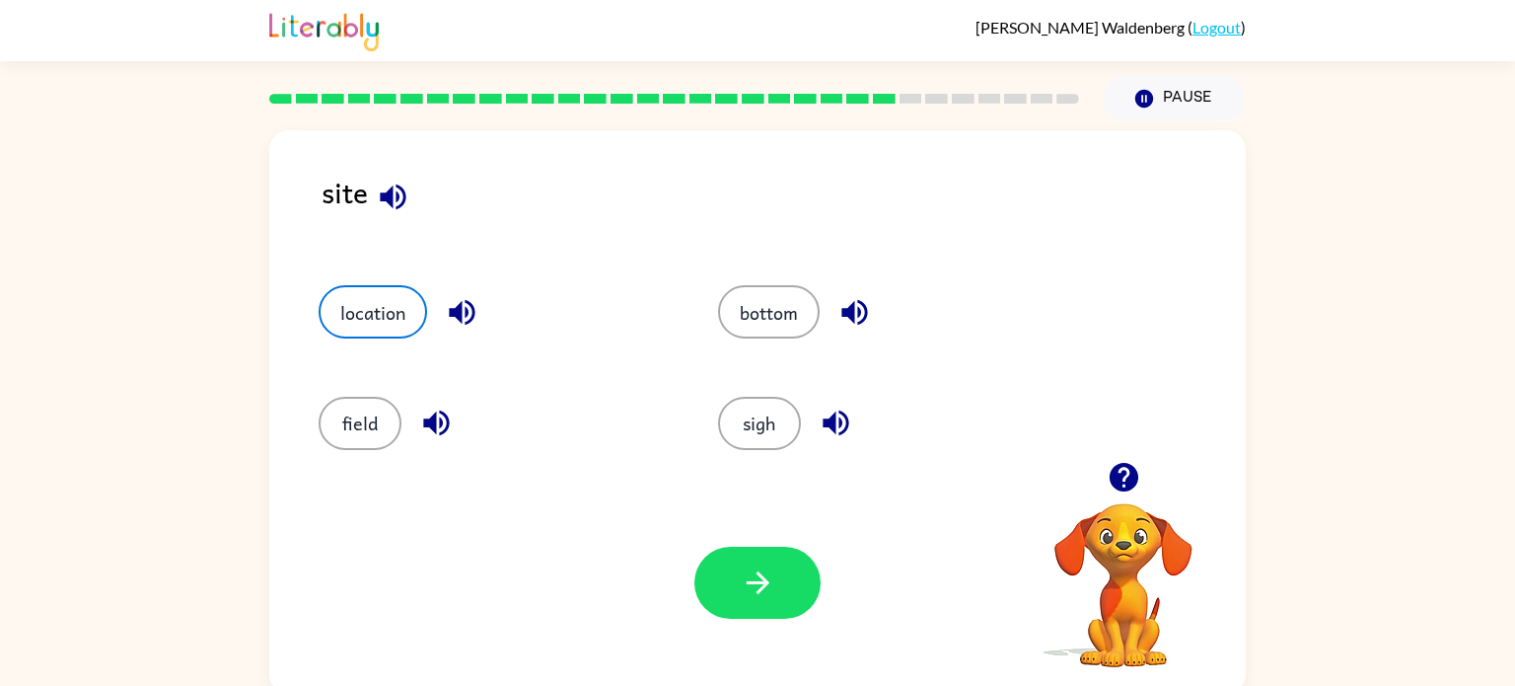
click at [747, 618] on div "Your browser must support playing .mp4 files to use Literably. Please try using…" at bounding box center [757, 582] width 977 height 222
click at [749, 593] on icon "button" at bounding box center [758, 582] width 35 height 35
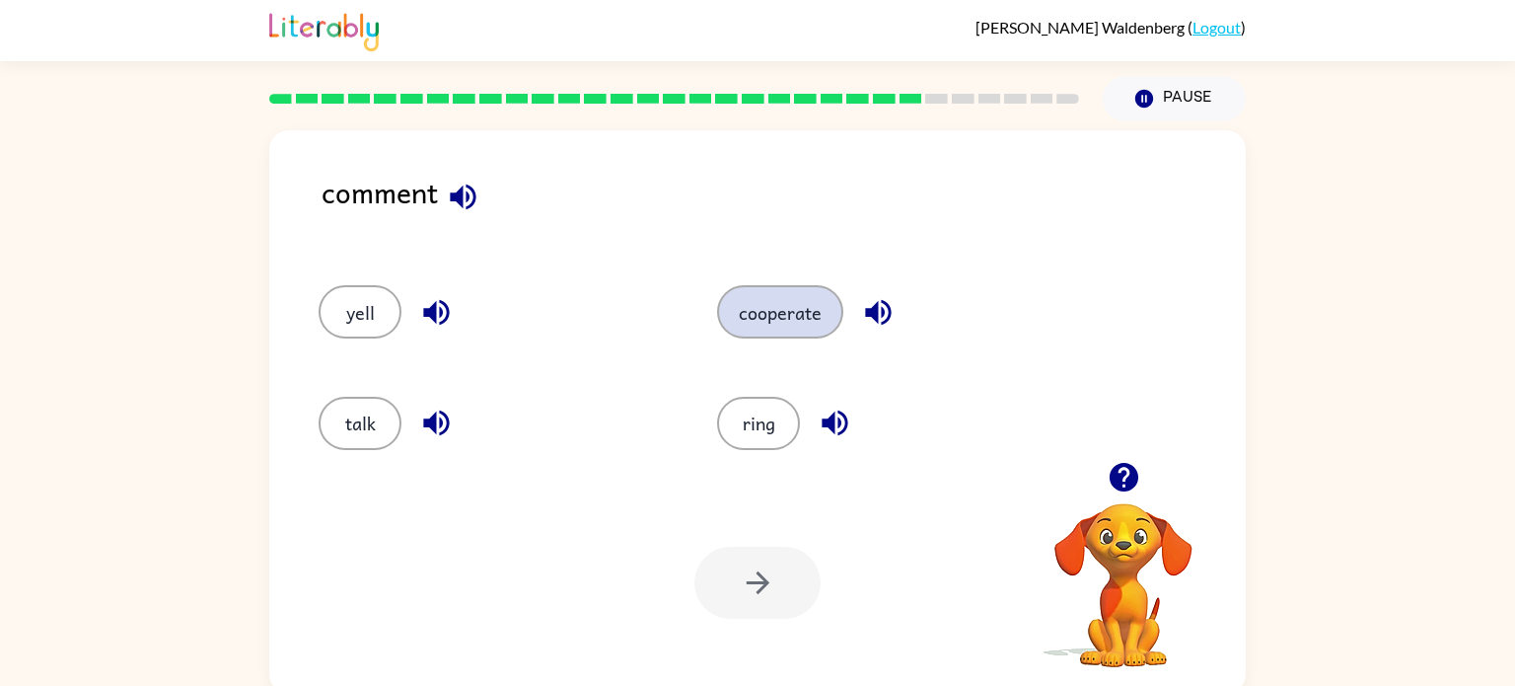
click at [756, 294] on button "cooperate" at bounding box center [780, 311] width 126 height 53
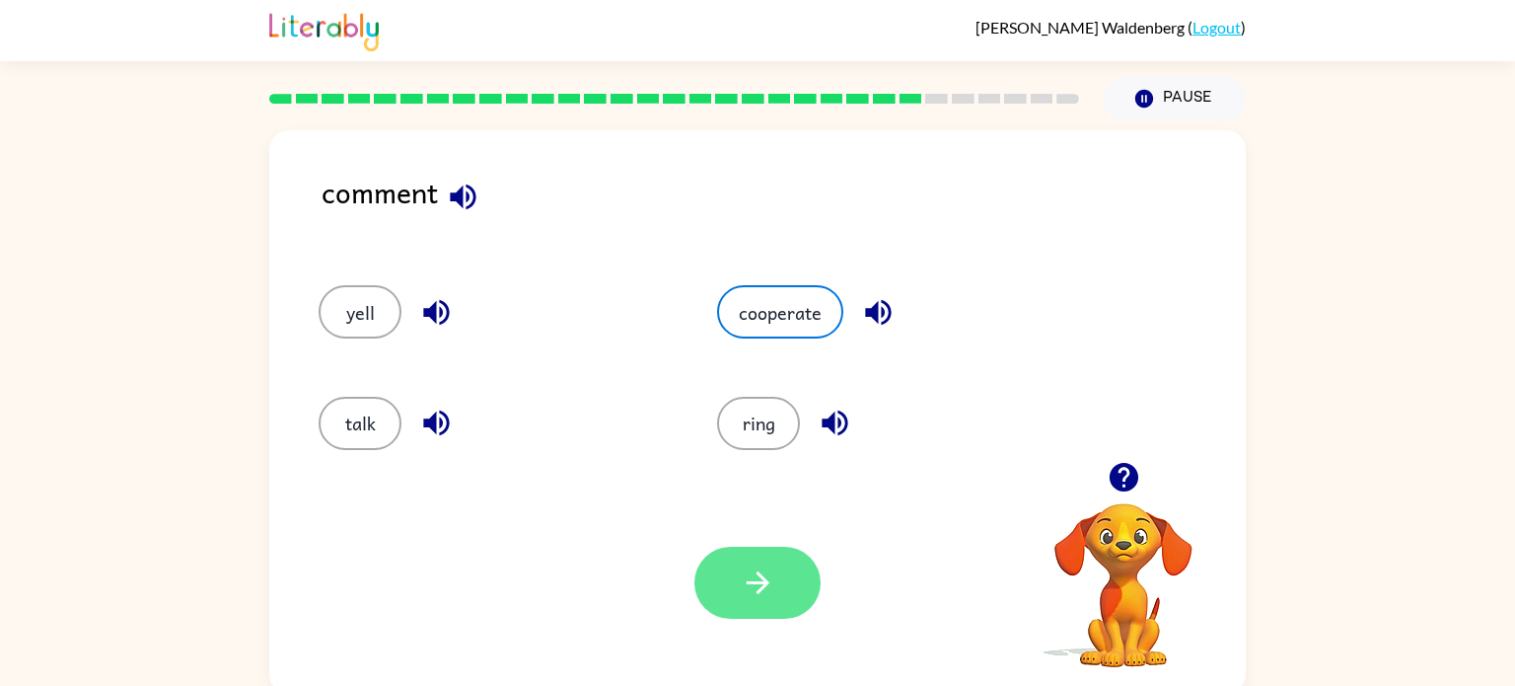
click at [735, 608] on button "button" at bounding box center [757, 582] width 126 height 72
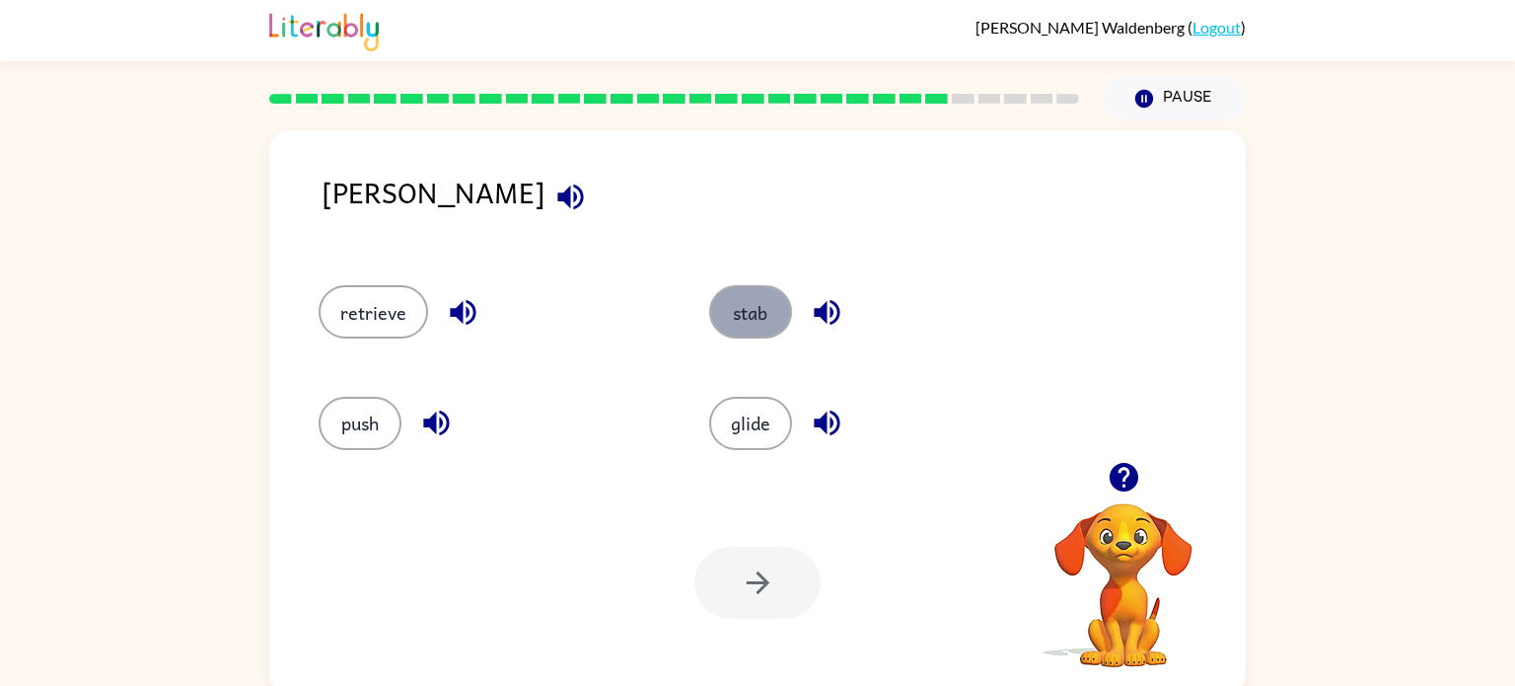
click at [742, 298] on button "stab" at bounding box center [750, 311] width 83 height 53
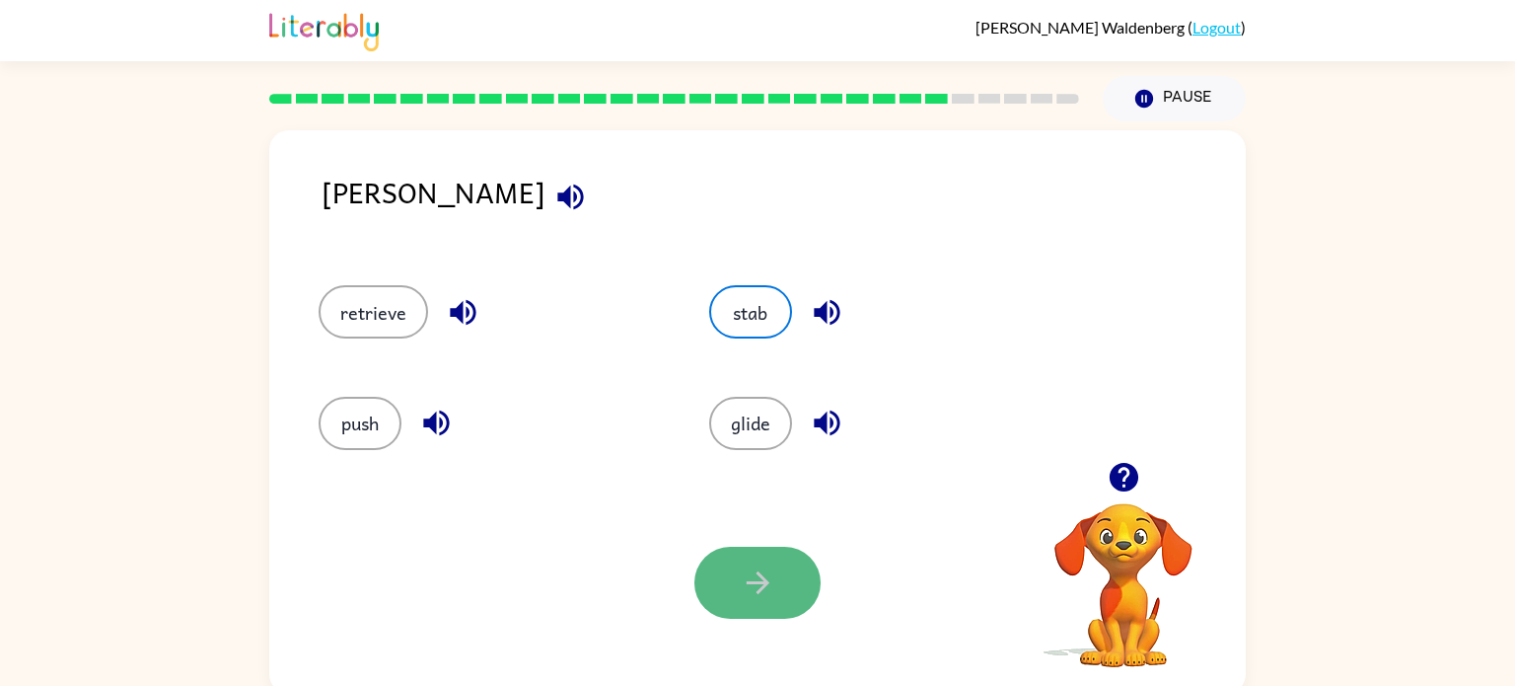
click at [748, 565] on icon "button" at bounding box center [758, 582] width 35 height 35
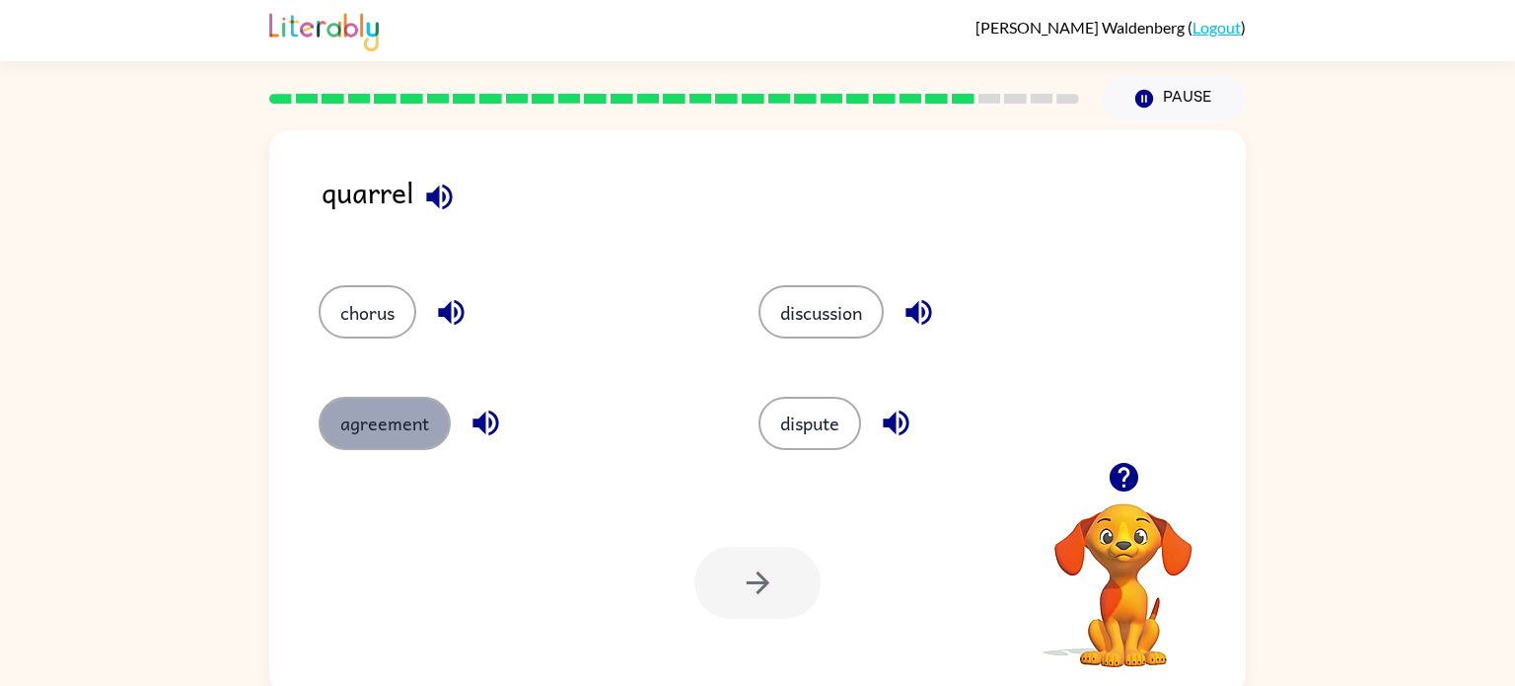
click at [370, 442] on button "agreement" at bounding box center [385, 423] width 132 height 53
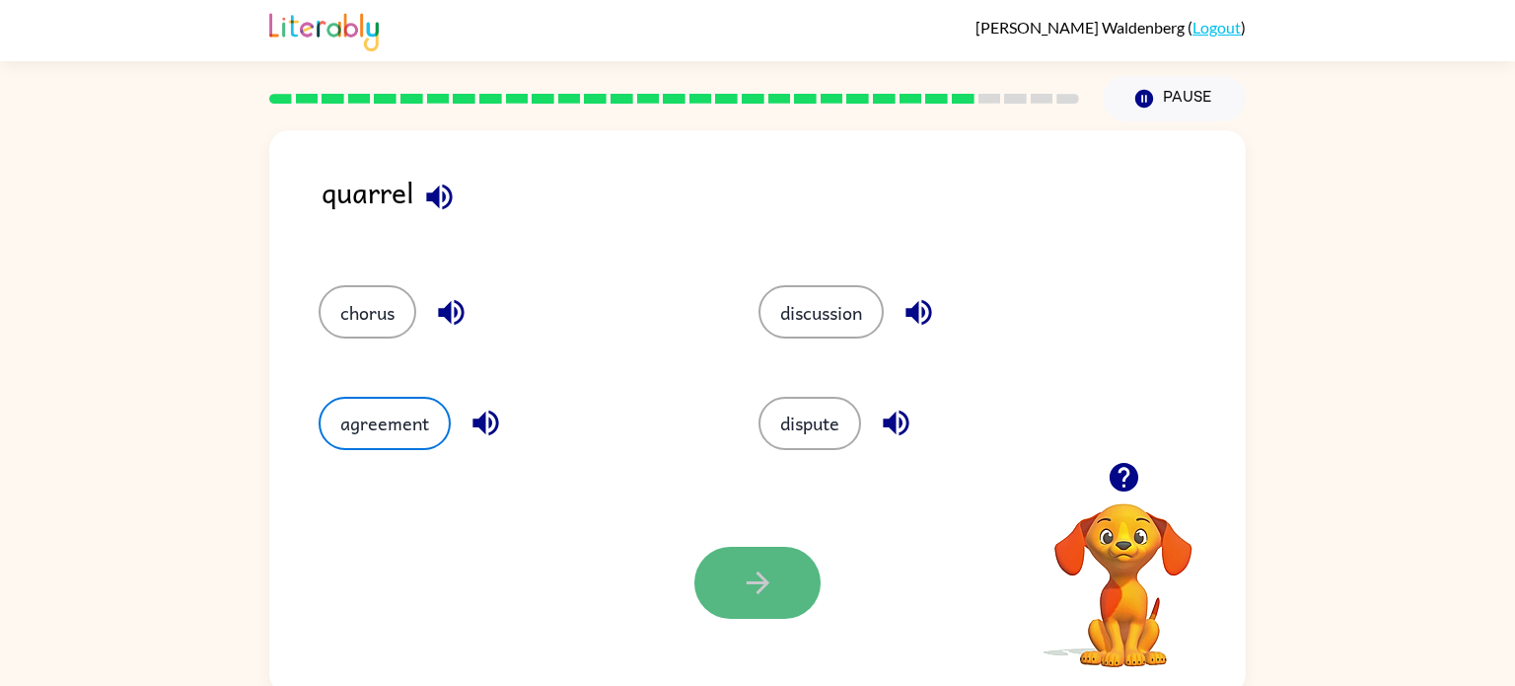
click at [814, 569] on button "button" at bounding box center [757, 582] width 126 height 72
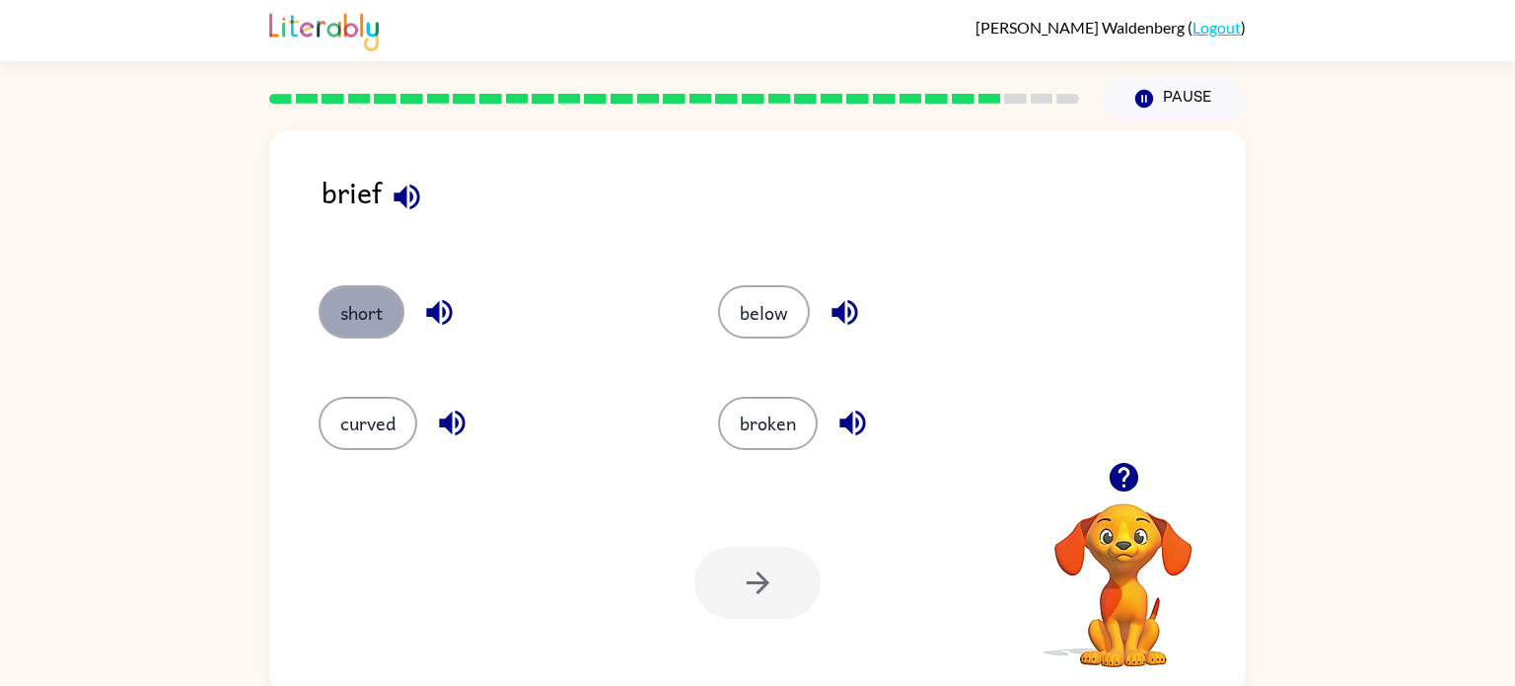
click at [366, 326] on button "short" at bounding box center [362, 311] width 86 height 53
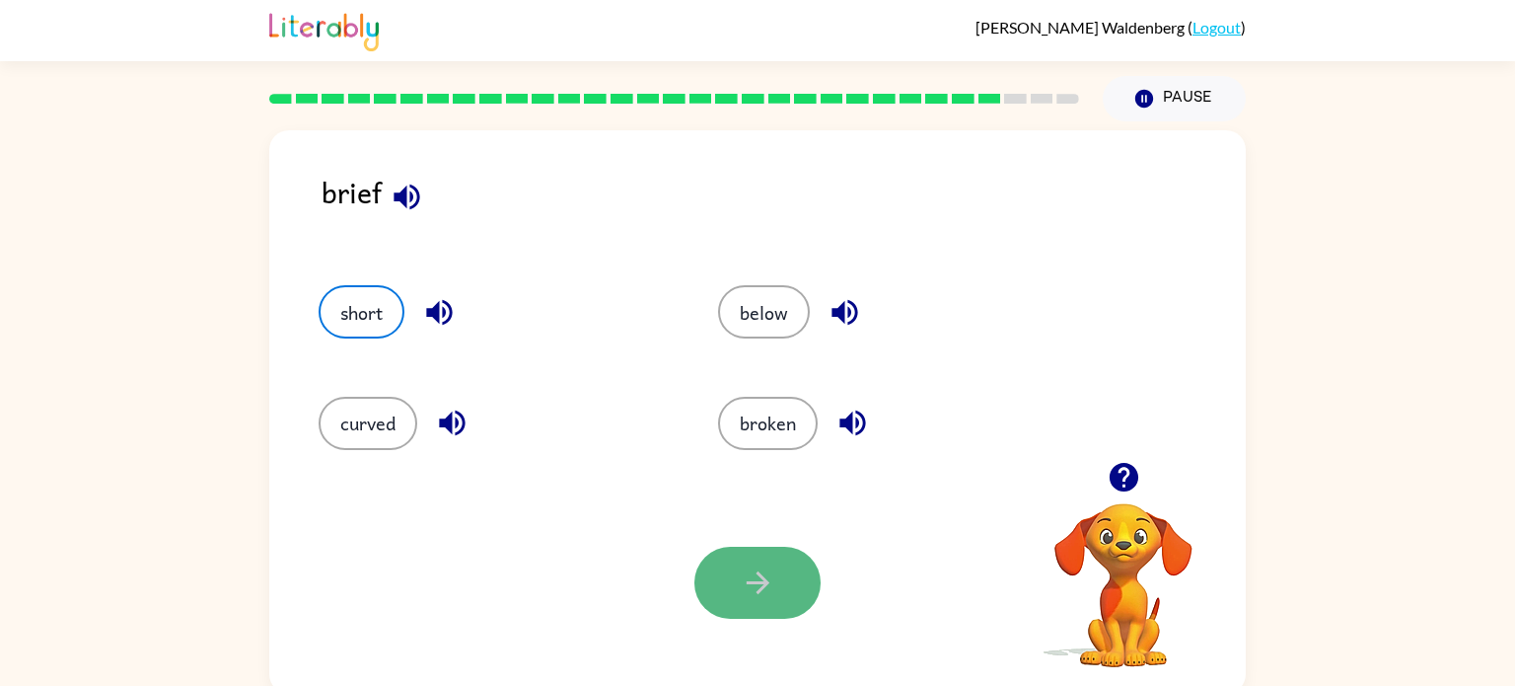
click at [725, 594] on button "button" at bounding box center [757, 582] width 126 height 72
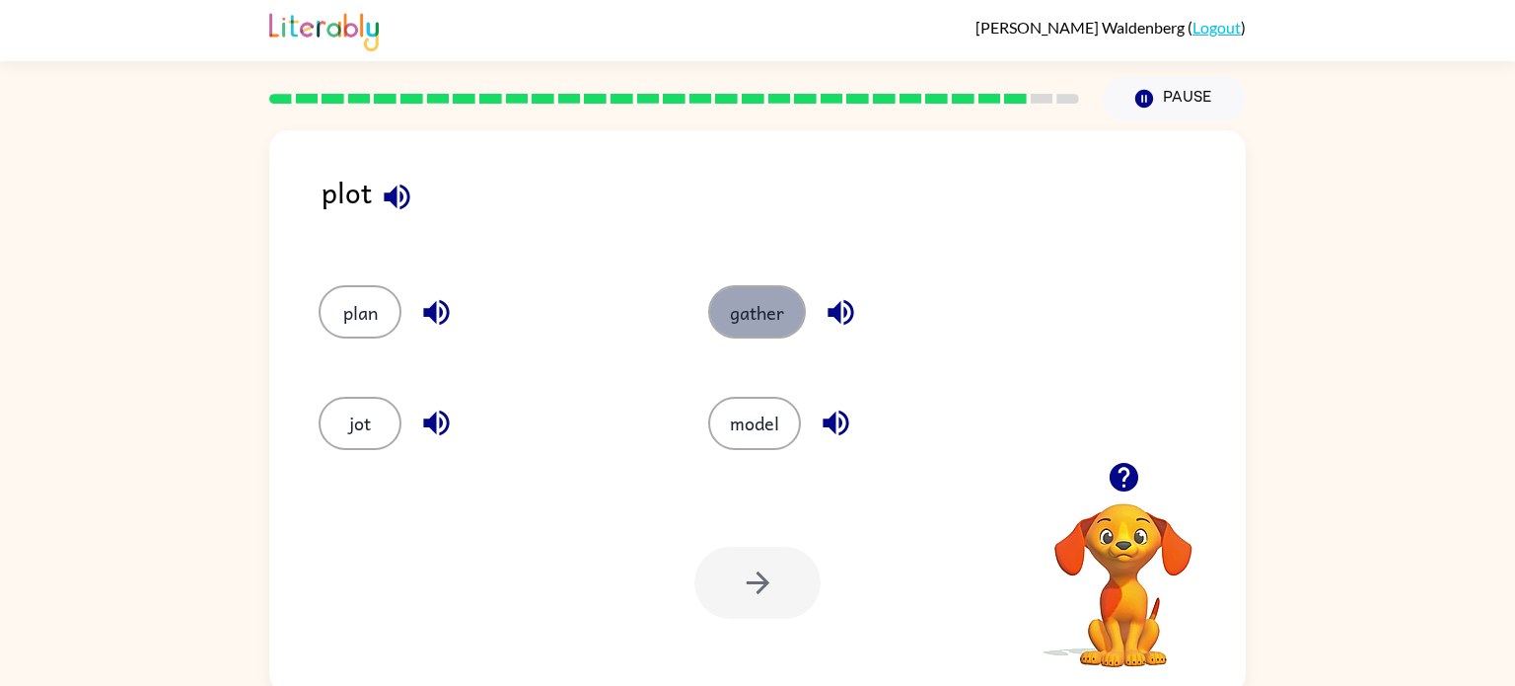
click at [738, 318] on button "gather" at bounding box center [757, 311] width 98 height 53
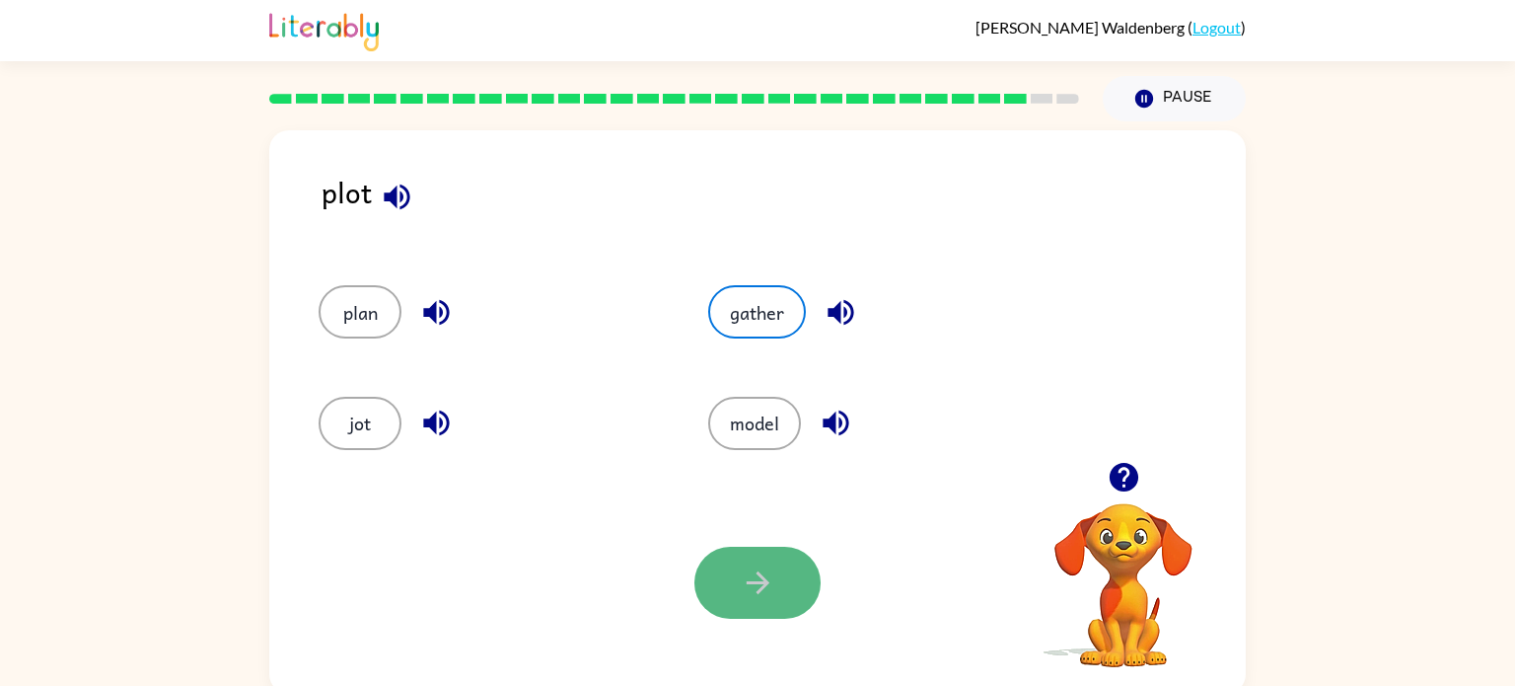
click at [721, 580] on button "button" at bounding box center [757, 582] width 126 height 72
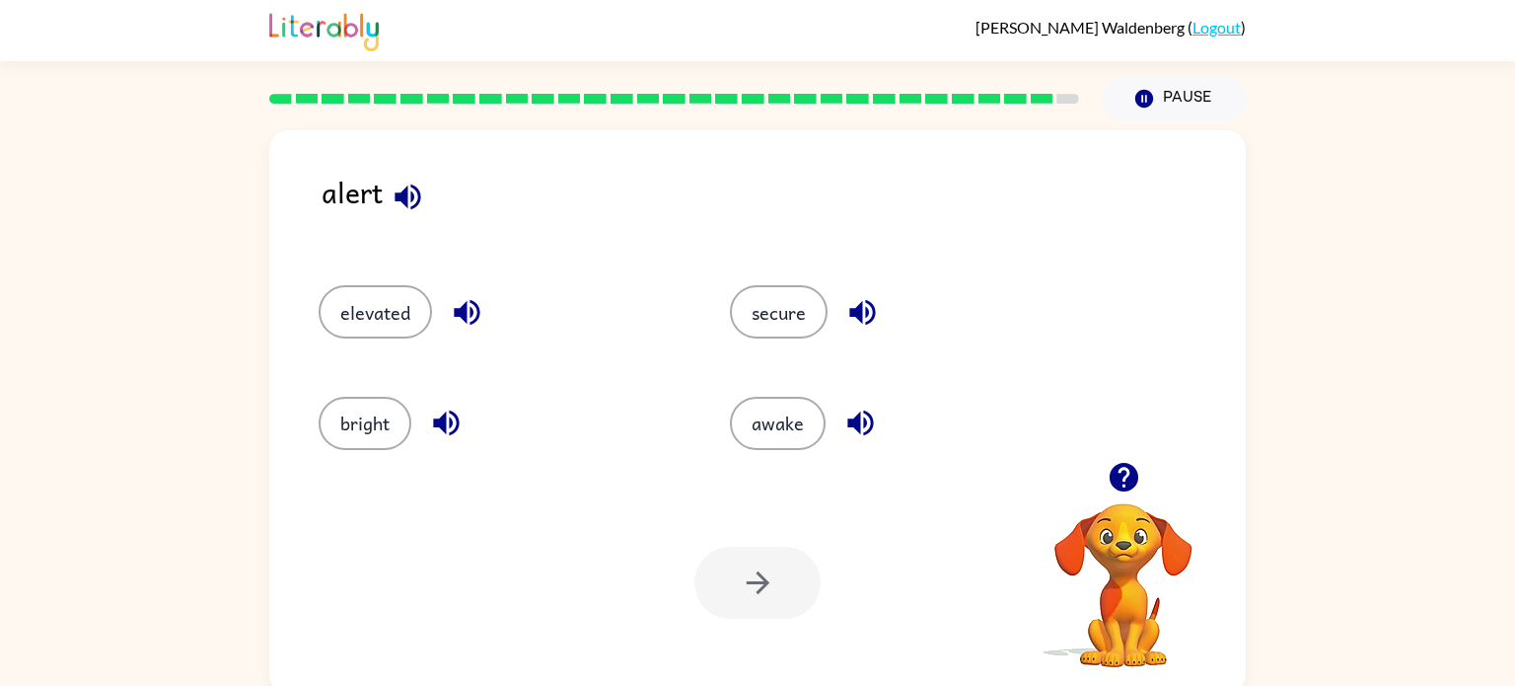
click at [796, 341] on div "secure" at bounding box center [897, 303] width 411 height 110
click at [782, 311] on button "secure" at bounding box center [779, 311] width 98 height 53
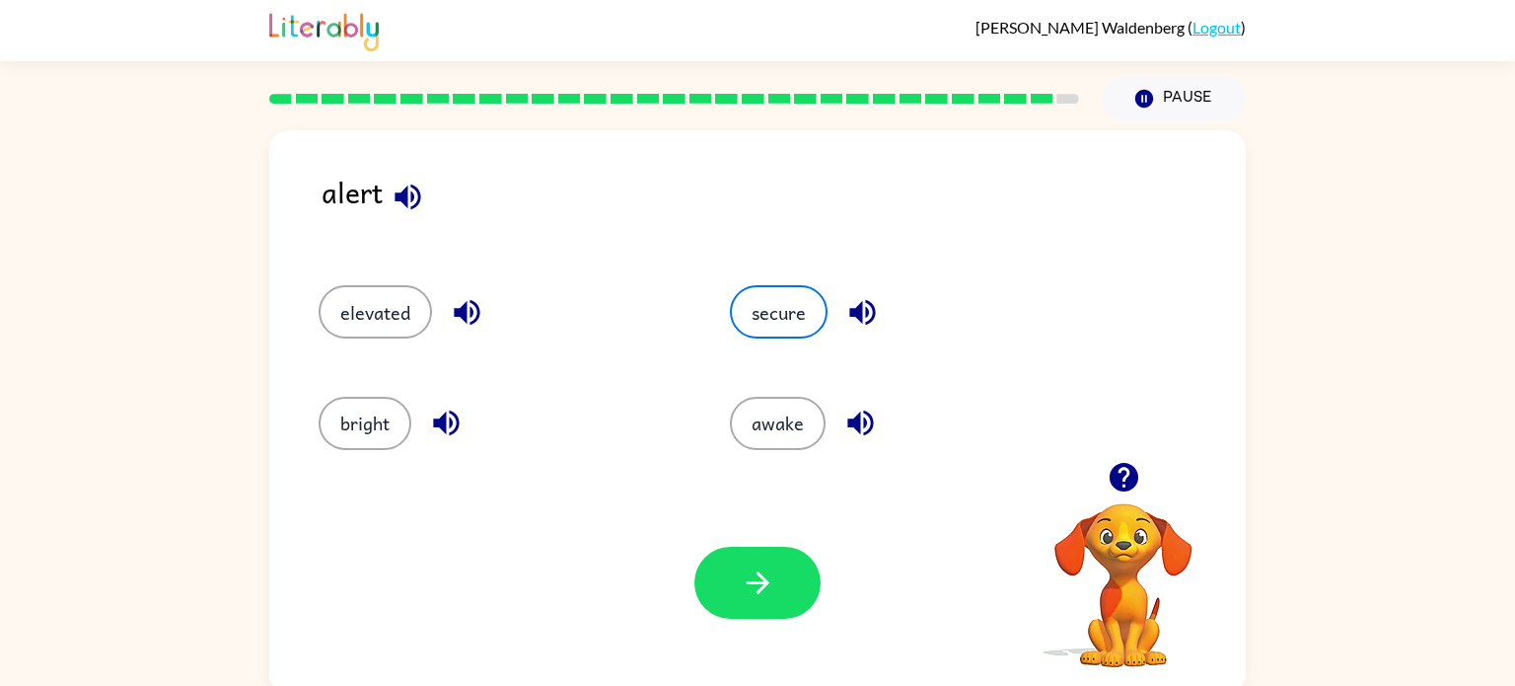
click at [731, 544] on div "Your browser must support playing .mp4 files to use Literably. Please try using…" at bounding box center [757, 582] width 977 height 222
click at [735, 550] on button "button" at bounding box center [757, 582] width 126 height 72
